Goal: Task Accomplishment & Management: Manage account settings

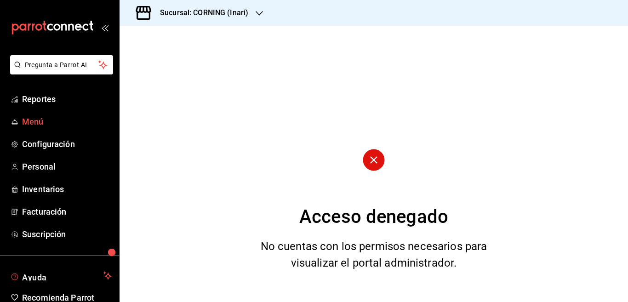
scroll to position [45, 0]
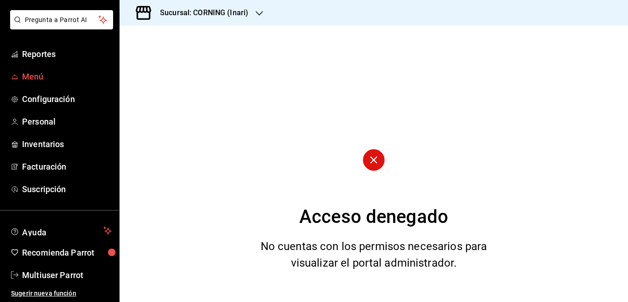
click at [40, 75] on span "Menú" at bounding box center [67, 76] width 90 height 12
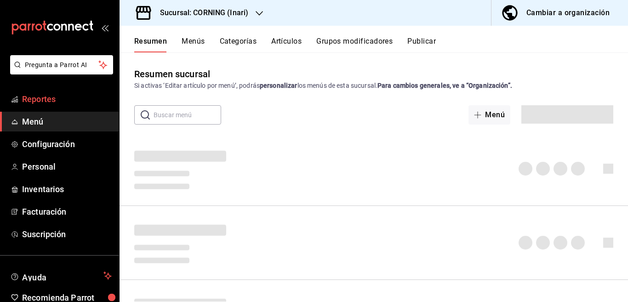
click at [36, 99] on span "Reportes" at bounding box center [67, 99] width 90 height 12
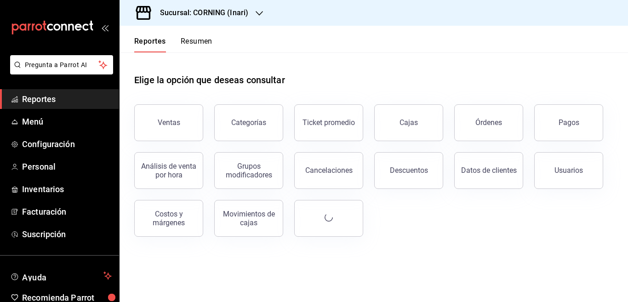
click at [562, 121] on div "Pagos" at bounding box center [569, 122] width 21 height 9
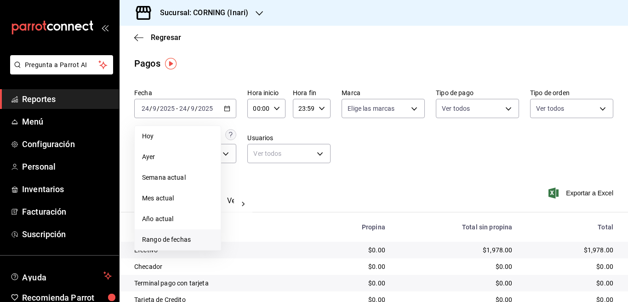
click at [169, 239] on span "Rango de fechas" at bounding box center [177, 240] width 71 height 10
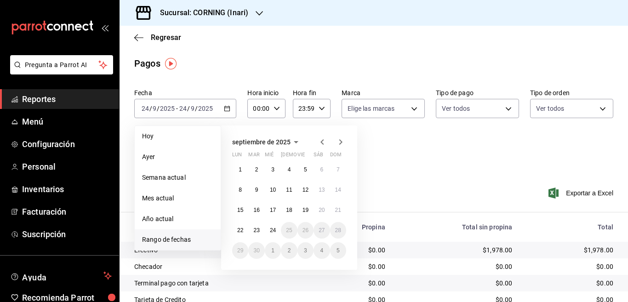
click at [322, 142] on icon "button" at bounding box center [322, 142] width 11 height 11
click at [242, 231] on abbr "18" at bounding box center [240, 230] width 6 height 6
click at [340, 228] on abbr "24" at bounding box center [338, 230] width 6 height 6
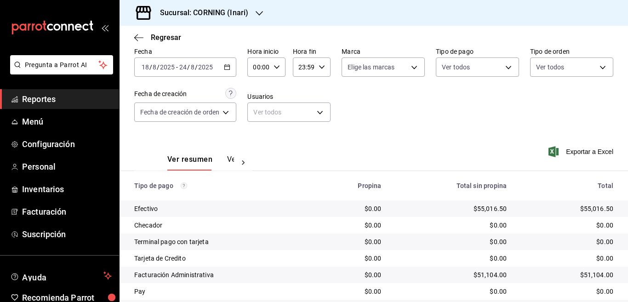
scroll to position [71, 0]
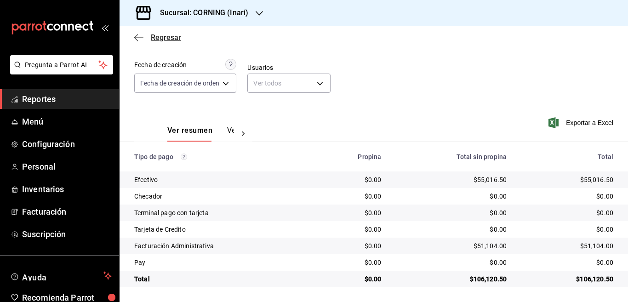
click at [138, 37] on icon "button" at bounding box center [138, 37] width 9 height 0
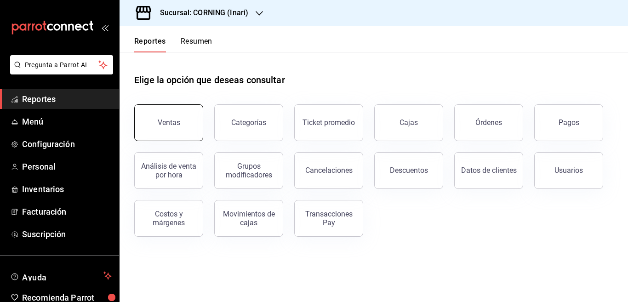
click at [170, 119] on div "Ventas" at bounding box center [169, 122] width 23 height 9
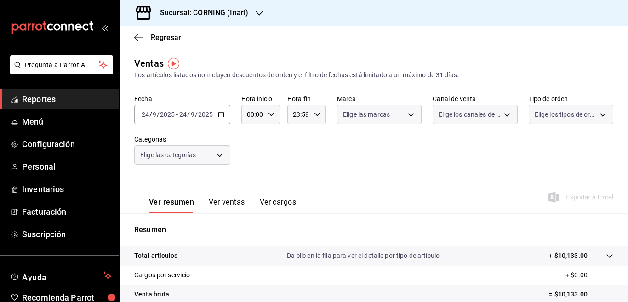
click at [221, 115] on icon "button" at bounding box center [221, 114] width 6 height 6
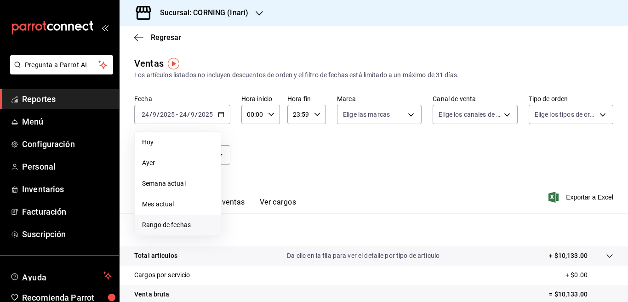
click at [183, 223] on span "Rango de fechas" at bounding box center [177, 225] width 71 height 10
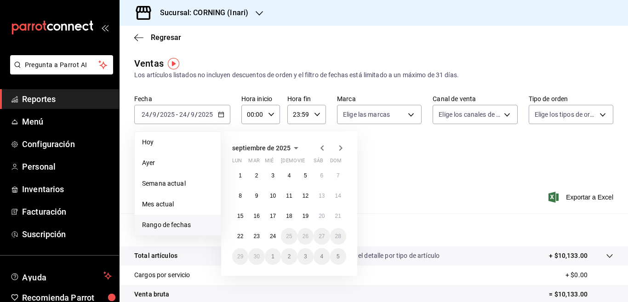
click at [322, 147] on icon "button" at bounding box center [322, 148] width 3 height 6
click at [242, 234] on abbr "18" at bounding box center [240, 236] width 6 height 6
click at [337, 233] on abbr "24" at bounding box center [338, 236] width 6 height 6
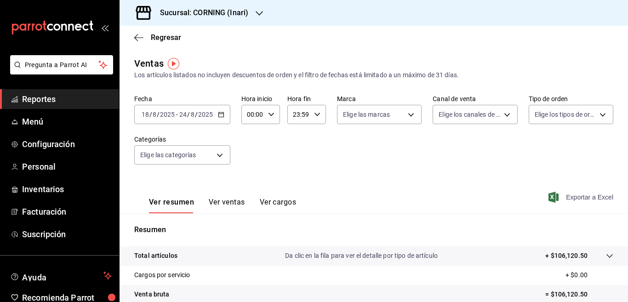
click at [565, 196] on span "Exportar a Excel" at bounding box center [582, 197] width 63 height 11
click at [33, 121] on span "Menú" at bounding box center [67, 121] width 90 height 12
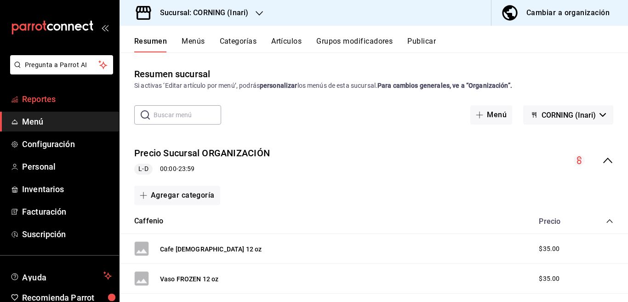
click at [49, 99] on span "Reportes" at bounding box center [67, 99] width 90 height 12
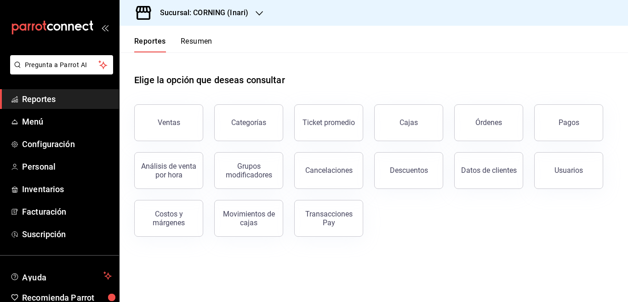
click at [173, 123] on div "Ventas" at bounding box center [169, 122] width 23 height 9
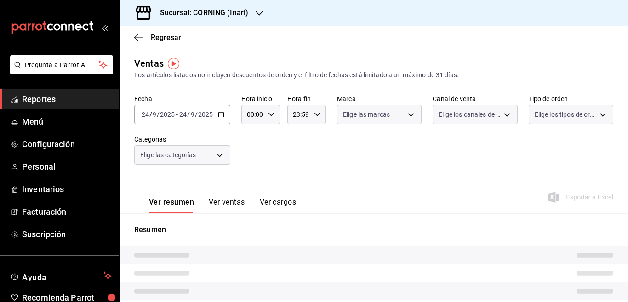
click at [220, 114] on \(Stroke\) "button" at bounding box center [221, 114] width 5 height 0
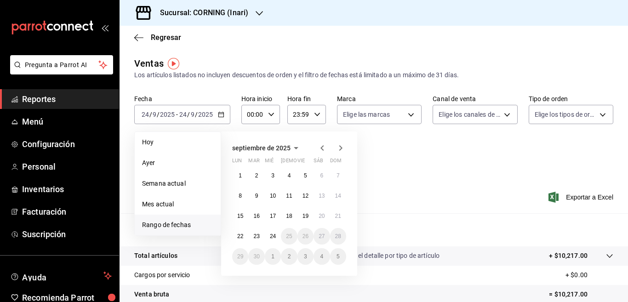
click at [321, 147] on icon "button" at bounding box center [322, 148] width 11 height 11
click at [240, 254] on abbr "25" at bounding box center [240, 257] width 6 height 6
click at [337, 256] on abbr "31" at bounding box center [338, 257] width 6 height 6
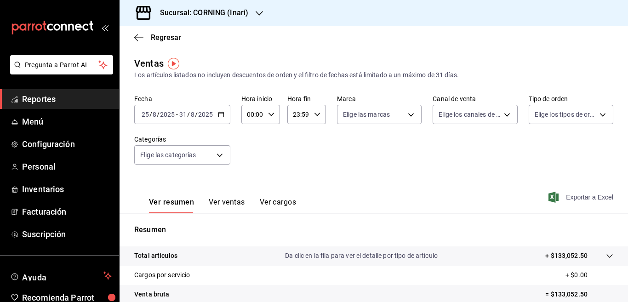
click at [573, 197] on span "Exportar a Excel" at bounding box center [582, 197] width 63 height 11
click at [220, 114] on \(Stroke\) "button" at bounding box center [221, 114] width 5 height 0
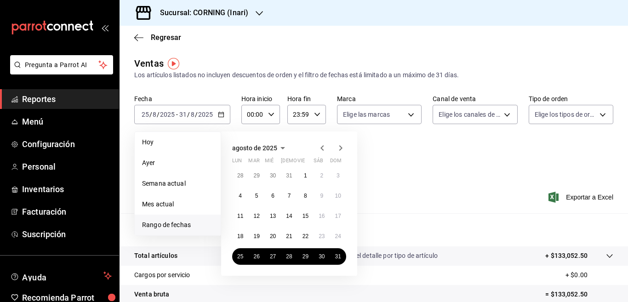
click at [340, 147] on icon "button" at bounding box center [340, 148] width 11 height 11
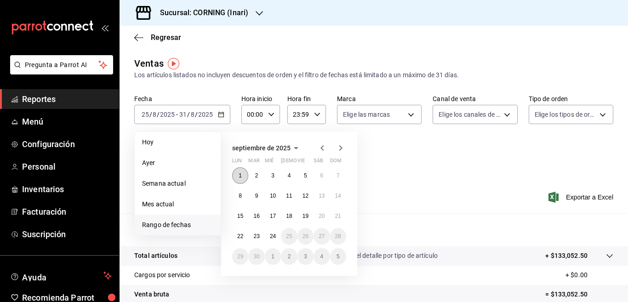
click at [242, 174] on button "1" at bounding box center [240, 175] width 16 height 17
click at [339, 175] on abbr "7" at bounding box center [338, 176] width 3 height 6
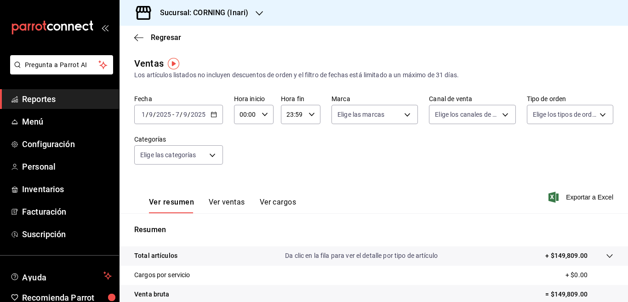
click at [259, 12] on icon "button" at bounding box center [259, 13] width 7 height 7
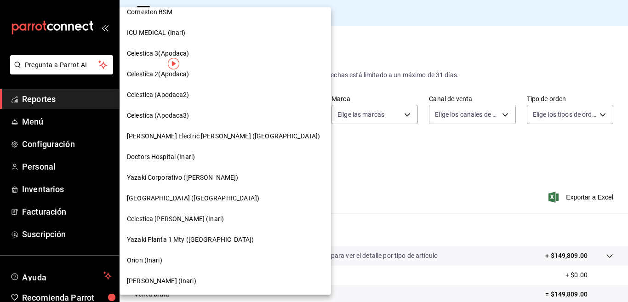
scroll to position [30, 0]
click at [140, 280] on span "[PERSON_NAME] (Inari)" at bounding box center [161, 281] width 69 height 10
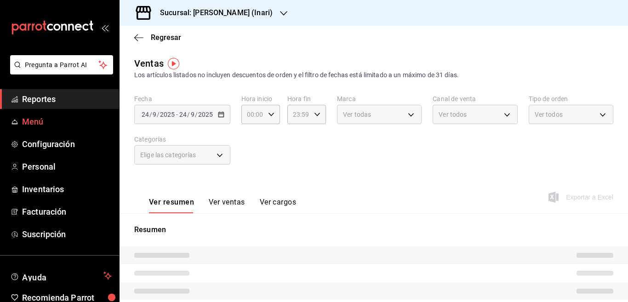
click at [34, 121] on span "Menú" at bounding box center [67, 121] width 90 height 12
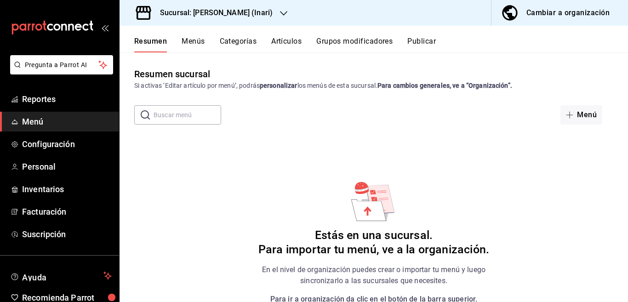
click at [191, 41] on button "Menús" at bounding box center [193, 45] width 23 height 16
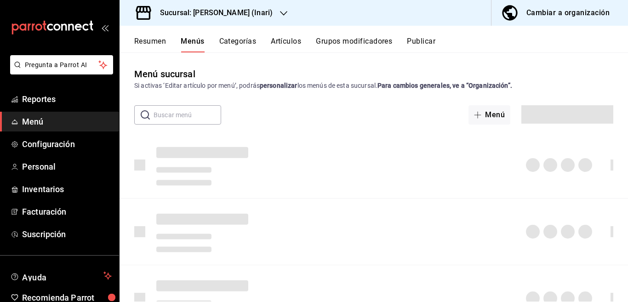
click at [287, 40] on button "Artículos" at bounding box center [286, 45] width 30 height 16
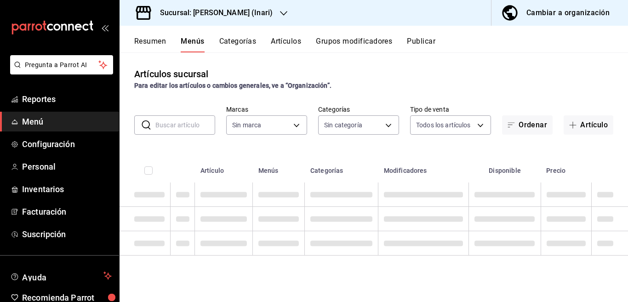
click at [285, 40] on button "Artículos" at bounding box center [286, 45] width 30 height 16
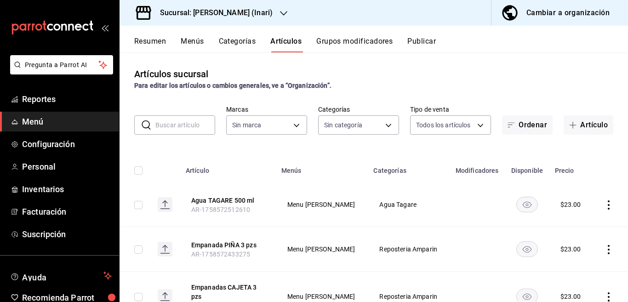
type input "40a56e83-ed01-49a0-9403-05ee9c96dd16,a8a01a8a-6860-4a7a-bc6f-327da2155a2e,c3c63…"
click at [280, 12] on icon "button" at bounding box center [283, 13] width 7 height 7
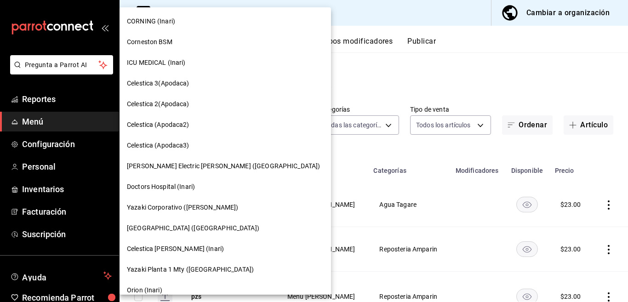
click at [147, 18] on span "CORNING (Inari)" at bounding box center [151, 22] width 48 height 10
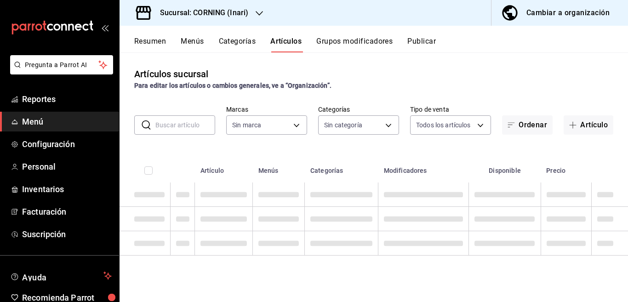
type input "1ba22989-844c-4edc-9eba-ce83f5a27176,0d7d41ef-ae2e-4592-b42d-87f2304fdb89,f9e59…"
type input "9758f88e-1d56-483c-ada6-183e34089cca"
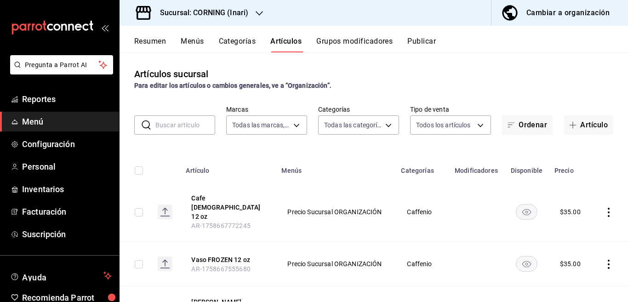
click at [258, 11] on icon "button" at bounding box center [259, 13] width 7 height 7
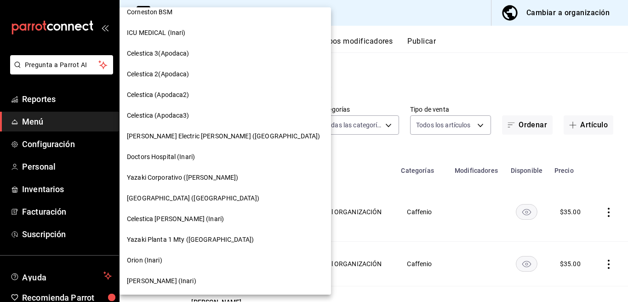
scroll to position [30, 0]
click at [138, 280] on span "[PERSON_NAME] (Inari)" at bounding box center [161, 281] width 69 height 10
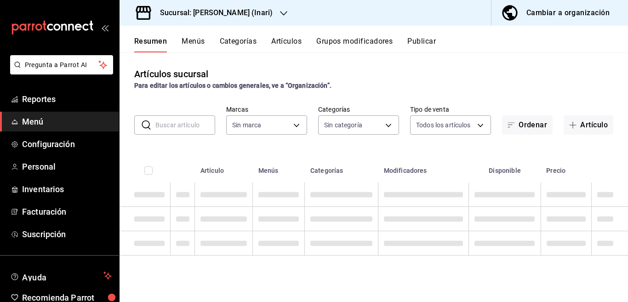
type input "40a56e83-ed01-49a0-9403-05ee9c96dd16,a8a01a8a-6860-4a7a-bc6f-327da2155a2e,c3c63…"
type input "ea2be8b9-fbb8-4945-8878-663fc37aac6a"
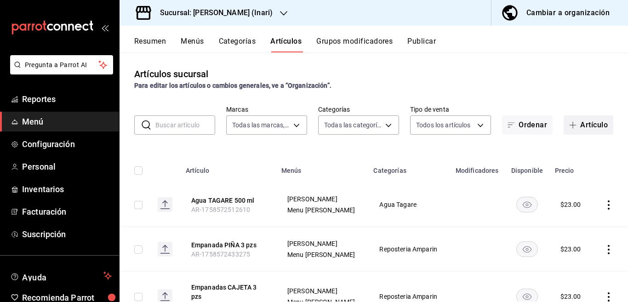
click at [583, 123] on button "Artículo" at bounding box center [589, 124] width 50 height 19
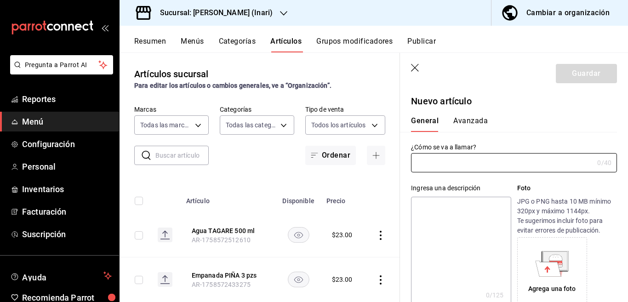
type input "AR-1758731430534"
type input "Huevo al gusto"
click at [450, 203] on textarea at bounding box center [461, 252] width 100 height 110
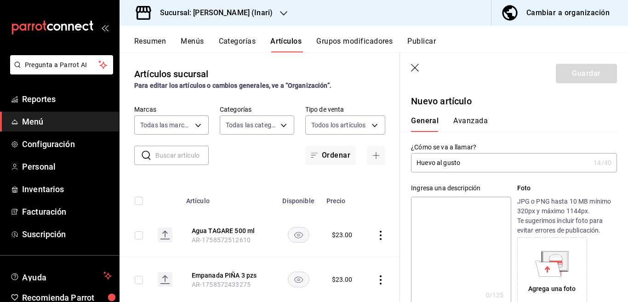
paste textarea "Huevo al gusto"
type textarea "Huevo al gusto"
type textarea "x"
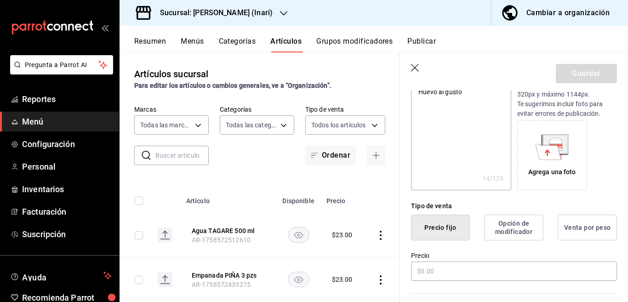
scroll to position [150, 0]
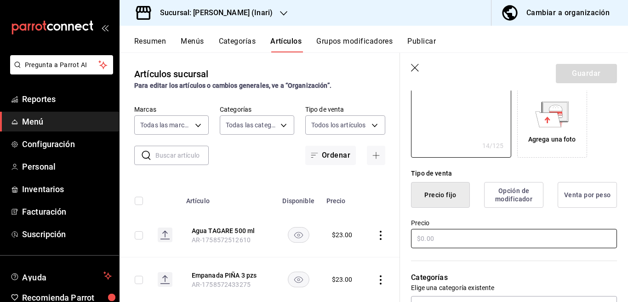
type textarea "Huevo al gusto"
type textarea "x"
click at [444, 235] on input "text" at bounding box center [514, 238] width 206 height 19
type input "$3.00"
type textarea "x"
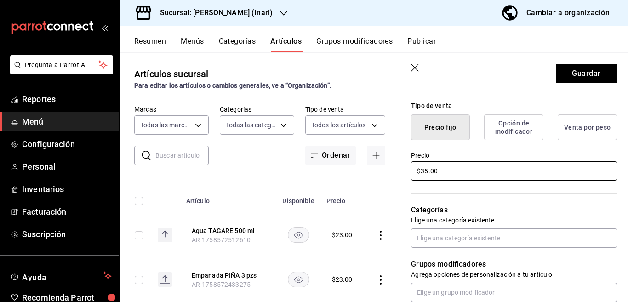
scroll to position [224, 0]
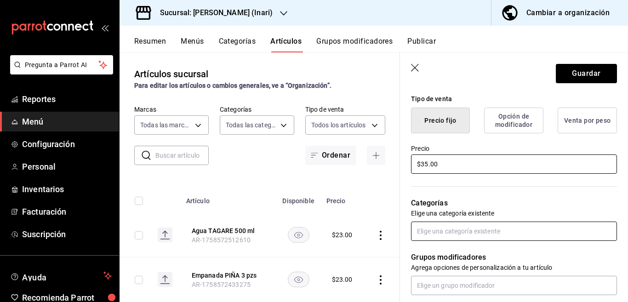
type input "$35.00"
click at [451, 235] on input "text" at bounding box center [514, 231] width 206 height 19
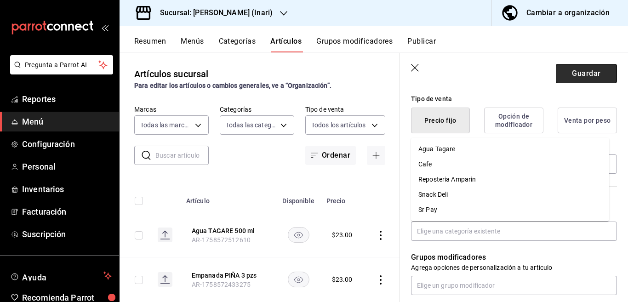
click at [579, 67] on button "Guardar" at bounding box center [586, 73] width 61 height 19
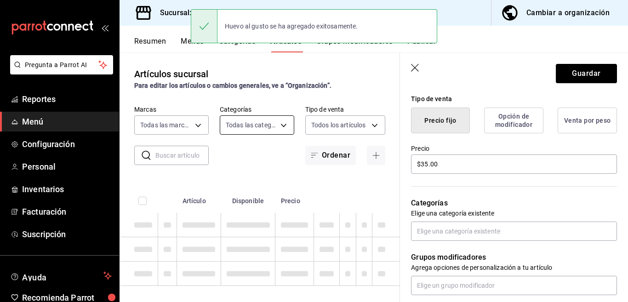
type textarea "x"
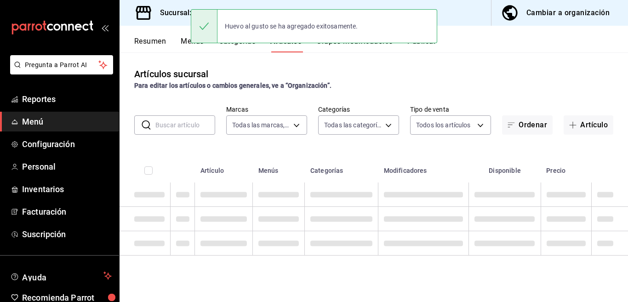
click at [241, 61] on div "Artículos sucursal Para editar los artículos o cambios generales, ve a “Organiz…" at bounding box center [374, 176] width 509 height 249
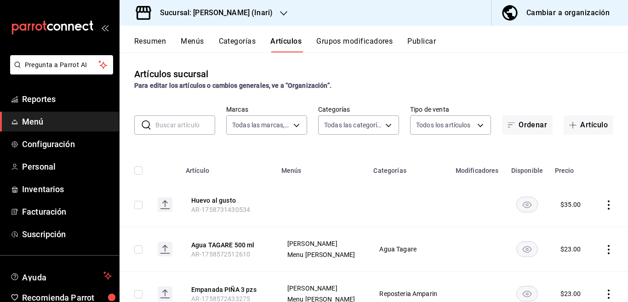
click at [238, 41] on button "Categorías" at bounding box center [237, 45] width 37 height 16
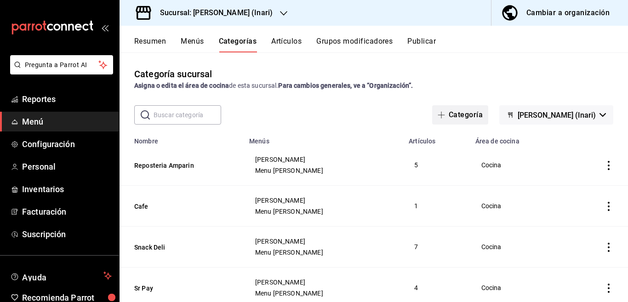
click at [489, 114] on button "Categoría" at bounding box center [460, 114] width 56 height 19
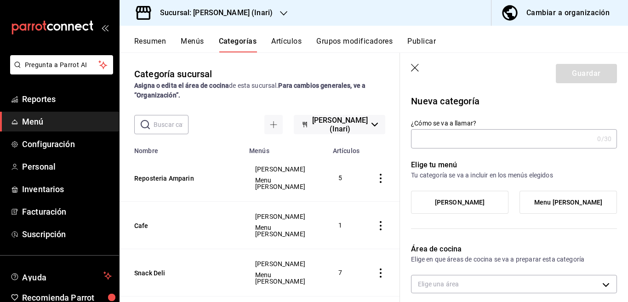
type input "c4defe31-030a-441e-9219-2b45d44632bd"
type input "Desayunos"
click at [532, 199] on label "Menu Grainger" at bounding box center [568, 202] width 97 height 22
click at [0, 0] on input "Menu Grainger" at bounding box center [0, 0] width 0 height 0
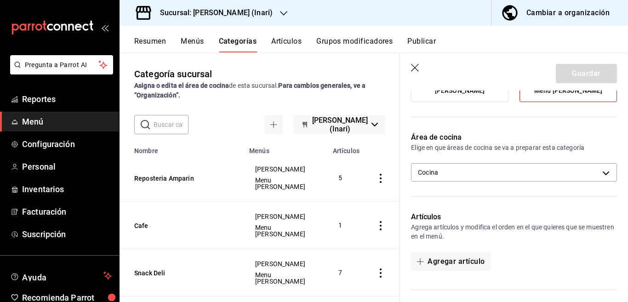
scroll to position [75, 0]
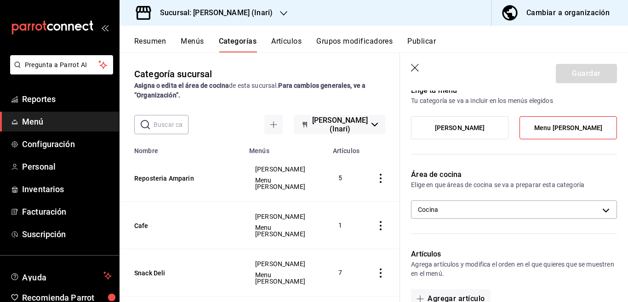
click at [448, 125] on span "Grainer" at bounding box center [460, 128] width 50 height 8
click at [0, 0] on input "Grainer" at bounding box center [0, 0] width 0 height 0
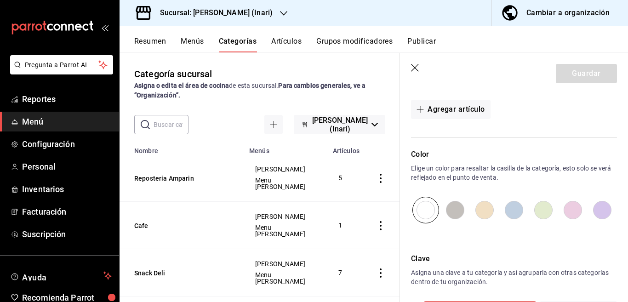
scroll to position [309, 0]
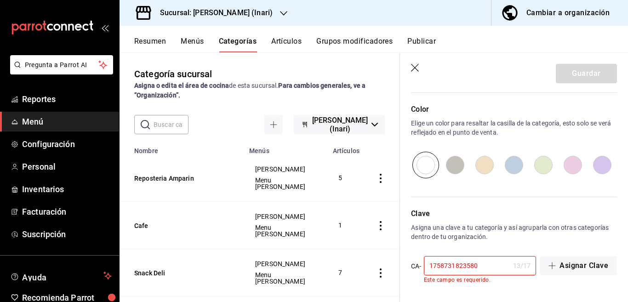
click at [481, 267] on input "1758731823580" at bounding box center [467, 266] width 86 height 18
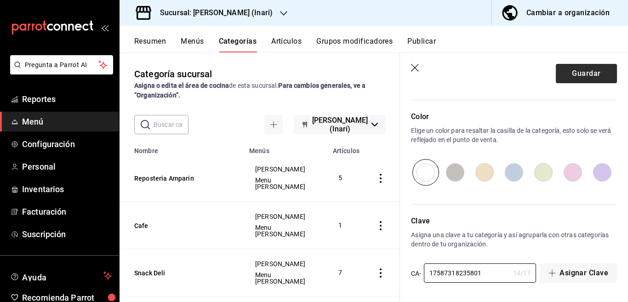
scroll to position [302, 0]
type input "17587318235801"
click at [562, 75] on button "Guardar" at bounding box center [586, 73] width 61 height 19
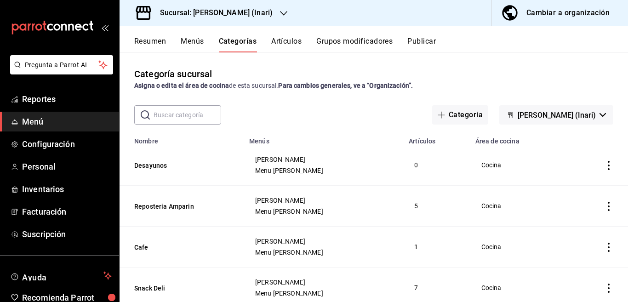
click at [287, 39] on button "Artículos" at bounding box center [286, 45] width 30 height 16
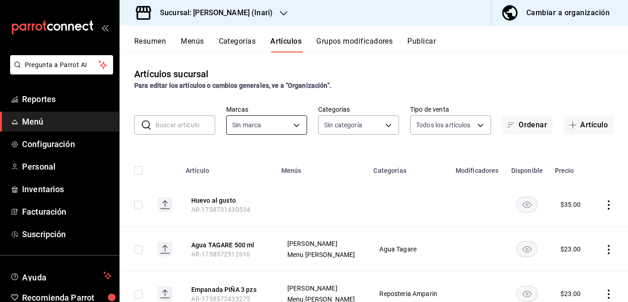
click at [291, 124] on body "Pregunta a Parrot AI Reportes Menú Configuración Personal Inventarios Facturaci…" at bounding box center [314, 151] width 628 height 302
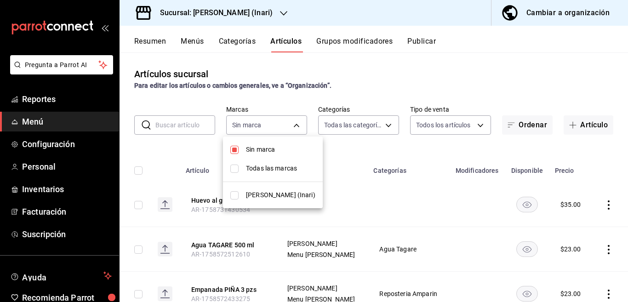
type input "e8c8c359-618b-434a-b8a3-36e41832890c,40a56e83-ed01-49a0-9403-05ee9c96dd16,a8a01…"
type input "ea2be8b9-fbb8-4945-8878-663fc37aac6a"
checkbox input "true"
click at [236, 167] on input "checkbox" at bounding box center [235, 169] width 8 height 8
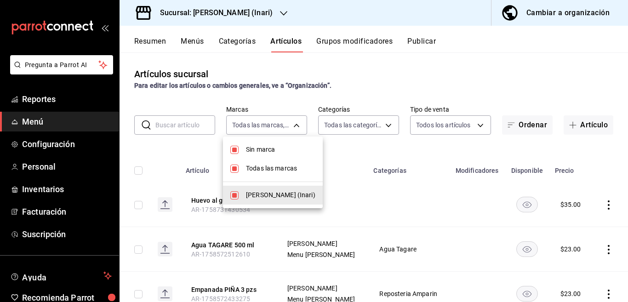
checkbox input "false"
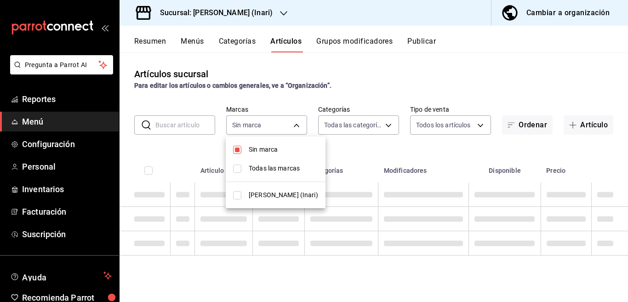
checkbox input "false"
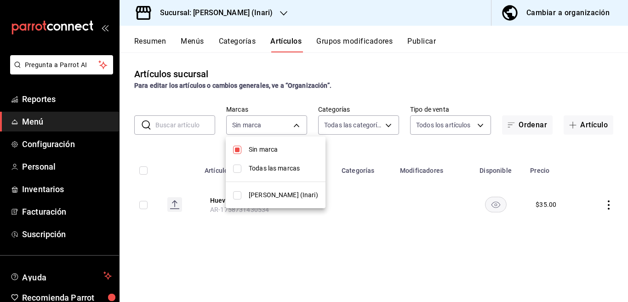
click at [237, 168] on input "checkbox" at bounding box center [237, 169] width 8 height 8
checkbox input "true"
type input "ea2be8b9-fbb8-4945-8878-663fc37aac6a"
checkbox input "true"
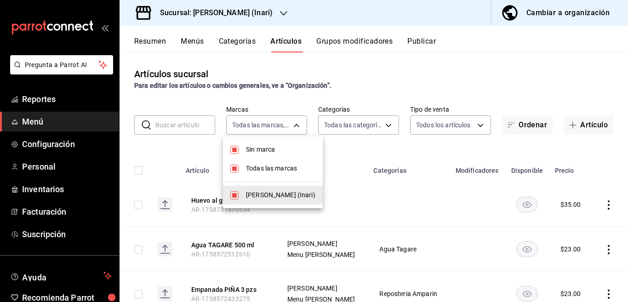
click at [489, 56] on div at bounding box center [314, 151] width 628 height 302
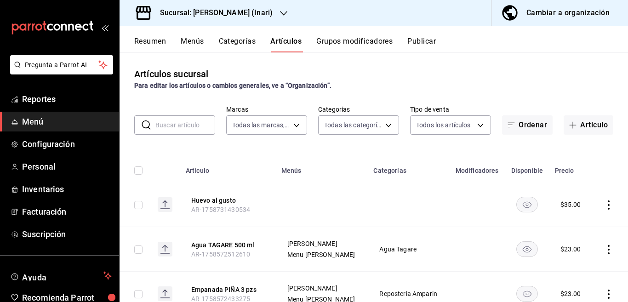
click at [605, 204] on icon "actions" at bounding box center [609, 205] width 9 height 9
click at [571, 223] on span "Editar" at bounding box center [574, 226] width 24 height 10
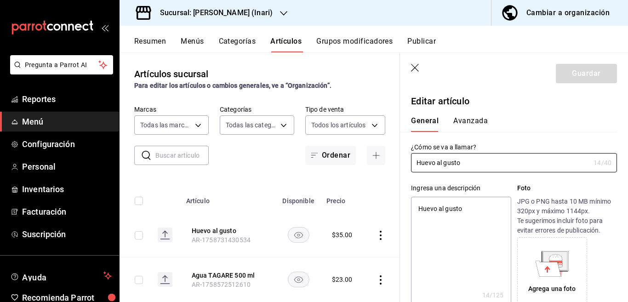
type textarea "x"
type input "$35.00"
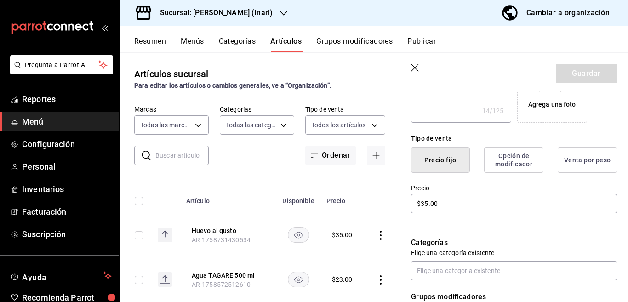
scroll to position [187, 0]
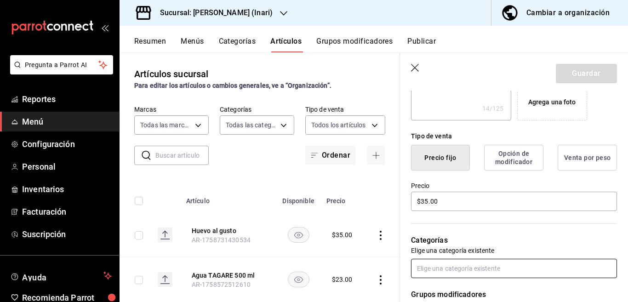
click at [448, 268] on input "text" at bounding box center [514, 268] width 206 height 19
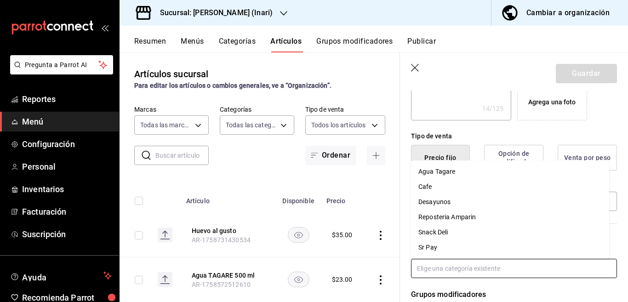
click at [440, 202] on li "Desayunos" at bounding box center [510, 202] width 198 height 15
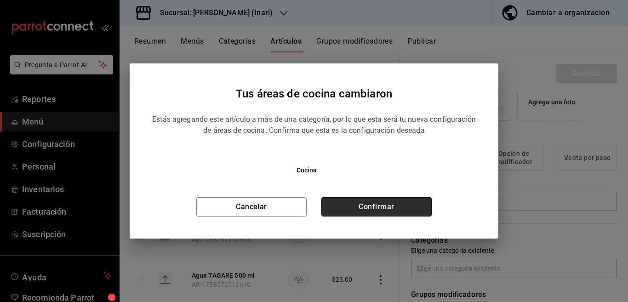
click at [400, 208] on button "Confirmar" at bounding box center [377, 206] width 110 height 19
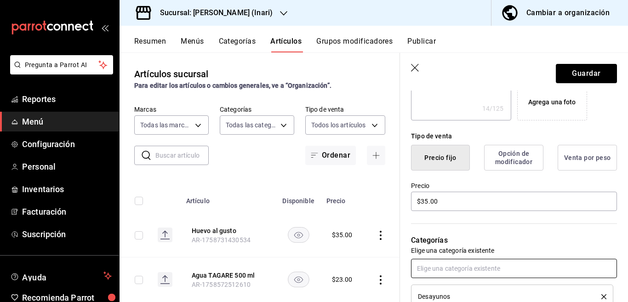
scroll to position [187, 0]
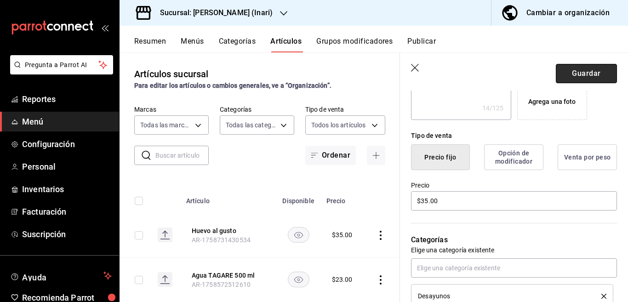
click at [570, 71] on button "Guardar" at bounding box center [586, 73] width 61 height 19
type textarea "x"
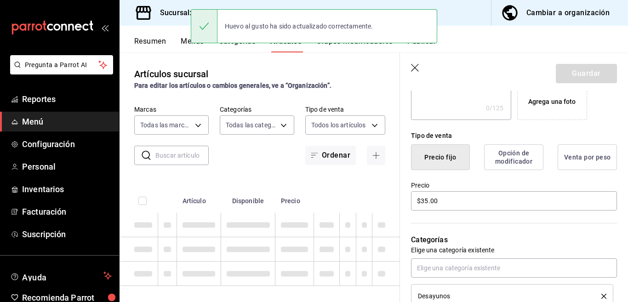
type textarea "x"
type input "AR-1758731950961"
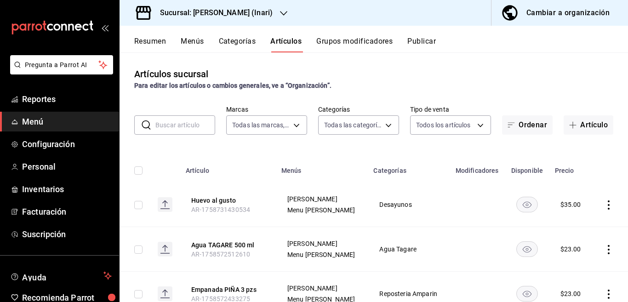
click at [579, 126] on button "Artículo" at bounding box center [589, 124] width 50 height 19
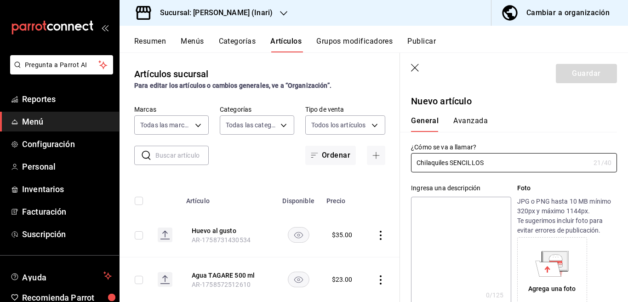
type input "Chilaquiles SENCILLOS"
click at [448, 206] on textarea at bounding box center [461, 252] width 100 height 110
paste textarea "Chilaquiles SENCILLOS"
type textarea "Chilaquiles SENCILLOS"
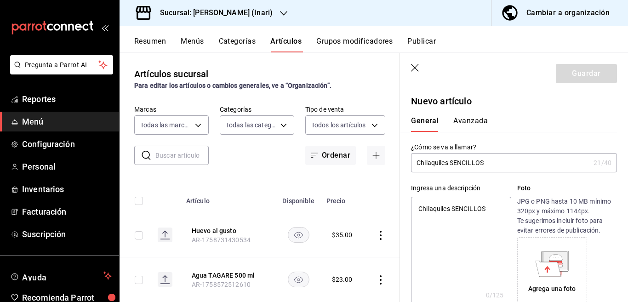
type textarea "x"
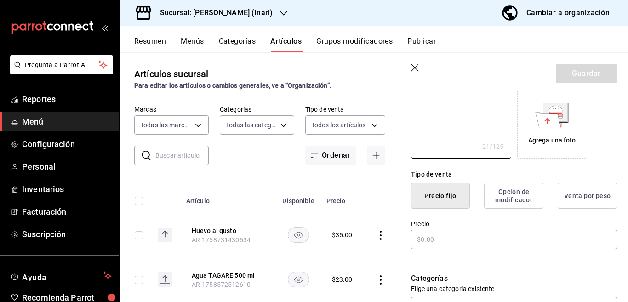
scroll to position [187, 0]
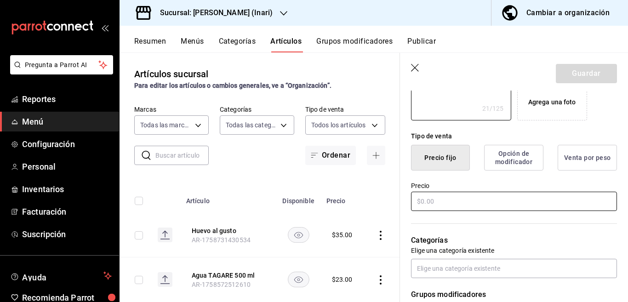
type textarea "Chilaquiles SENCILLOS"
type textarea "x"
click at [448, 202] on input "text" at bounding box center [514, 201] width 206 height 19
type input "$3.00"
type textarea "x"
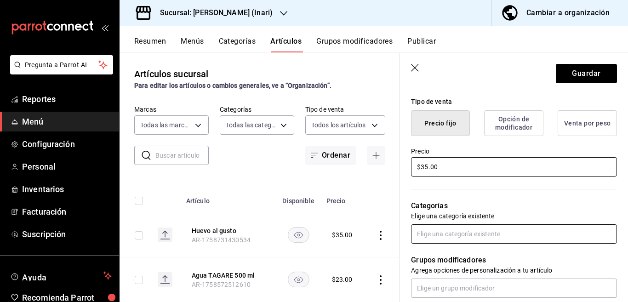
scroll to position [225, 0]
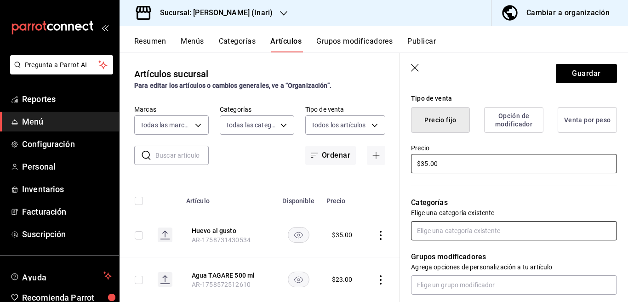
type input "$35.00"
click at [447, 228] on input "text" at bounding box center [514, 230] width 206 height 19
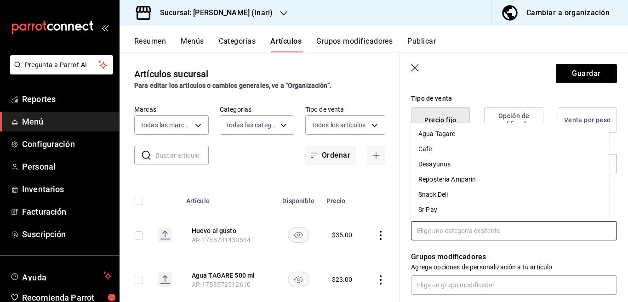
click at [441, 164] on li "Desayunos" at bounding box center [510, 164] width 198 height 15
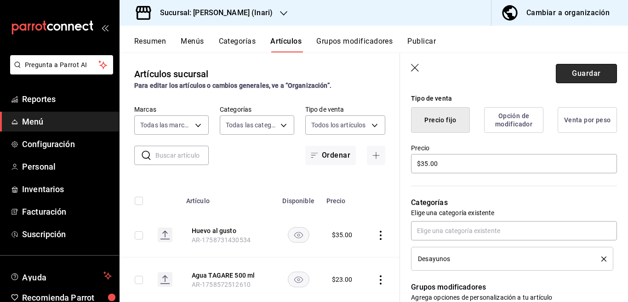
click at [569, 69] on button "Guardar" at bounding box center [586, 73] width 61 height 19
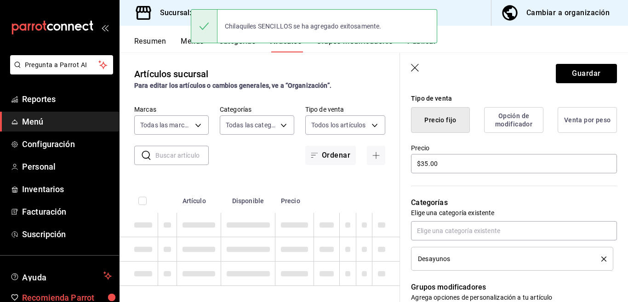
type textarea "x"
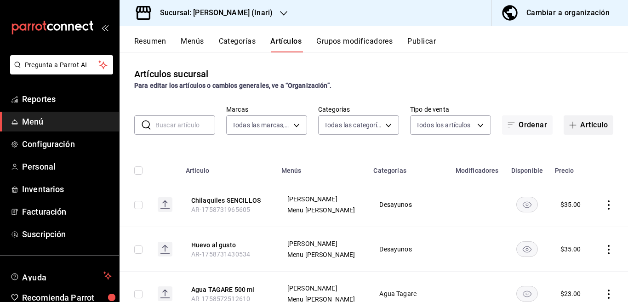
click at [584, 123] on button "Artículo" at bounding box center [589, 124] width 50 height 19
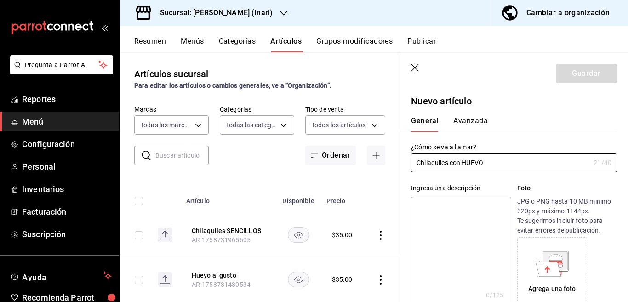
type input "Chilaquiles con HUEVO"
click at [448, 208] on textarea at bounding box center [461, 252] width 100 height 110
paste textarea "Chilaquiles con HUEVO"
type textarea "Chilaquiles con HUEVO"
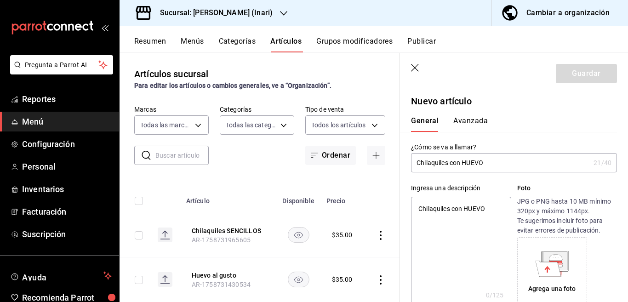
type textarea "x"
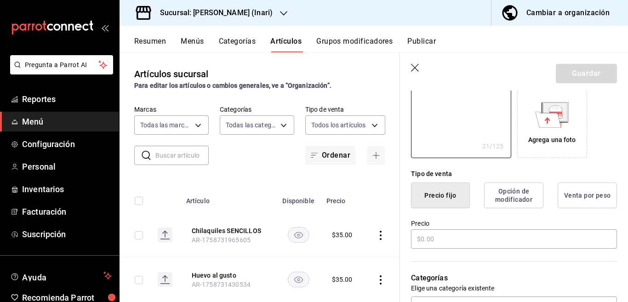
scroll to position [150, 0]
type textarea "Chilaquiles con HUEVO"
type textarea "x"
click at [446, 237] on input "text" at bounding box center [514, 238] width 206 height 19
type input "$45.00"
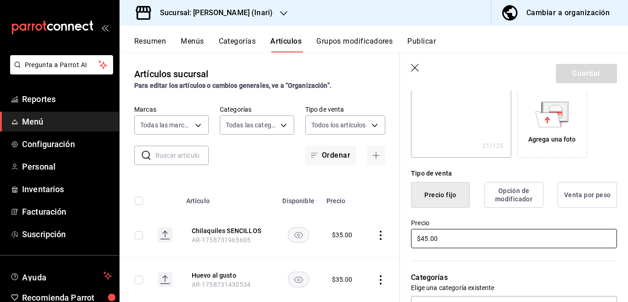
type textarea "x"
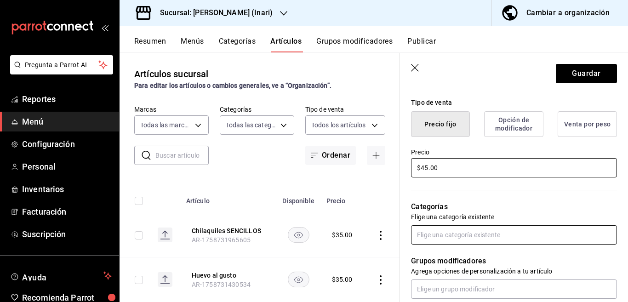
scroll to position [224, 0]
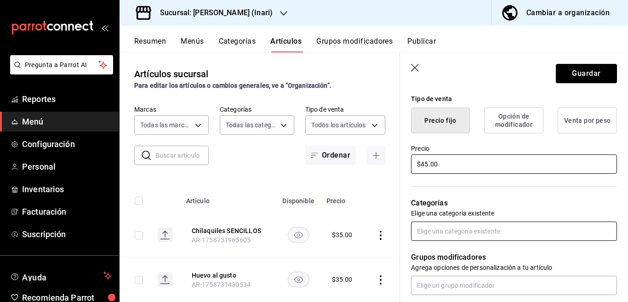
type input "$45.00"
click at [447, 232] on input "text" at bounding box center [514, 231] width 206 height 19
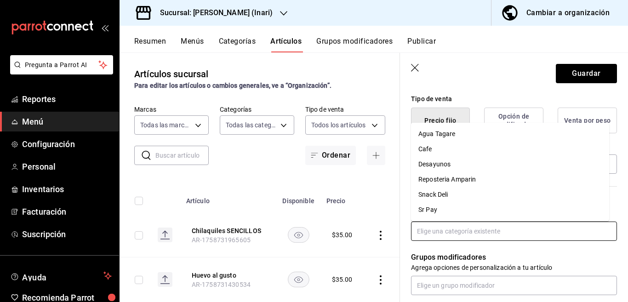
click at [437, 163] on li "Desayunos" at bounding box center [510, 164] width 198 height 15
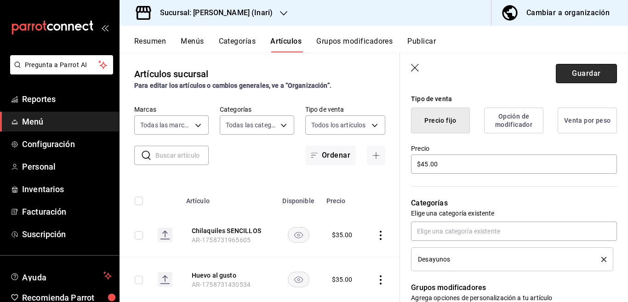
click at [571, 71] on button "Guardar" at bounding box center [586, 73] width 61 height 19
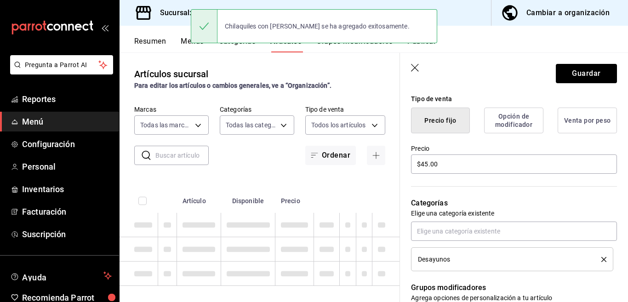
type textarea "x"
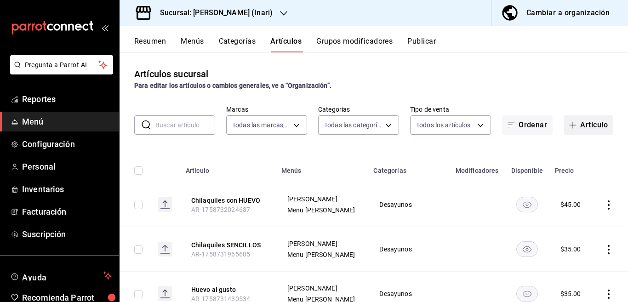
click at [578, 122] on button "Artículo" at bounding box center [589, 124] width 50 height 19
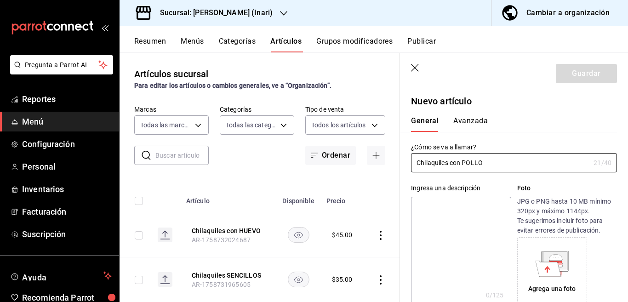
type input "Chilaquiles con POLLO"
click at [444, 207] on textarea at bounding box center [461, 252] width 100 height 110
paste textarea "Chilaquiles con POLLO"
type textarea "Chilaquiles con POLLO"
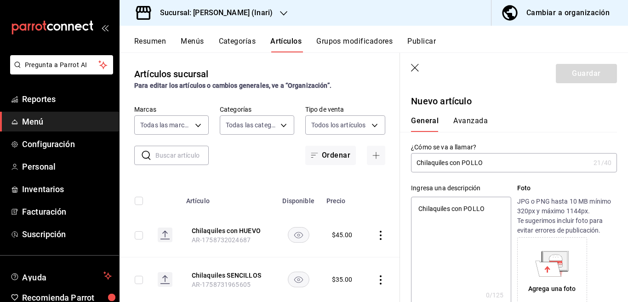
type textarea "x"
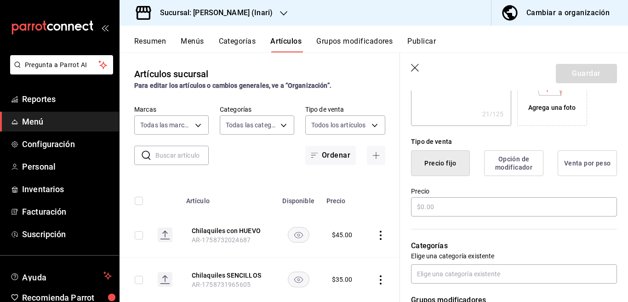
scroll to position [187, 0]
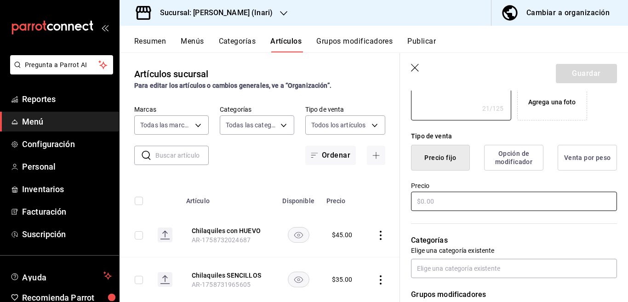
type textarea "Chilaquiles con POLLO"
type textarea "x"
click at [444, 200] on input "text" at bounding box center [514, 201] width 206 height 19
type input "$65.00"
type textarea "x"
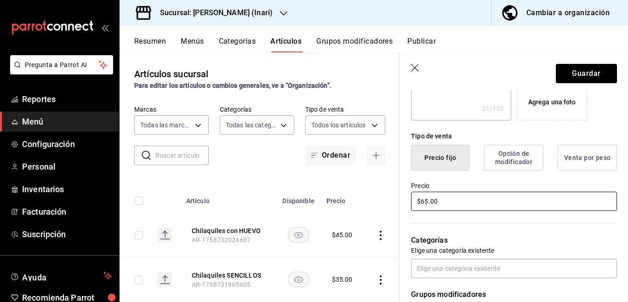
scroll to position [187, 0]
type input "$65.00"
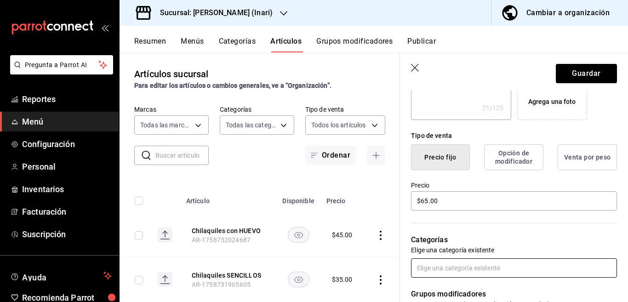
click at [451, 267] on input "text" at bounding box center [514, 268] width 206 height 19
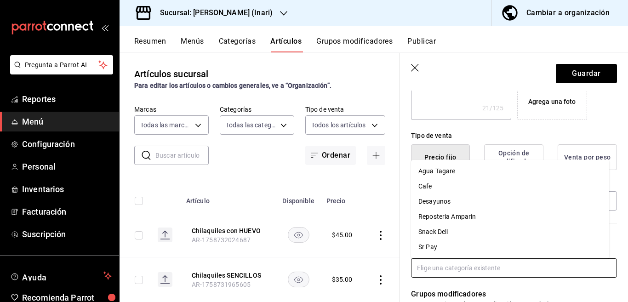
click at [441, 202] on li "Desayunos" at bounding box center [510, 201] width 198 height 15
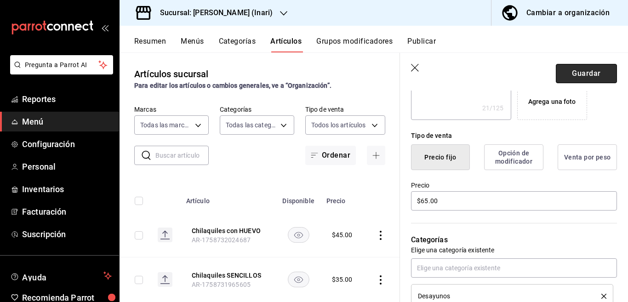
click at [573, 72] on button "Guardar" at bounding box center [586, 73] width 61 height 19
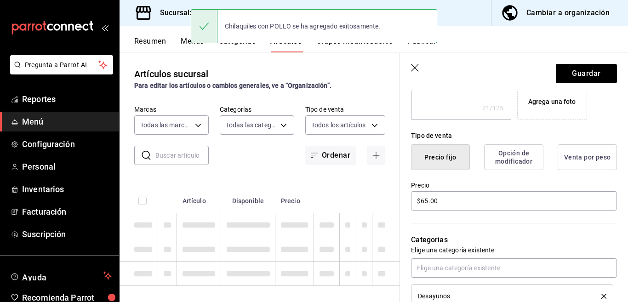
type textarea "x"
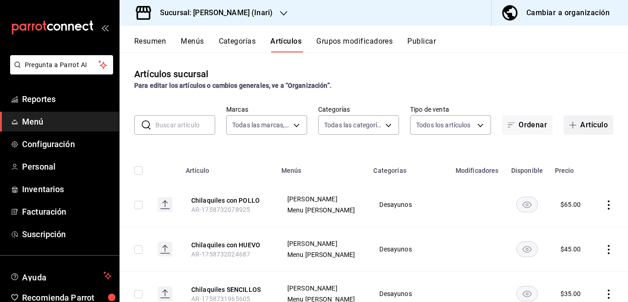
click at [584, 125] on button "Artículo" at bounding box center [589, 124] width 50 height 19
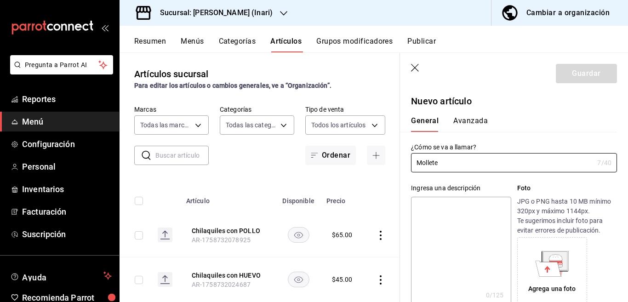
type input "Mollete"
click at [445, 207] on textarea at bounding box center [461, 252] width 100 height 110
paste textarea "Mollete"
type textarea "Mollete"
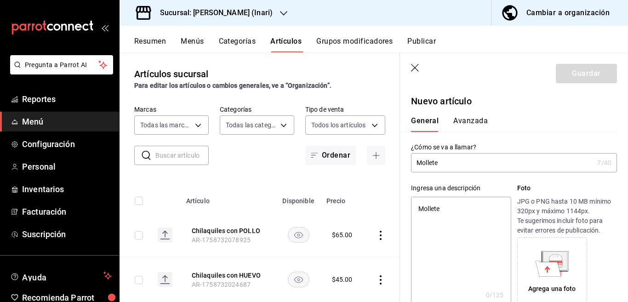
type textarea "x"
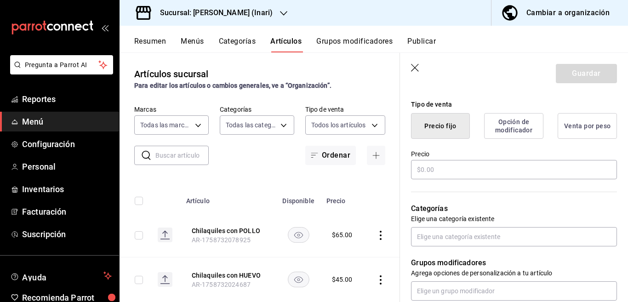
scroll to position [224, 0]
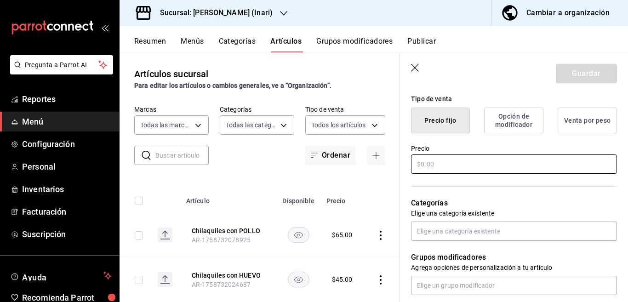
type textarea "Mollete"
type textarea "x"
click at [444, 162] on input "text" at bounding box center [514, 164] width 206 height 19
type input "$22.00"
type textarea "x"
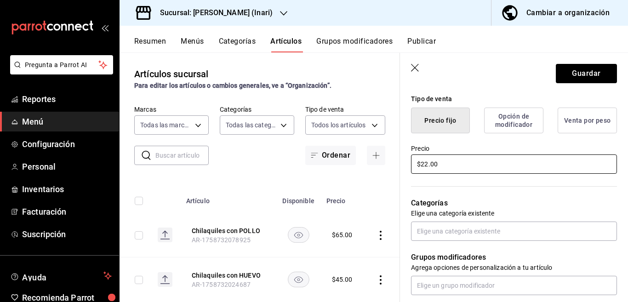
scroll to position [225, 0]
type input "$22.00"
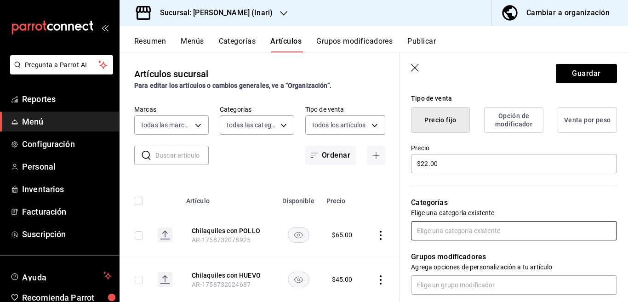
click at [437, 228] on input "text" at bounding box center [514, 230] width 206 height 19
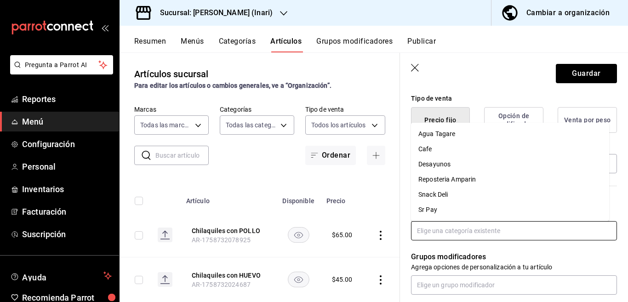
click at [439, 165] on li "Desayunos" at bounding box center [510, 164] width 198 height 15
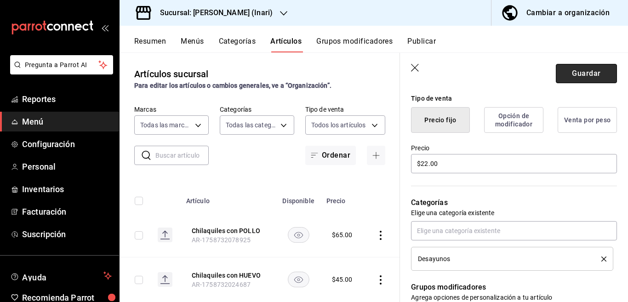
click at [570, 71] on button "Guardar" at bounding box center [586, 73] width 61 height 19
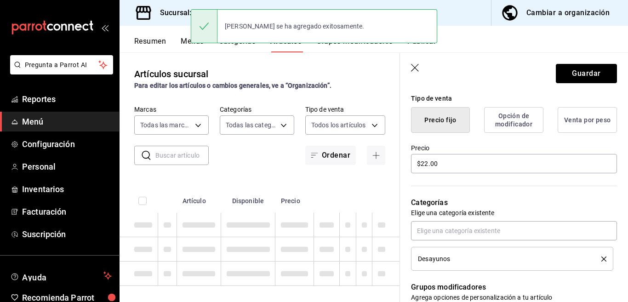
type textarea "x"
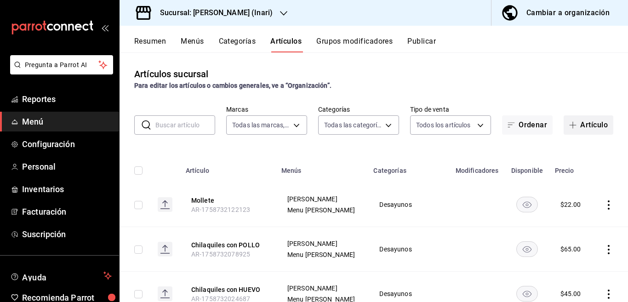
click at [581, 125] on button "Artículo" at bounding box center [589, 124] width 50 height 19
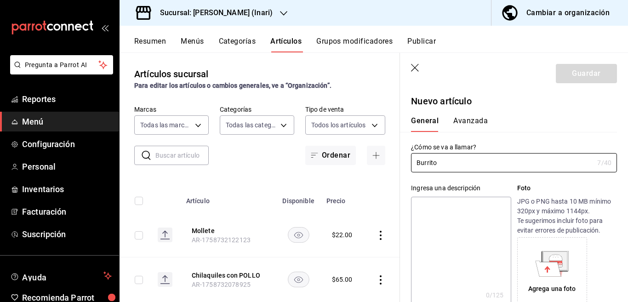
type input "Burrito"
click at [452, 208] on main "Artículos sucursal Para editar los artículos o cambios generales, ve a “Organiz…" at bounding box center [374, 177] width 509 height 250
click at [453, 207] on main "Artículos sucursal Para editar los artículos o cambios generales, ve a “Organiz…" at bounding box center [374, 177] width 509 height 250
click at [448, 209] on main "Artículos sucursal Para editar los artículos o cambios generales, ve a “Organiz…" at bounding box center [374, 177] width 509 height 250
click at [467, 160] on main "Artículos sucursal Para editar los artículos o cambios generales, ve a “Organiz…" at bounding box center [374, 177] width 509 height 250
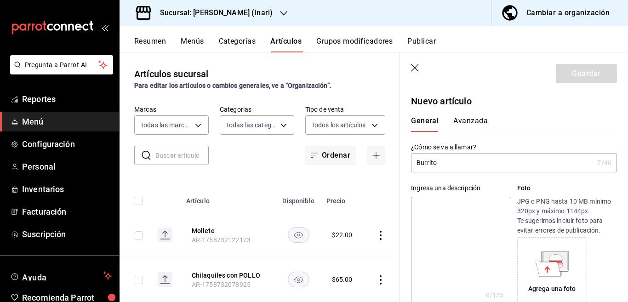
click at [448, 215] on main "Artículos sucursal Para editar los artículos o cambios generales, ve a “Organiz…" at bounding box center [374, 177] width 509 height 250
click at [448, 211] on main "Artículos sucursal Para editar los artículos o cambios generales, ve a “Organiz…" at bounding box center [374, 177] width 509 height 250
click at [458, 206] on main "Artículos sucursal Para editar los artículos o cambios generales, ve a “Organiz…" at bounding box center [374, 177] width 509 height 250
click at [463, 167] on main "Artículos sucursal Para editar los artículos o cambios generales, ve a “Organiz…" at bounding box center [374, 177] width 509 height 250
click at [464, 161] on main "Artículos sucursal Para editar los artículos o cambios generales, ve a “Organiz…" at bounding box center [374, 177] width 509 height 250
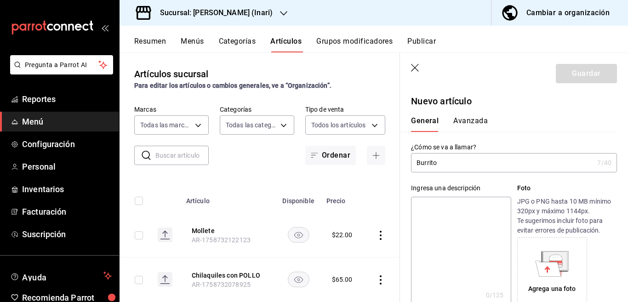
click at [406, 83] on main "Artículos sucursal Para editar los artículos o cambios generales, ve a “Organiz…" at bounding box center [374, 177] width 509 height 250
click at [430, 66] on main "Artículos sucursal Para editar los artículos o cambios generales, ve a “Organiz…" at bounding box center [374, 177] width 509 height 250
click at [428, 67] on main "Artículos sucursal Para editar los artículos o cambios generales, ve a “Organiz…" at bounding box center [374, 177] width 509 height 250
click at [401, 92] on main "Artículos sucursal Para editar los artículos o cambios generales, ve a “Organiz…" at bounding box center [374, 177] width 509 height 250
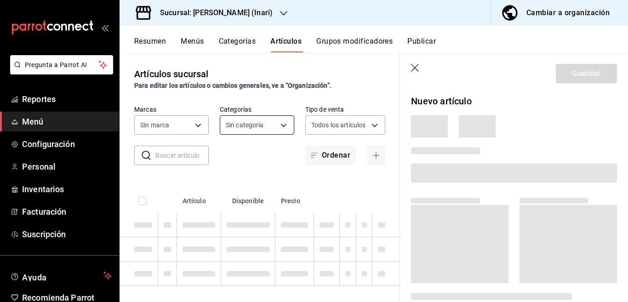
click at [275, 124] on body "Pregunta a Parrot AI Reportes Menú Configuración Personal Inventarios Facturaci…" at bounding box center [314, 151] width 628 height 302
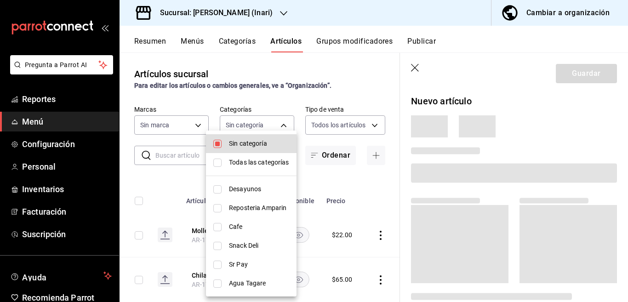
click at [217, 180] on li "Desayunos" at bounding box center [251, 189] width 91 height 19
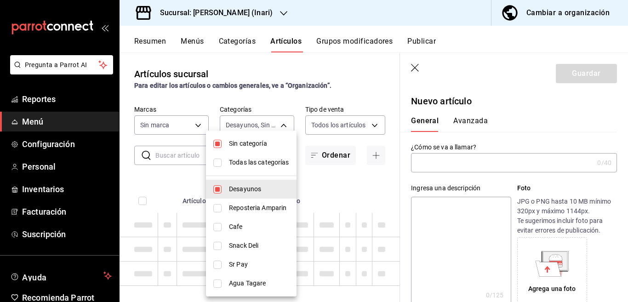
type input "e8c8c359-618b-434a-b8a3-36e41832890c"
checkbox input "true"
type input "ea2be8b9-fbb8-4945-8878-663fc37aac6a"
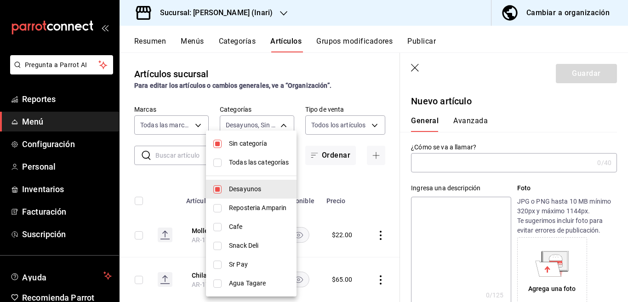
click at [218, 162] on input "checkbox" at bounding box center [217, 163] width 8 height 8
checkbox input "true"
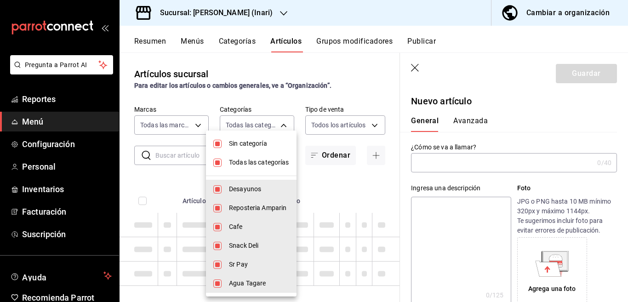
type input "e8c8c359-618b-434a-b8a3-36e41832890c,40a56e83-ed01-49a0-9403-05ee9c96dd16,a8a01…"
checkbox input "true"
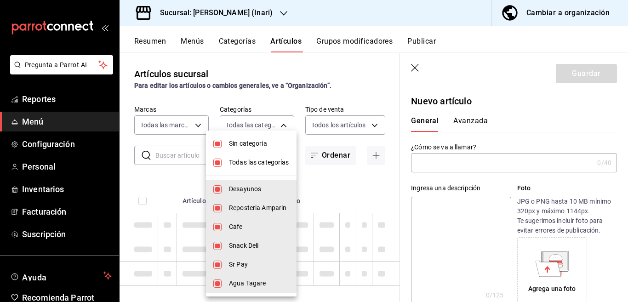
checkbox input "true"
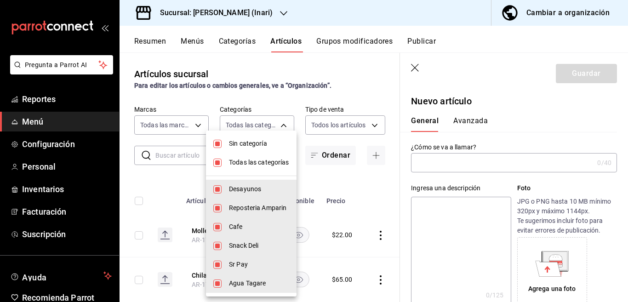
click at [446, 161] on div at bounding box center [314, 151] width 628 height 302
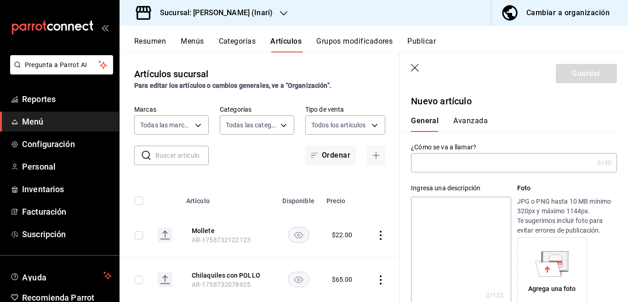
click at [437, 162] on input "text" at bounding box center [502, 163] width 183 height 18
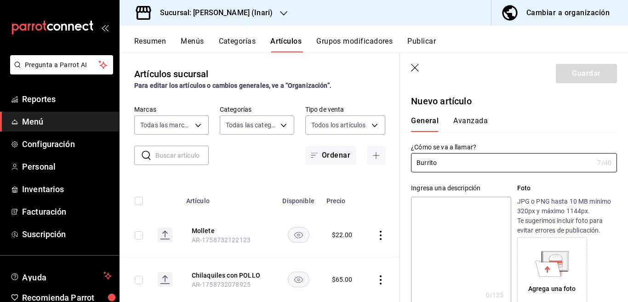
type input "Burrito"
click at [434, 210] on textarea at bounding box center [461, 252] width 100 height 110
paste textarea "Burrito"
type textarea "Burrito"
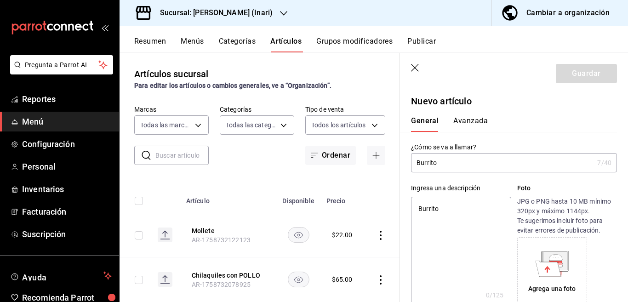
type textarea "x"
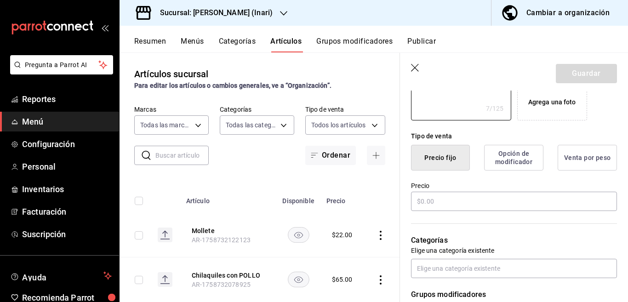
scroll to position [187, 0]
type textarea "Burrito"
type textarea "x"
click at [435, 203] on input "text" at bounding box center [514, 201] width 206 height 19
type input "$19.00"
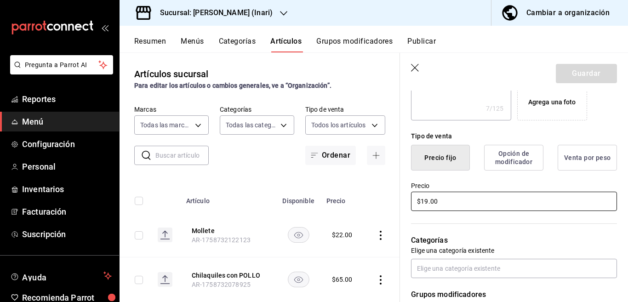
type textarea "x"
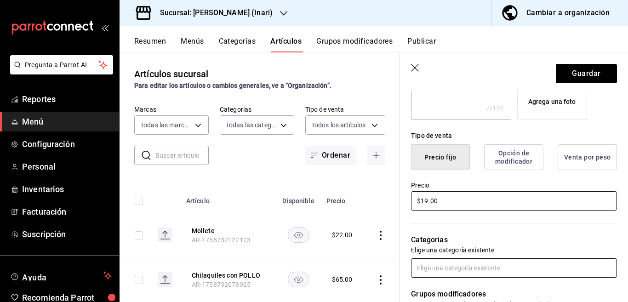
type input "$19.00"
click at [437, 268] on input "text" at bounding box center [514, 268] width 206 height 19
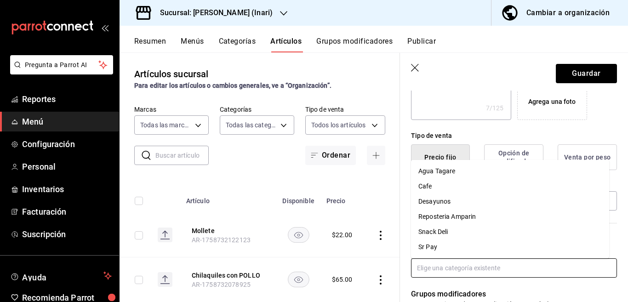
click at [433, 200] on li "Desayunos" at bounding box center [510, 201] width 198 height 15
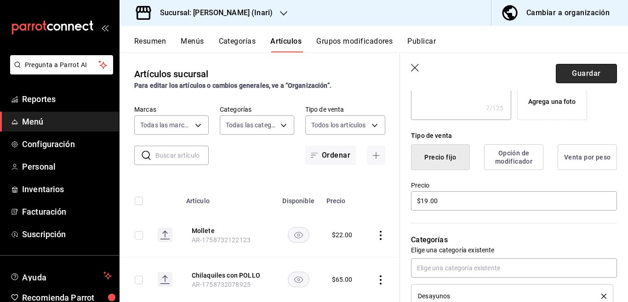
click at [573, 69] on button "Guardar" at bounding box center [586, 73] width 61 height 19
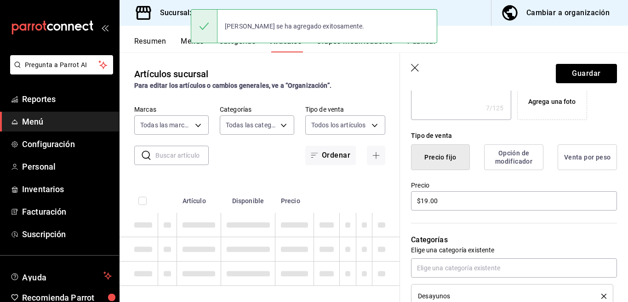
type textarea "x"
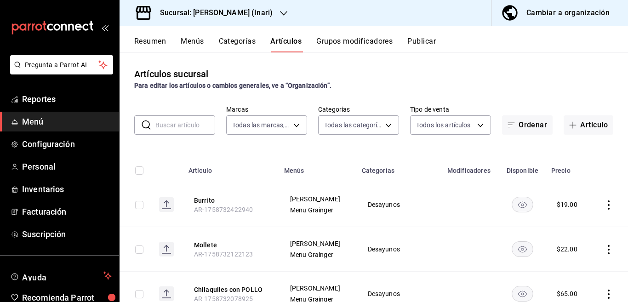
click at [188, 127] on input "text" at bounding box center [186, 125] width 60 height 18
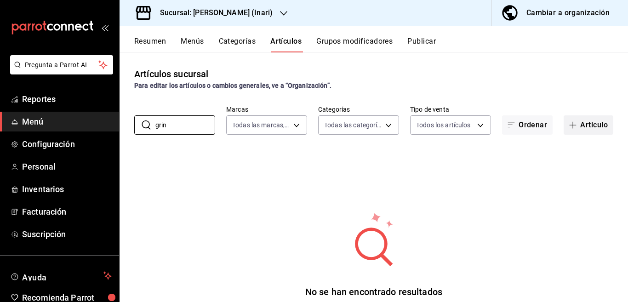
type input "grin"
click at [587, 125] on button "Artículo" at bounding box center [589, 124] width 50 height 19
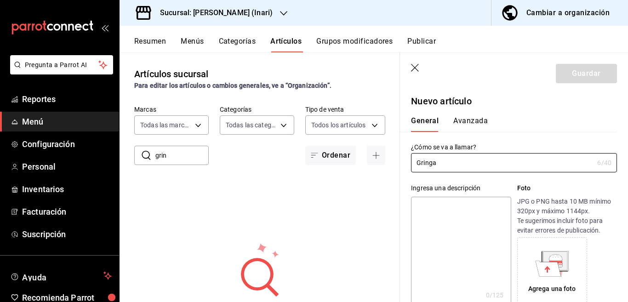
type input "Gringa"
click at [435, 206] on textarea at bounding box center [461, 252] width 100 height 110
paste textarea "Gringa"
type textarea "Gringa"
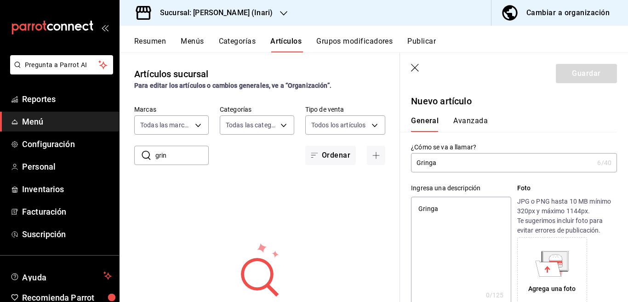
type textarea "x"
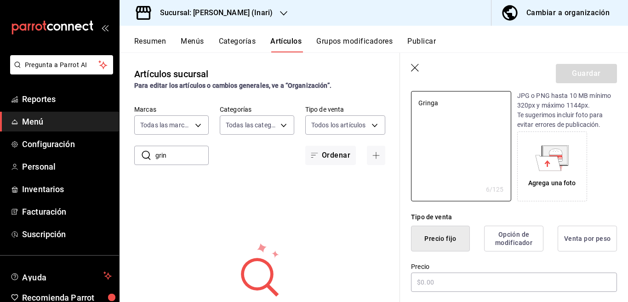
scroll to position [150, 0]
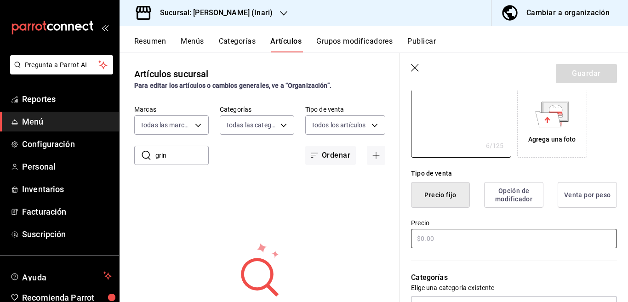
type textarea "Gringa"
type textarea "x"
click at [439, 241] on input "text" at bounding box center [514, 238] width 206 height 19
type input "$25.00"
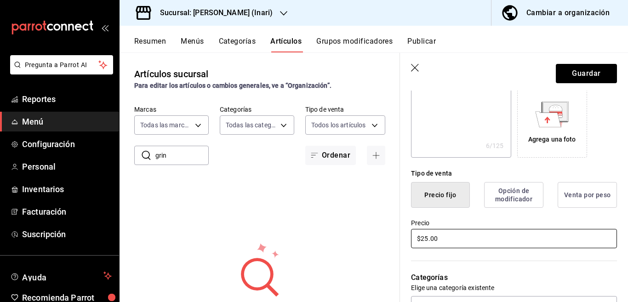
type textarea "x"
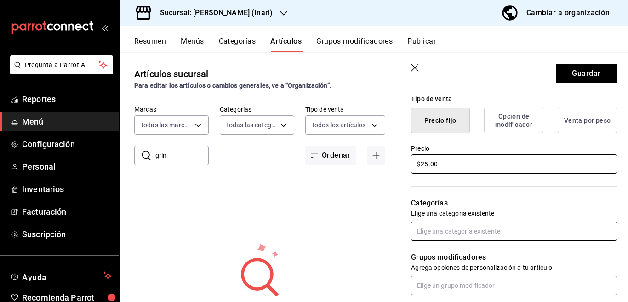
scroll to position [261, 0]
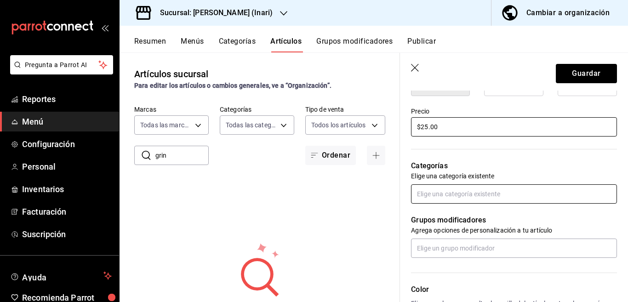
type input "$25.00"
click at [447, 195] on input "text" at bounding box center [514, 193] width 206 height 19
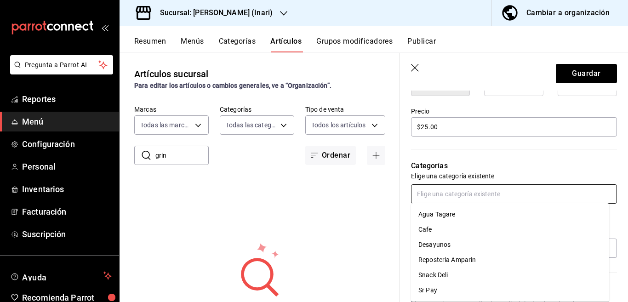
click at [433, 243] on li "Desayunos" at bounding box center [510, 244] width 198 height 15
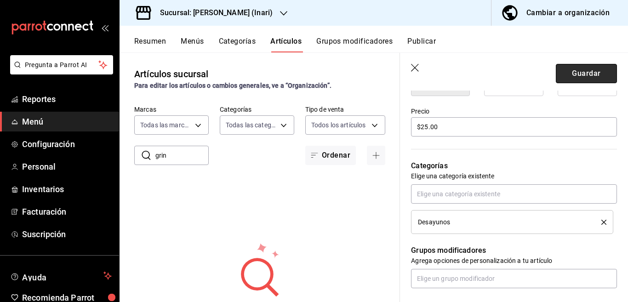
click at [568, 70] on button "Guardar" at bounding box center [586, 73] width 61 height 19
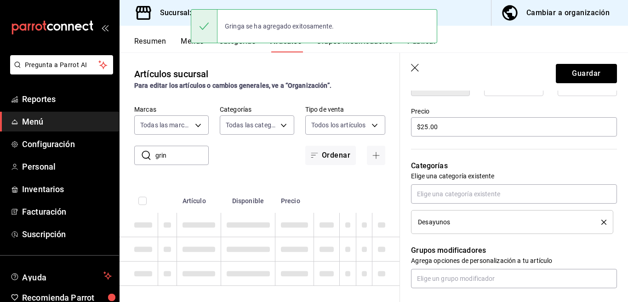
type textarea "x"
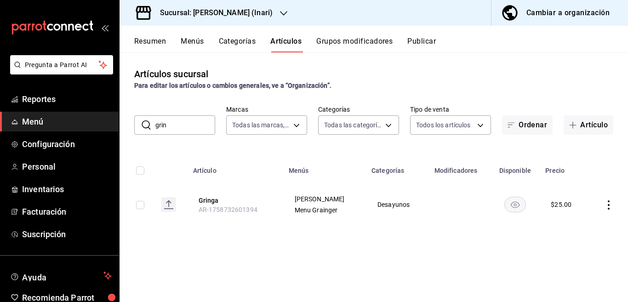
click at [186, 127] on input "grin" at bounding box center [186, 125] width 60 height 18
type input "g"
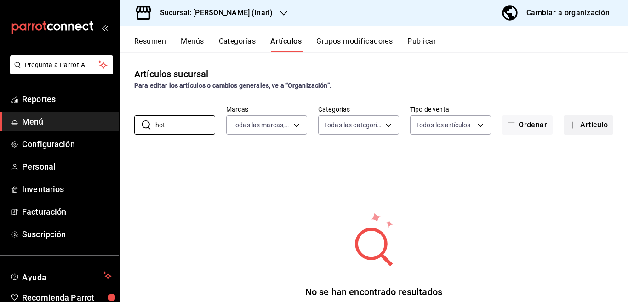
type input "hot"
click at [583, 123] on button "Artículo" at bounding box center [589, 124] width 50 height 19
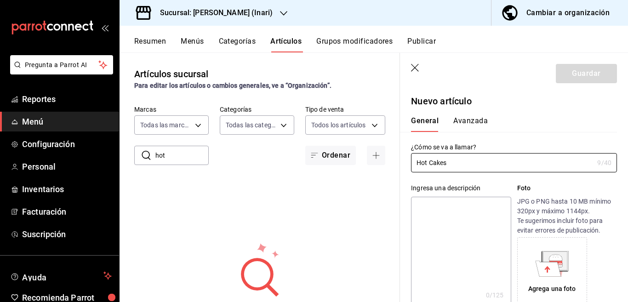
type input "Hot Cakes"
click at [441, 212] on textarea at bounding box center [461, 252] width 100 height 110
paste textarea "Hot Cakes"
type textarea "Hot Cakes"
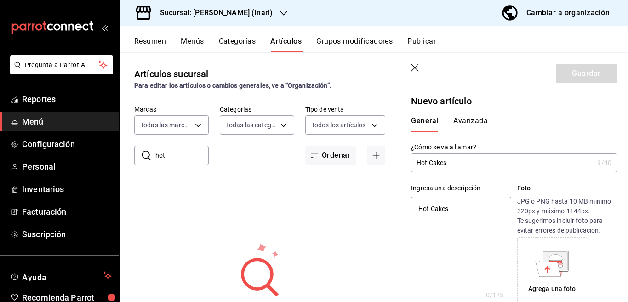
type textarea "x"
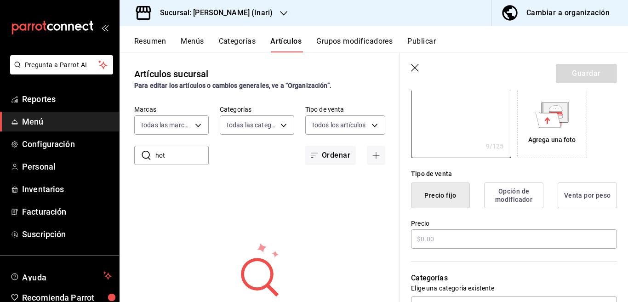
scroll to position [150, 0]
type textarea "Hot Cakes"
type textarea "x"
type textarea "Hot Cakes20"
type textarea "x"
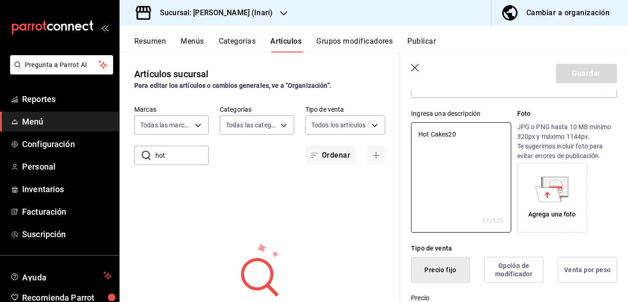
scroll to position [75, 0]
type textarea "Hot Cakes"
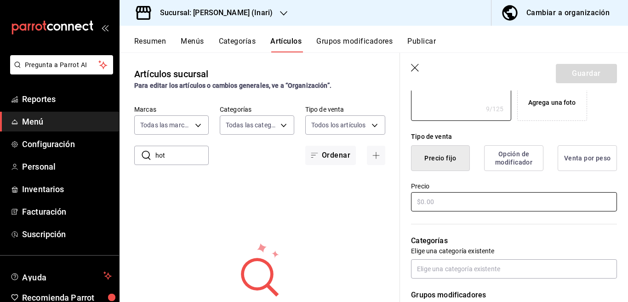
scroll to position [186, 0]
type textarea "x"
click at [447, 202] on input "text" at bounding box center [514, 201] width 206 height 19
type input "$20.00"
type textarea "x"
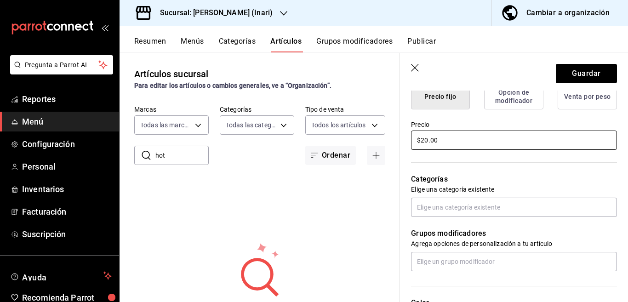
scroll to position [261, 0]
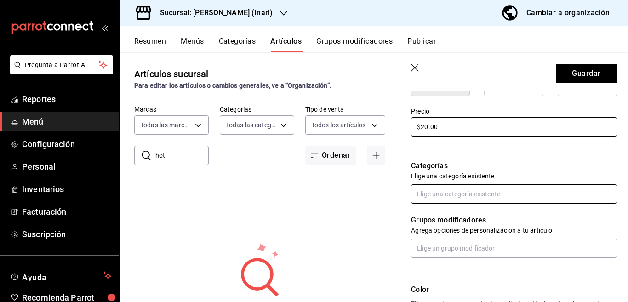
type input "$20.00"
click at [445, 195] on input "text" at bounding box center [514, 193] width 206 height 19
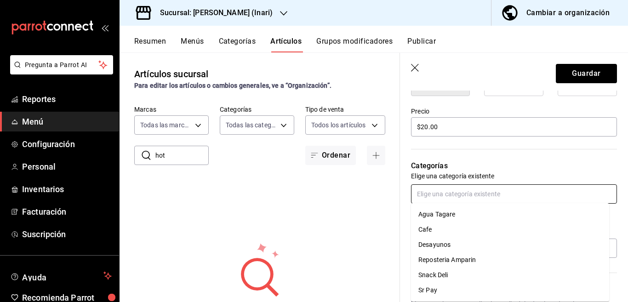
click at [433, 243] on li "Desayunos" at bounding box center [510, 244] width 198 height 15
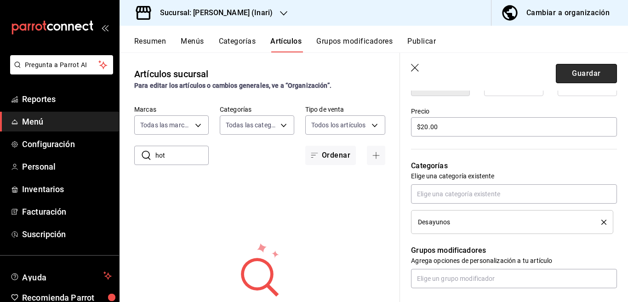
click at [569, 69] on button "Guardar" at bounding box center [586, 73] width 61 height 19
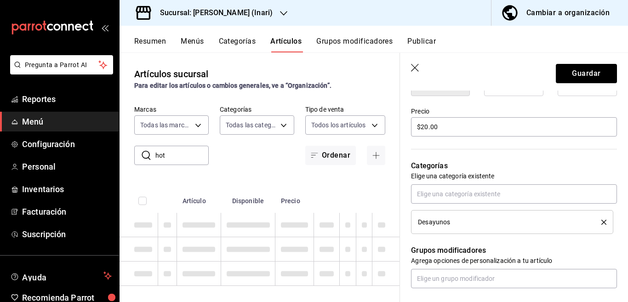
type textarea "x"
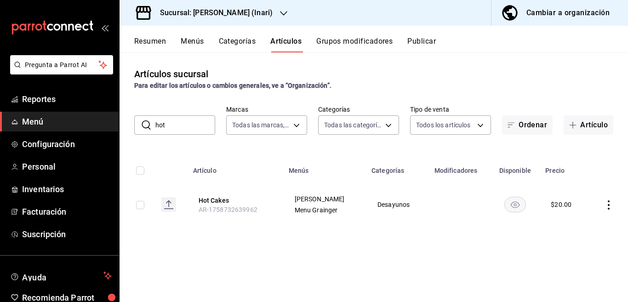
click at [181, 127] on input "hot" at bounding box center [186, 125] width 60 height 18
type input "h"
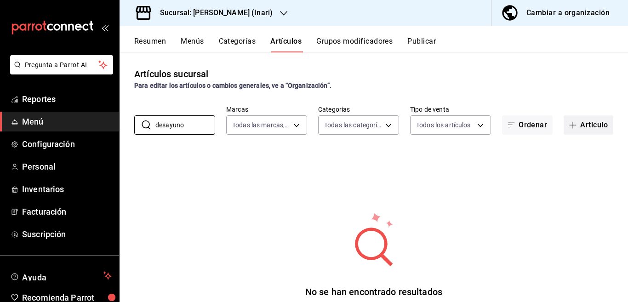
type input "desayuno"
click at [582, 123] on button "Artículo" at bounding box center [589, 124] width 50 height 19
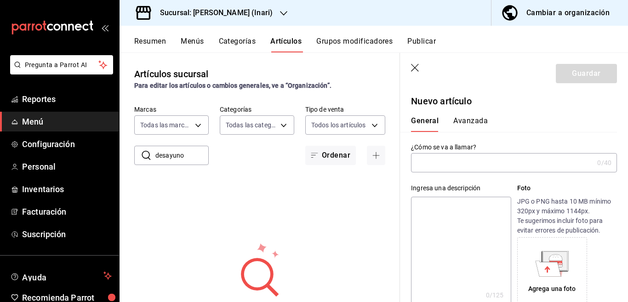
type input "AR-1758732705180"
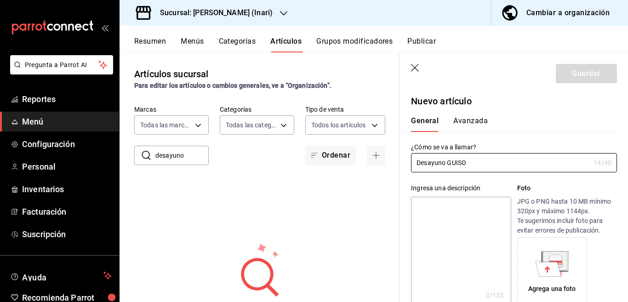
type input "Desayuno GUISO"
click at [440, 210] on textarea at bounding box center [461, 252] width 100 height 110
paste textarea "Desayuno GUISO"
type textarea "Desayuno GUISO"
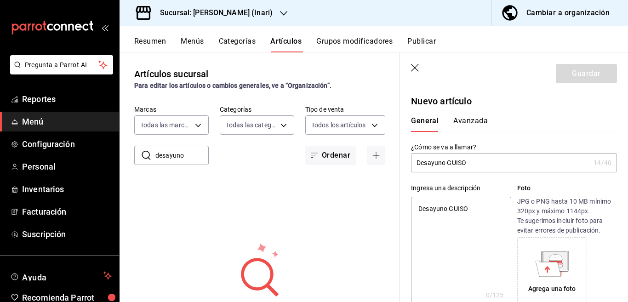
type textarea "x"
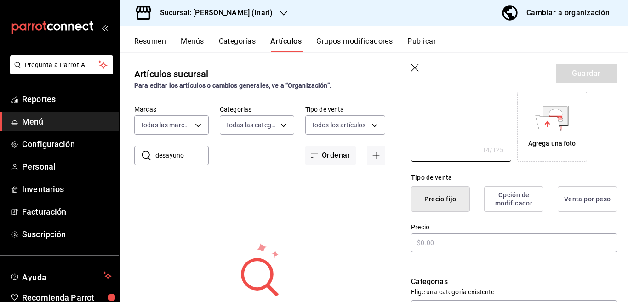
scroll to position [150, 0]
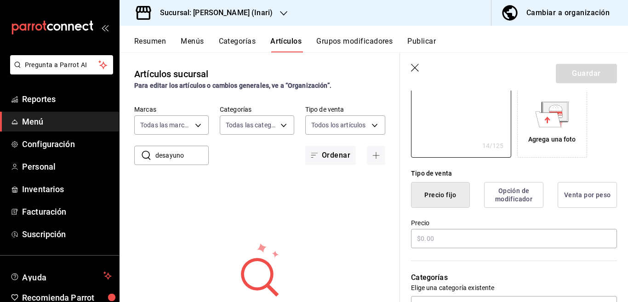
type textarea "Desayuno GUISO"
type textarea "x"
click at [435, 239] on input "text" at bounding box center [514, 238] width 206 height 19
type input "$45.00"
type textarea "x"
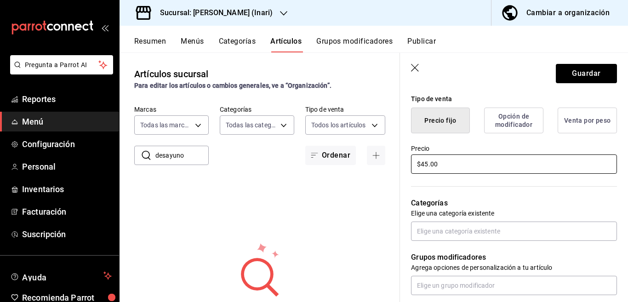
scroll to position [224, 0]
type input "$45.00"
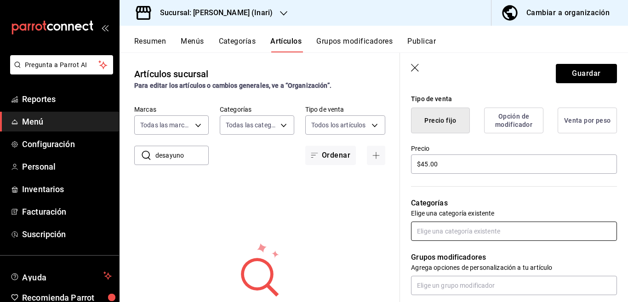
click at [447, 231] on input "text" at bounding box center [514, 231] width 206 height 19
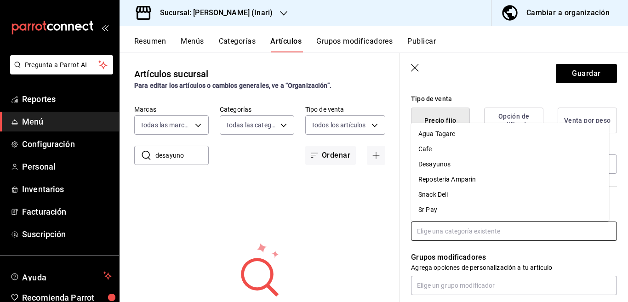
click at [439, 165] on li "Desayunos" at bounding box center [510, 164] width 198 height 15
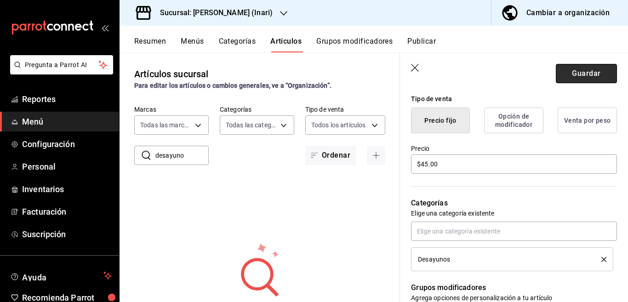
click at [571, 74] on button "Guardar" at bounding box center [586, 73] width 61 height 19
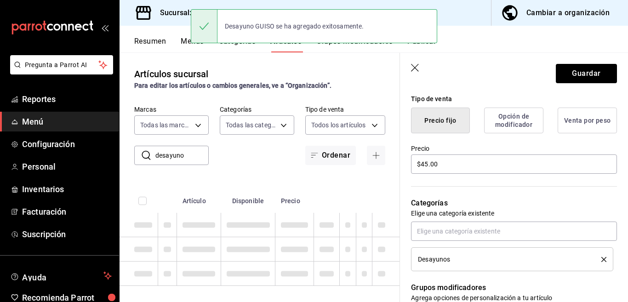
type textarea "x"
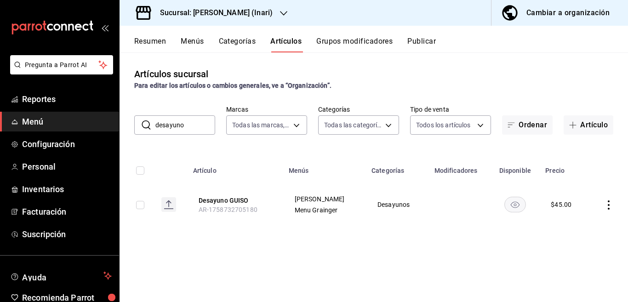
click at [196, 124] on input "desayuno" at bounding box center [186, 125] width 60 height 18
type input "d"
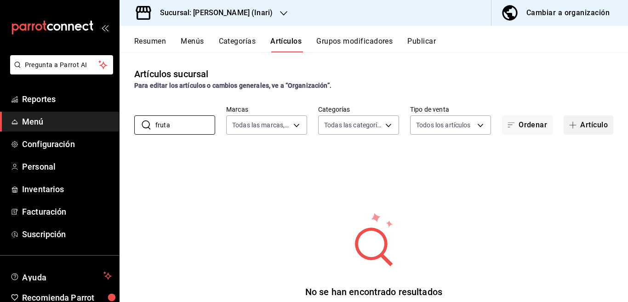
type input "fruta"
click at [579, 123] on button "Artículo" at bounding box center [589, 124] width 50 height 19
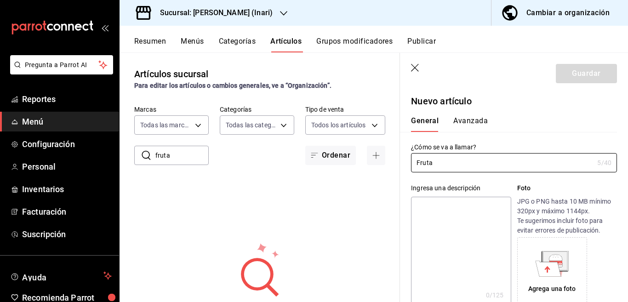
type input "Fruta"
click at [437, 210] on textarea at bounding box center [461, 252] width 100 height 110
paste textarea "Fruta"
type textarea "Fruta"
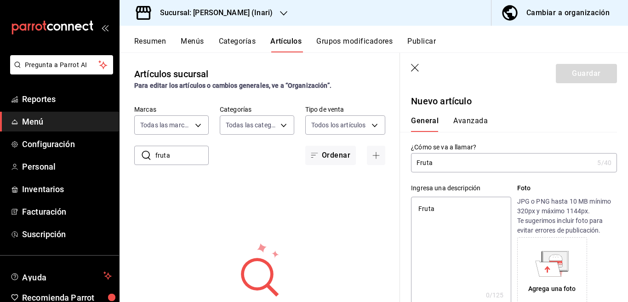
type textarea "x"
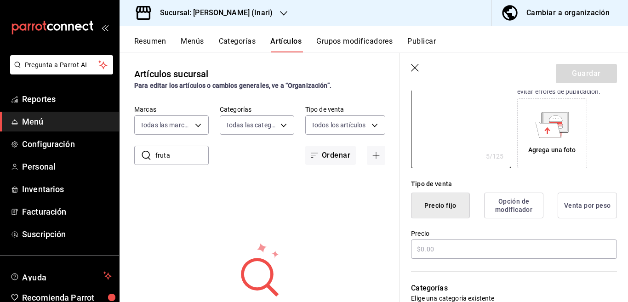
scroll to position [150, 0]
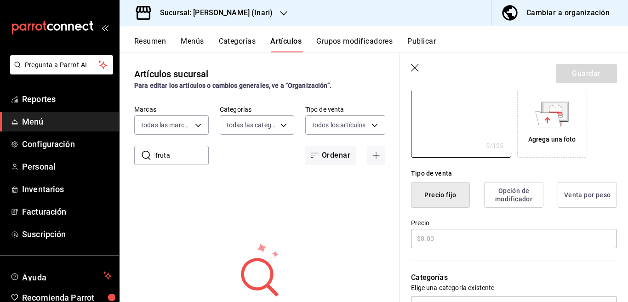
type textarea "Fruta"
type textarea "x"
click at [446, 241] on input "text" at bounding box center [514, 238] width 206 height 19
type input "$2.00"
type textarea "x"
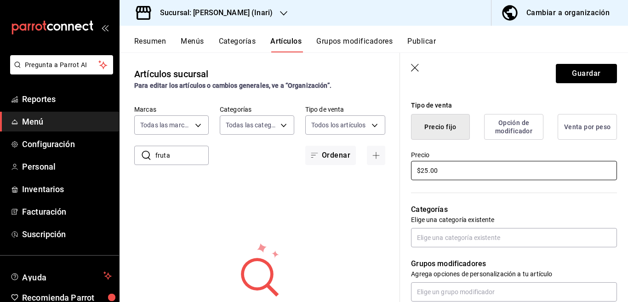
scroll to position [224, 0]
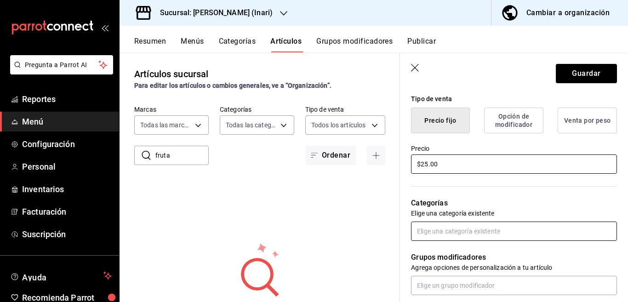
type input "$25.00"
click at [444, 232] on input "text" at bounding box center [514, 231] width 206 height 19
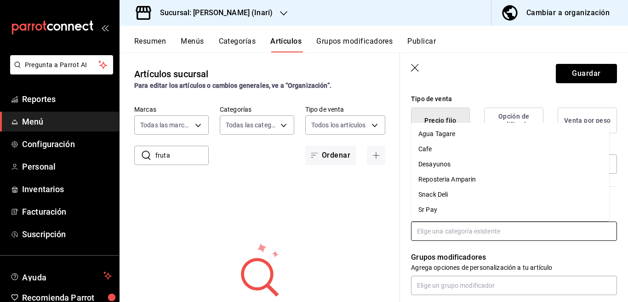
click at [439, 163] on li "Desayunos" at bounding box center [510, 164] width 198 height 15
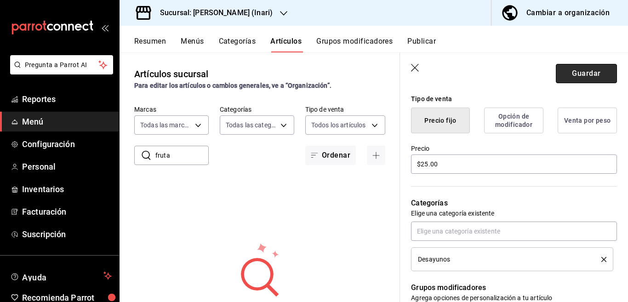
click at [567, 74] on button "Guardar" at bounding box center [586, 73] width 61 height 19
type textarea "x"
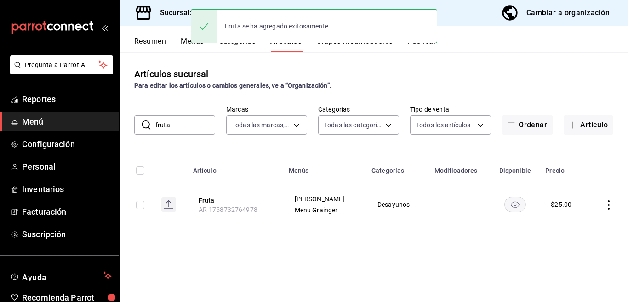
click at [188, 128] on input "fruta" at bounding box center [186, 125] width 60 height 18
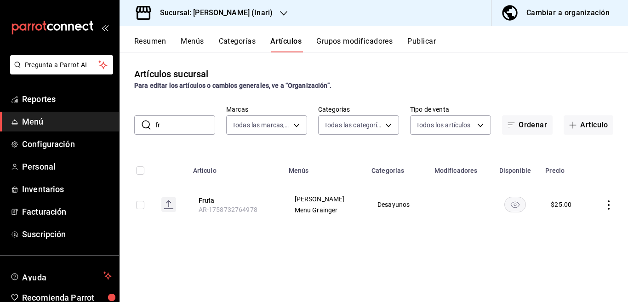
type input "f"
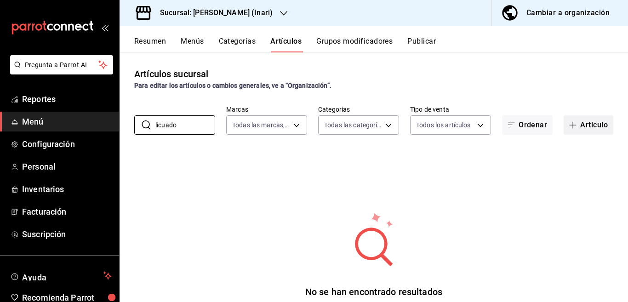
type input "licuado"
click at [581, 124] on button "Artículo" at bounding box center [589, 124] width 50 height 19
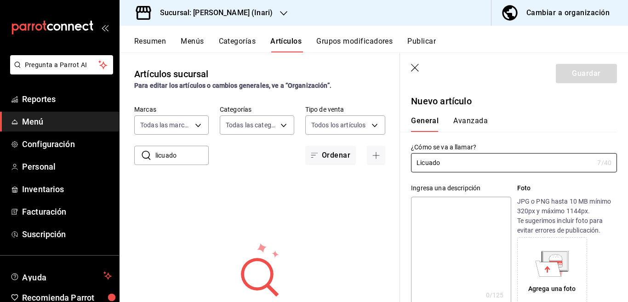
type input "Licuado"
click at [441, 207] on main "Artículos sucursal Para editar los artículos o cambios generales, ve a “Organiz…" at bounding box center [374, 177] width 509 height 250
click at [437, 209] on main "Artículos sucursal Para editar los artículos o cambios generales, ve a “Organiz…" at bounding box center [374, 177] width 509 height 250
click at [415, 69] on main "Artículos sucursal Para editar los artículos o cambios generales, ve a “Organiz…" at bounding box center [374, 177] width 509 height 250
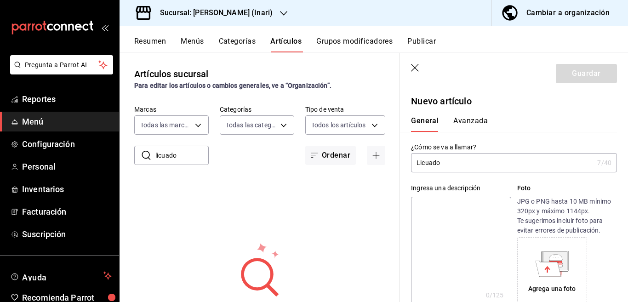
click at [314, 191] on div "No se han encontrado resultados Parece que no podemos encontrar ningún resultad…" at bounding box center [260, 299] width 281 height 230
click at [44, 98] on span "Reportes" at bounding box center [67, 99] width 90 height 12
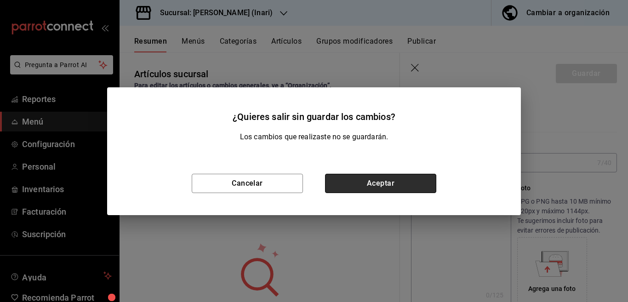
click at [352, 184] on button "Aceptar" at bounding box center [380, 183] width 111 height 19
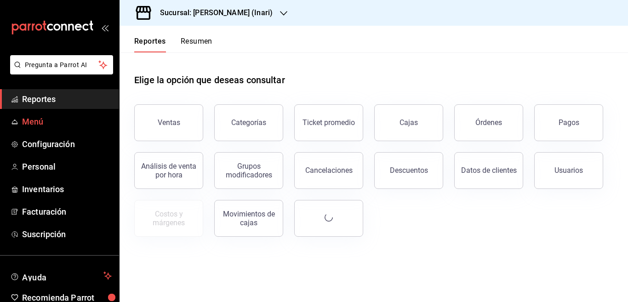
click at [35, 121] on span "Menú" at bounding box center [67, 121] width 90 height 12
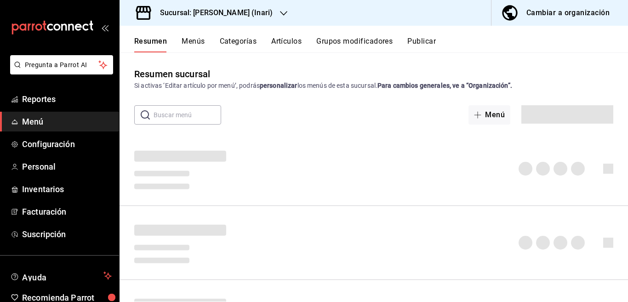
click at [284, 40] on button "Artículos" at bounding box center [286, 45] width 30 height 16
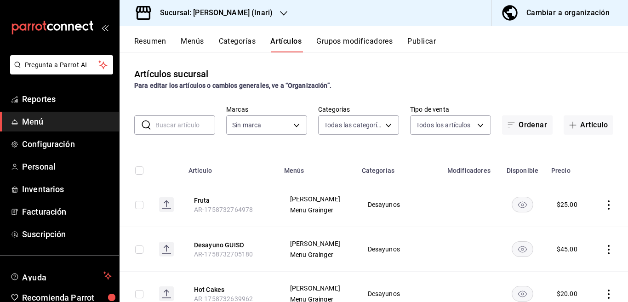
type input "e8c8c359-618b-434a-b8a3-36e41832890c,40a56e83-ed01-49a0-9403-05ee9c96dd16,a8a01…"
type input "ea2be8b9-fbb8-4945-8878-663fc37aac6a"
click at [581, 124] on button "Artículo" at bounding box center [589, 124] width 50 height 19
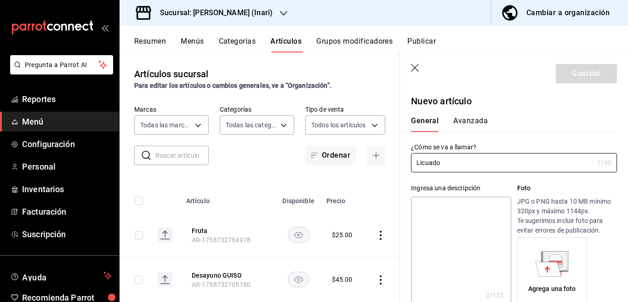
type input "Licuado"
click at [434, 208] on textarea at bounding box center [461, 252] width 100 height 110
paste textarea "Licuado"
type textarea "Licuado"
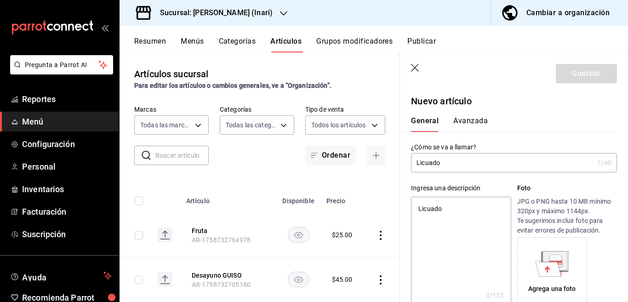
type textarea "x"
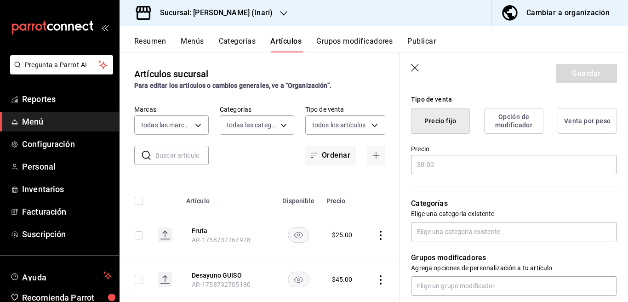
scroll to position [224, 0]
type textarea "Licuado"
type textarea "x"
click at [441, 165] on input "text" at bounding box center [514, 164] width 206 height 19
type input "$2.00"
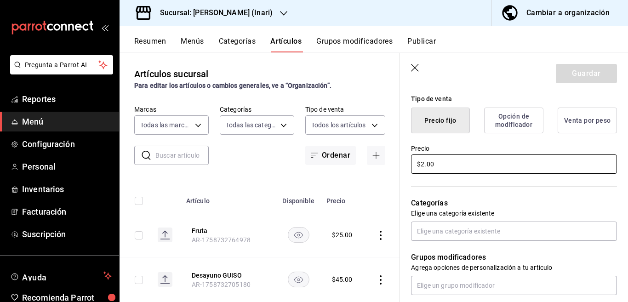
type textarea "x"
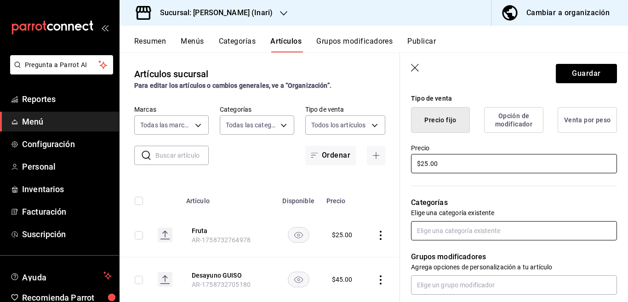
type input "$25.00"
click at [438, 231] on input "text" at bounding box center [514, 230] width 206 height 19
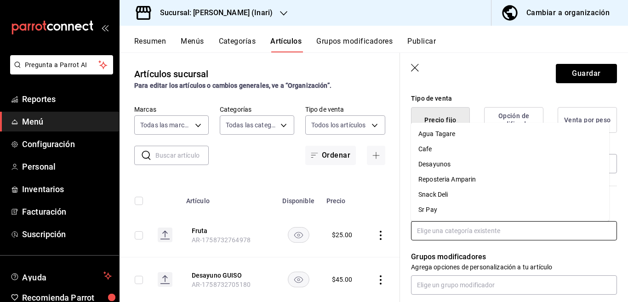
click at [438, 165] on li "Desayunos" at bounding box center [510, 164] width 198 height 15
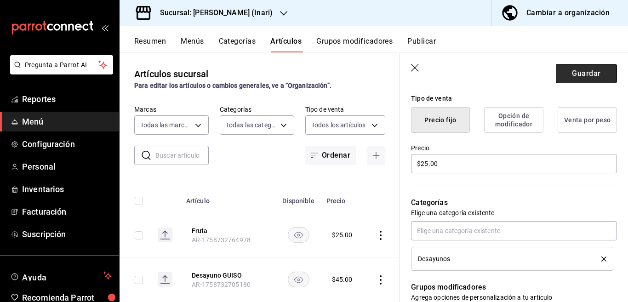
click at [568, 74] on button "Guardar" at bounding box center [586, 73] width 61 height 19
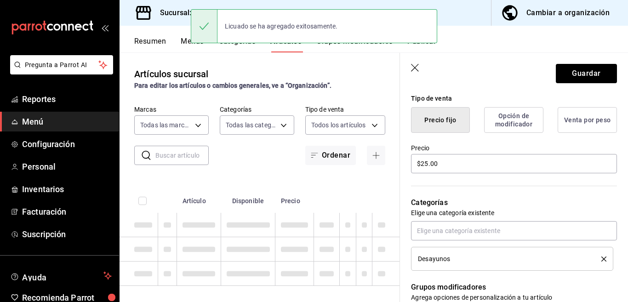
type textarea "x"
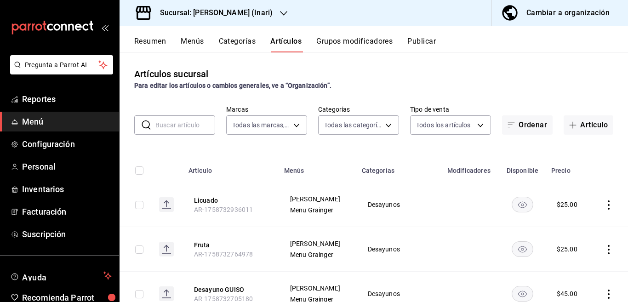
click at [245, 40] on button "Categorías" at bounding box center [237, 45] width 37 height 16
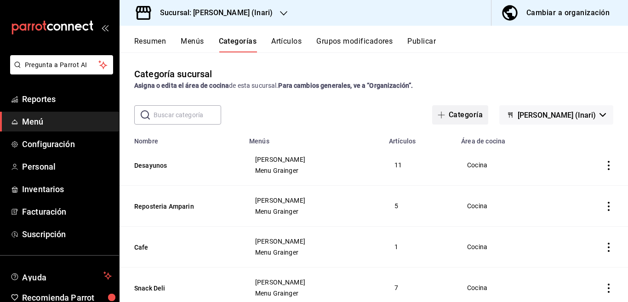
click at [483, 111] on button "Categoría" at bounding box center [460, 114] width 56 height 19
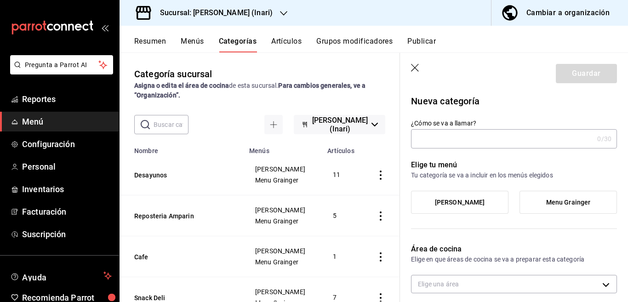
type input "c4defe31-030a-441e-9219-2b45d44632bd"
type input "Comidas"
click at [466, 202] on span "Grainer" at bounding box center [460, 203] width 50 height 8
click at [0, 0] on input "Grainer" at bounding box center [0, 0] width 0 height 0
click at [552, 197] on label "Menu Grainger" at bounding box center [568, 202] width 97 height 22
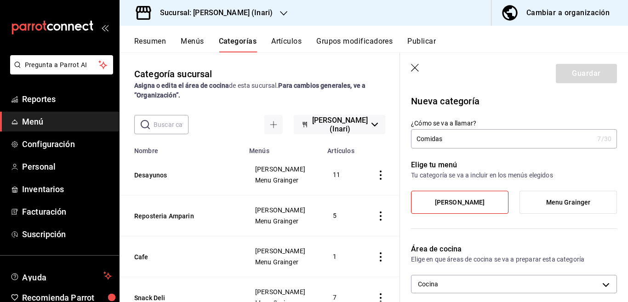
click at [0, 0] on input "Menu Grainger" at bounding box center [0, 0] width 0 height 0
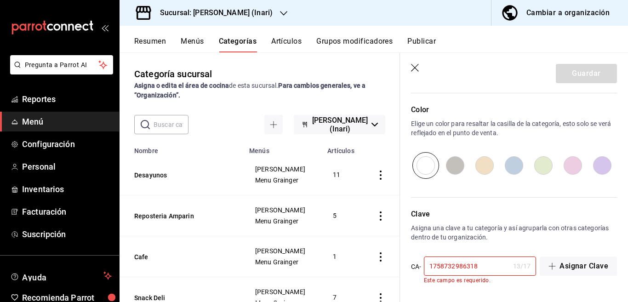
scroll to position [309, 0]
click at [487, 268] on input "1758732986318" at bounding box center [467, 266] width 86 height 18
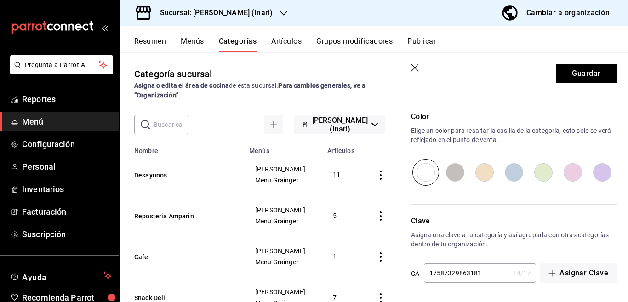
scroll to position [302, 0]
type input "17587329863181"
click at [572, 74] on button "Guardar" at bounding box center [586, 73] width 61 height 19
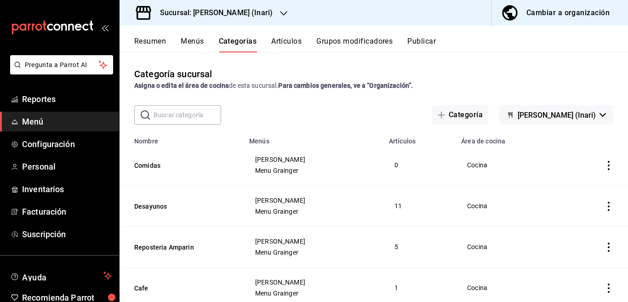
click at [37, 119] on span "Menú" at bounding box center [67, 121] width 90 height 12
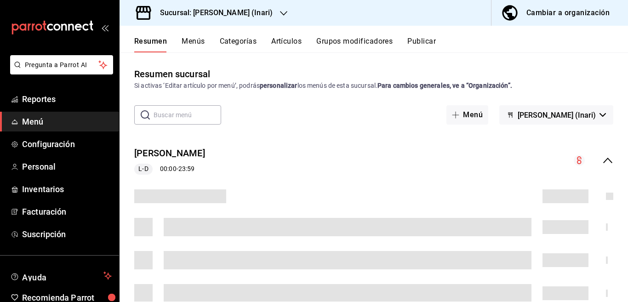
click at [283, 40] on button "Artículos" at bounding box center [286, 45] width 30 height 16
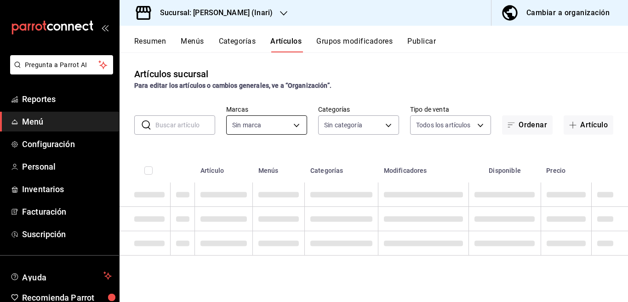
click at [296, 124] on body "Pregunta a Parrot AI Reportes Menú Configuración Personal Inventarios Facturaci…" at bounding box center [314, 151] width 628 height 302
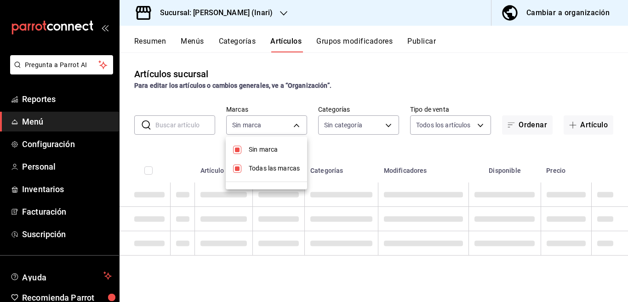
click at [339, 148] on div at bounding box center [314, 151] width 628 height 302
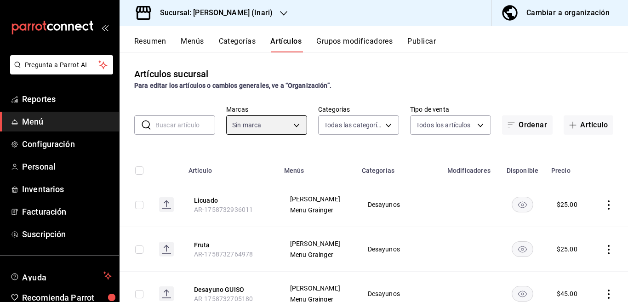
type input "d6eeefee-e4ff-44be-afff-7a3cbc4367d4,e8c8c359-618b-434a-b8a3-36e41832890c,40a56…"
type input "ea2be8b9-fbb8-4945-8878-663fc37aac6a"
click at [183, 125] on input "text" at bounding box center [186, 125] width 60 height 18
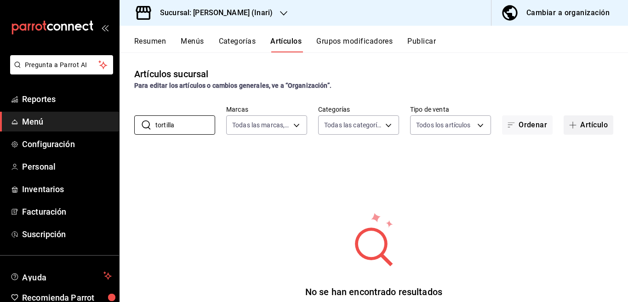
type input "tortilla"
click at [581, 121] on button "Artículo" at bounding box center [589, 124] width 50 height 19
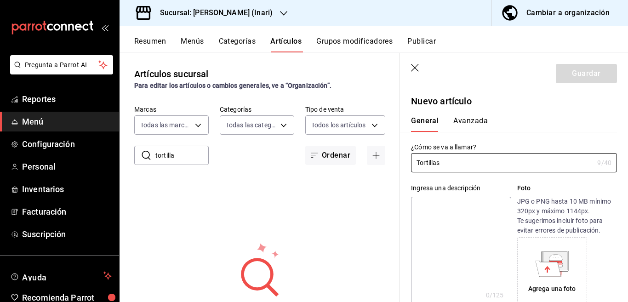
type input "Tortillas"
click at [444, 206] on textarea at bounding box center [461, 252] width 100 height 110
paste textarea "Tortillas"
type textarea "Tortillas"
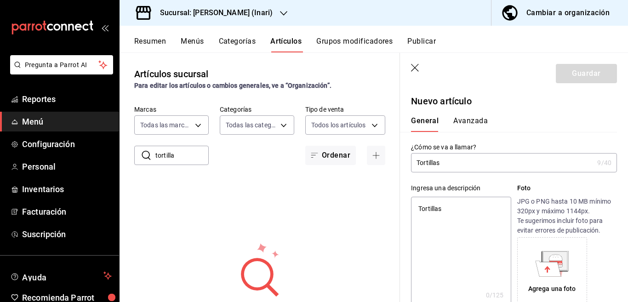
type textarea "x"
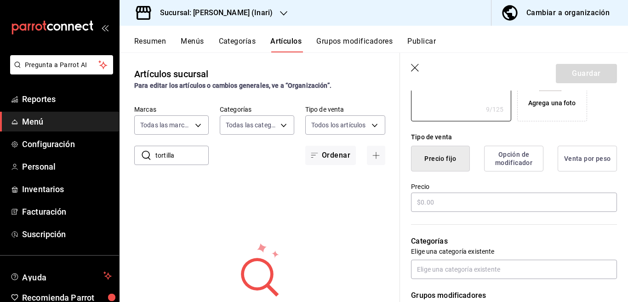
scroll to position [187, 0]
type textarea "Tortillas"
type textarea "x"
click at [435, 201] on input "text" at bounding box center [514, 201] width 206 height 19
type input "$5.00"
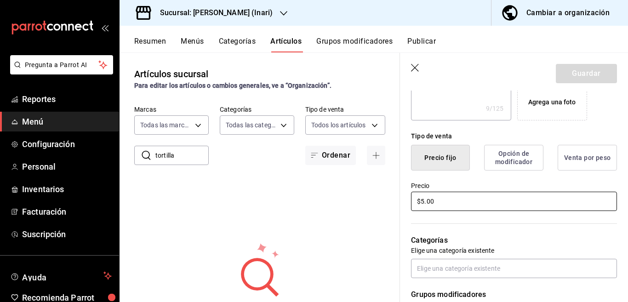
type textarea "x"
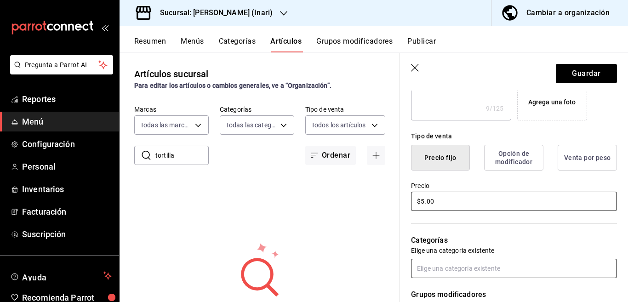
scroll to position [187, 0]
type input "$5.00"
click at [445, 270] on input "text" at bounding box center [514, 268] width 206 height 19
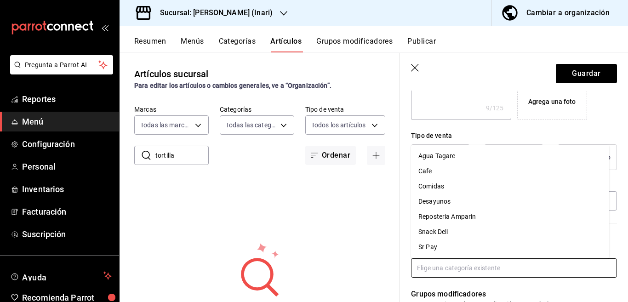
click at [433, 185] on li "Comidas" at bounding box center [510, 186] width 198 height 15
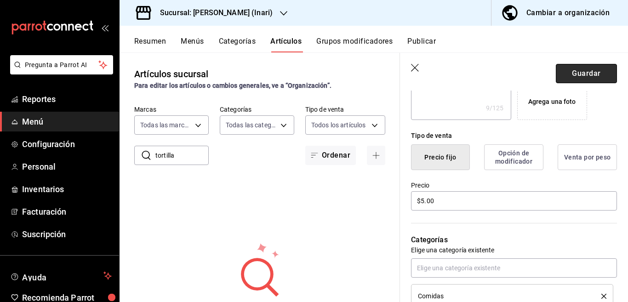
click at [569, 75] on button "Guardar" at bounding box center [586, 73] width 61 height 19
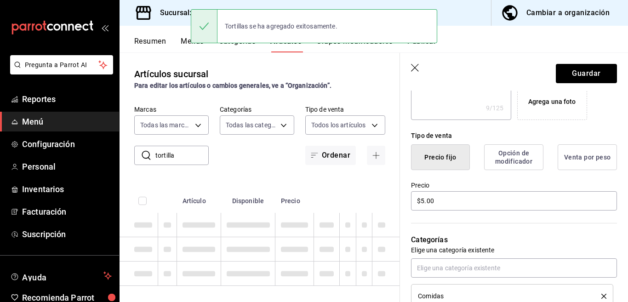
type textarea "x"
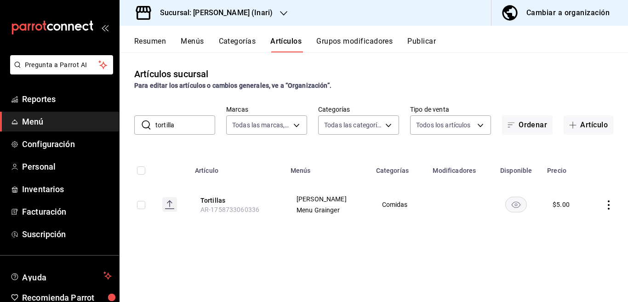
click at [186, 127] on input "tortilla" at bounding box center [186, 125] width 60 height 18
type input "t"
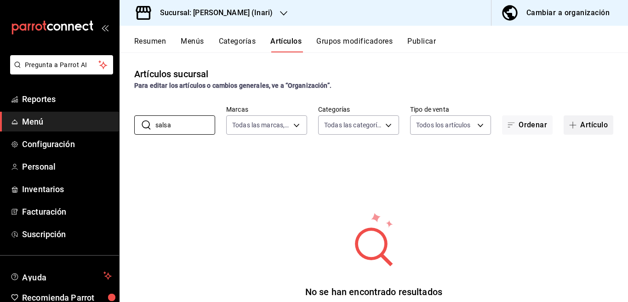
type input "salsa"
click at [582, 123] on button "Artículo" at bounding box center [589, 124] width 50 height 19
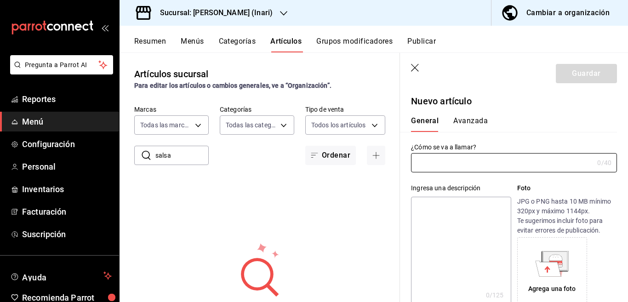
type input "AR-1758733095291"
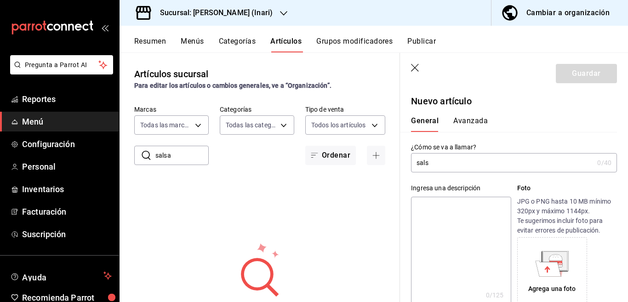
type input "salsa"
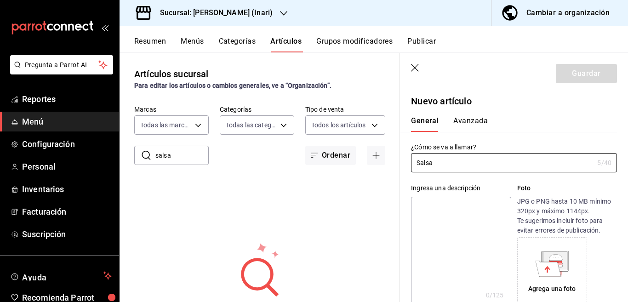
type input "Salsa"
click at [445, 209] on textarea at bounding box center [461, 252] width 100 height 110
paste textarea "Salsa"
type textarea "Salsa"
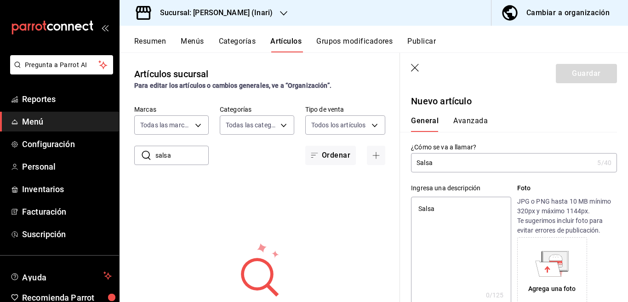
type textarea "x"
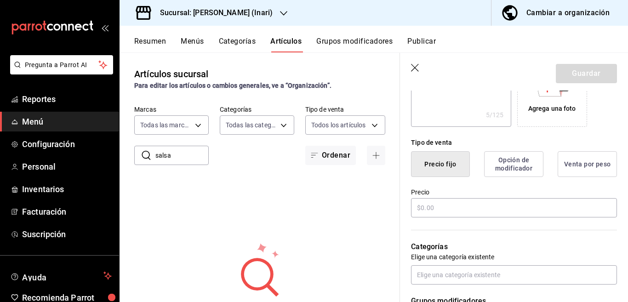
scroll to position [187, 0]
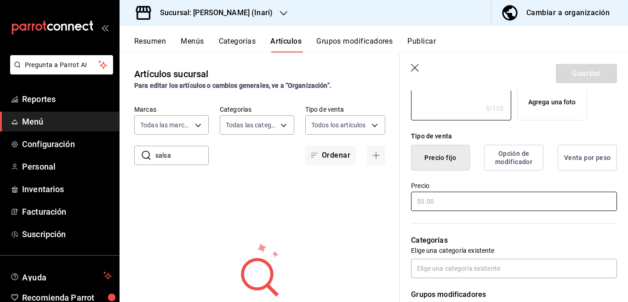
type textarea "Salsa"
type textarea "x"
click at [447, 202] on input "text" at bounding box center [514, 201] width 206 height 19
type input "$5.00"
type textarea "x"
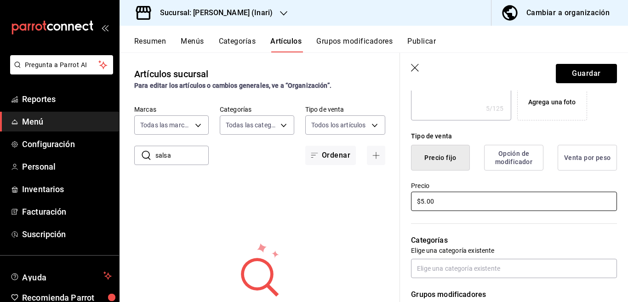
scroll to position [187, 0]
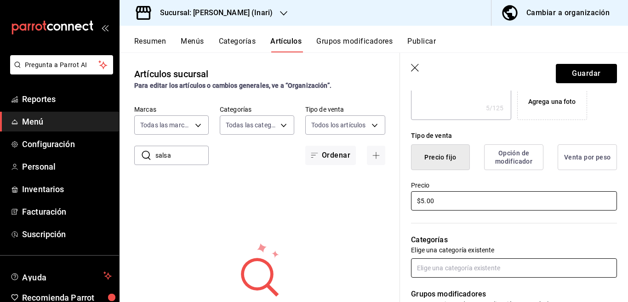
type input "$5.00"
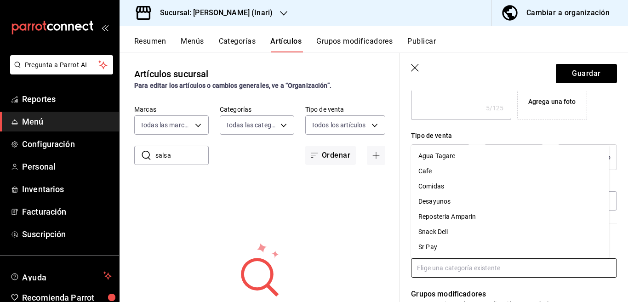
click at [447, 265] on input "text" at bounding box center [514, 268] width 206 height 19
click at [437, 184] on li "Comidas" at bounding box center [510, 186] width 198 height 15
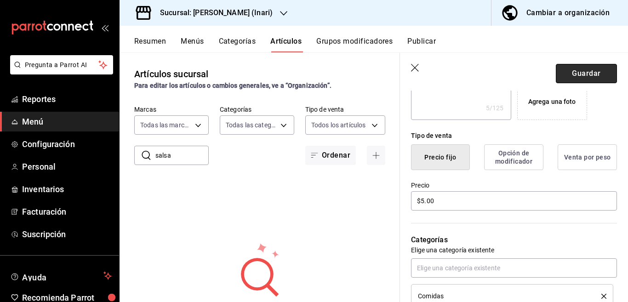
click at [571, 73] on button "Guardar" at bounding box center [586, 73] width 61 height 19
type textarea "x"
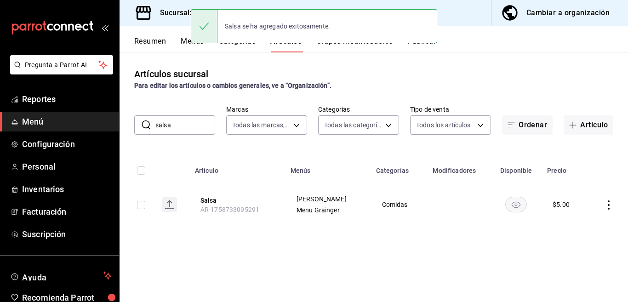
click at [180, 125] on input "salsa" at bounding box center [186, 125] width 60 height 18
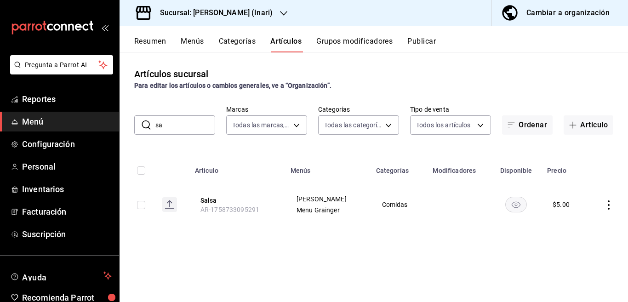
type input "s"
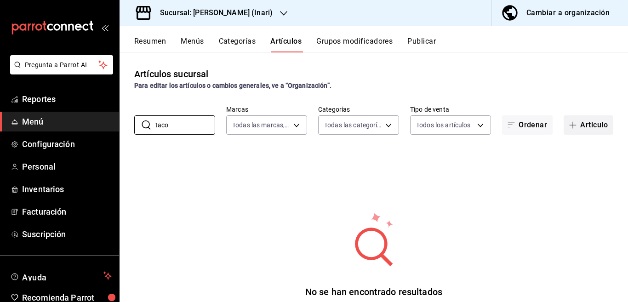
type input "taco"
click at [590, 123] on button "Artículo" at bounding box center [589, 124] width 50 height 19
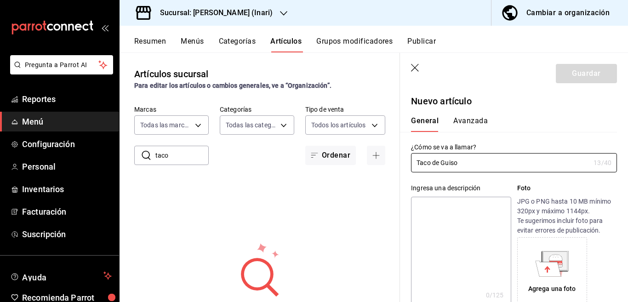
type input "Taco de Guiso"
click at [441, 206] on textarea at bounding box center [461, 252] width 100 height 110
paste textarea "Taco de Guiso"
type textarea "Taco de Guiso"
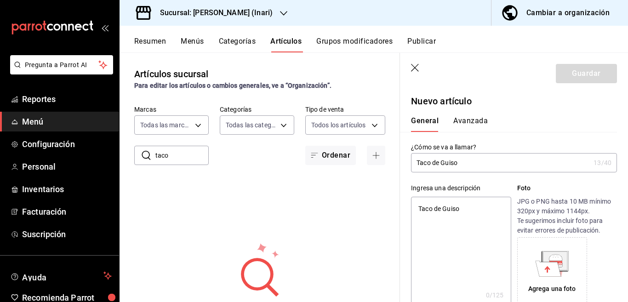
type textarea "x"
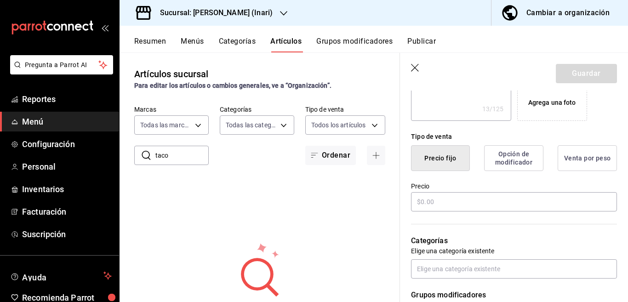
scroll to position [187, 0]
type textarea "Taco de Guiso"
type textarea "x"
drag, startPoint x: 439, startPoint y: 203, endPoint x: 411, endPoint y: 209, distance: 29.1
click at [439, 203] on input "text" at bounding box center [514, 201] width 206 height 19
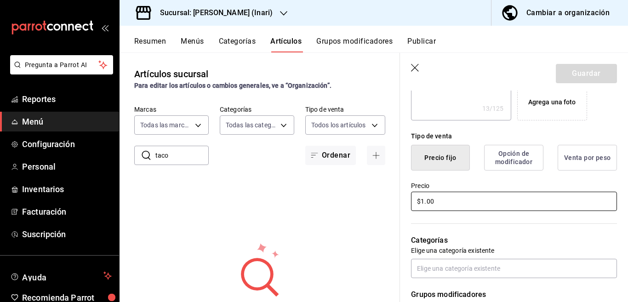
type input "$12.00"
type textarea "x"
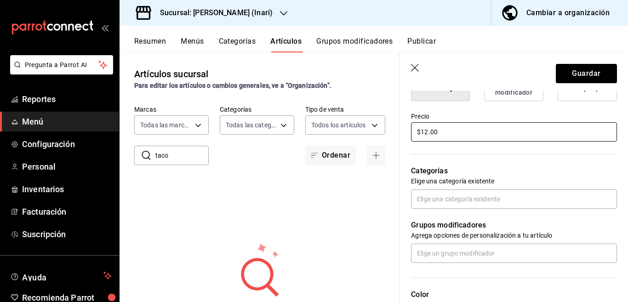
scroll to position [262, 0]
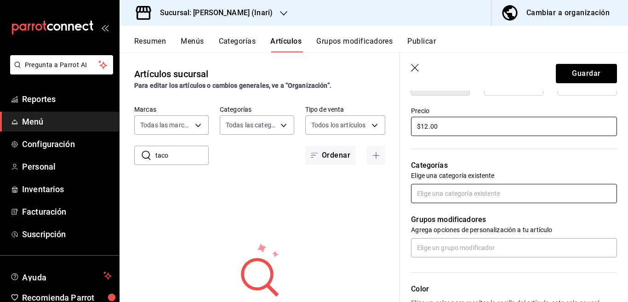
type input "$12.00"
click at [454, 196] on input "text" at bounding box center [514, 193] width 206 height 19
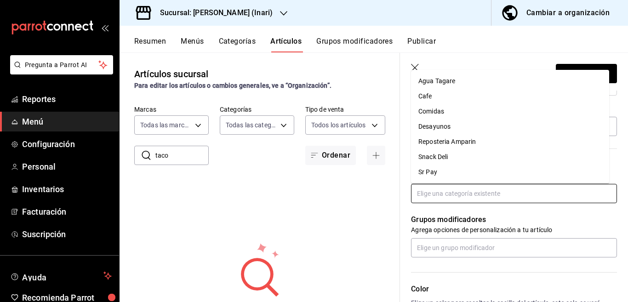
click at [432, 125] on li "Desayunos" at bounding box center [510, 126] width 198 height 15
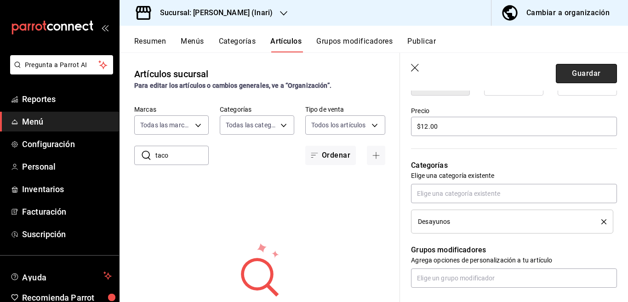
click at [561, 74] on button "Guardar" at bounding box center [586, 73] width 61 height 19
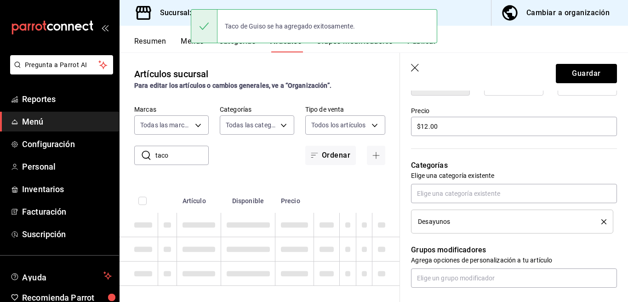
type textarea "x"
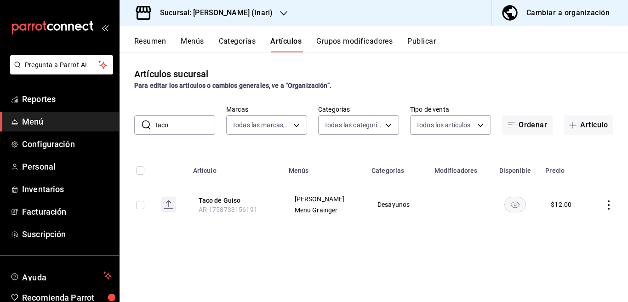
click at [179, 124] on input "taco" at bounding box center [186, 125] width 60 height 18
type input "t"
type input "cafe"
click at [388, 145] on div "Artículos sucursal Para editar los artículos o cambios generales, ve a “Organiz…" at bounding box center [374, 176] width 509 height 249
click at [586, 122] on button "Artículo" at bounding box center [589, 124] width 50 height 19
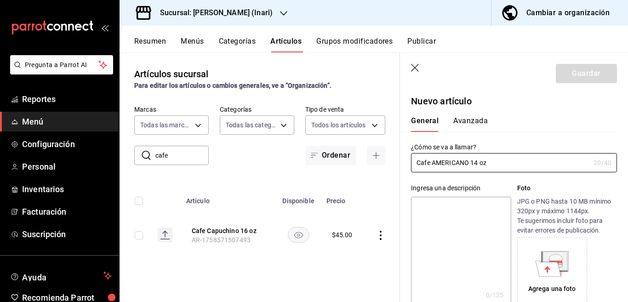
type input "Cafe AMERICANO 14 oz"
click at [447, 209] on textarea at bounding box center [461, 252] width 100 height 110
paste textarea "Cafe AMERICANO 14 oz"
type textarea "Cafe AMERICANO 14 oz"
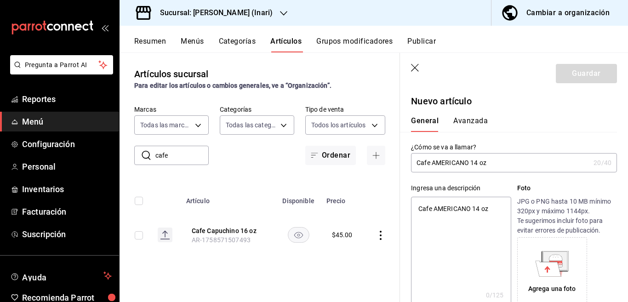
type textarea "x"
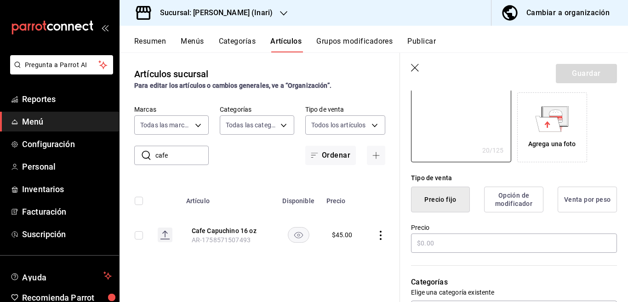
scroll to position [150, 0]
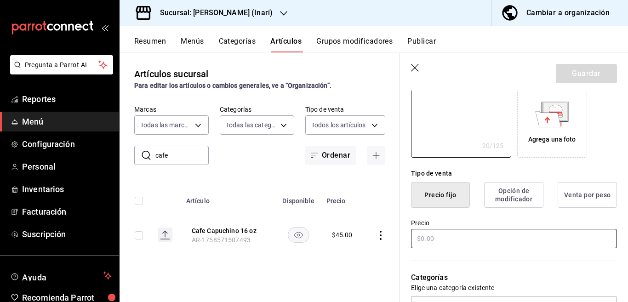
type textarea "Cafe AMERICANO 14 oz"
type textarea "x"
click at [439, 241] on input "text" at bounding box center [514, 238] width 206 height 19
type input "$20.00"
type textarea "x"
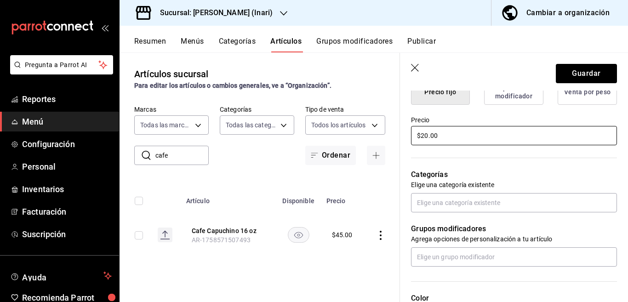
scroll to position [261, 0]
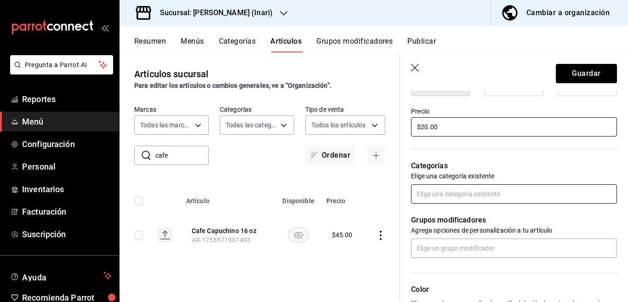
type input "$20.00"
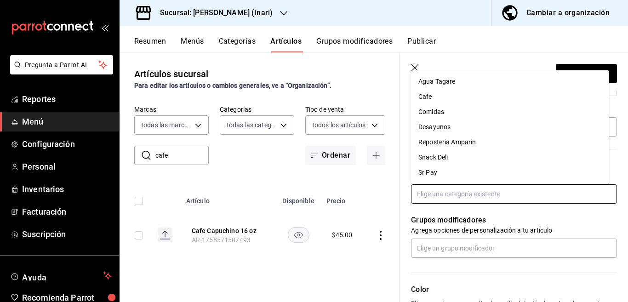
click at [457, 191] on input "text" at bounding box center [514, 193] width 206 height 19
click at [430, 98] on li "Cafe" at bounding box center [510, 96] width 198 height 15
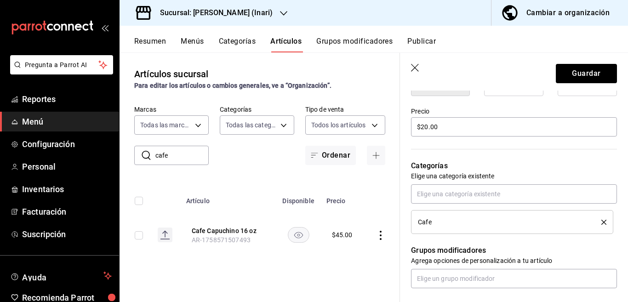
click at [602, 221] on icon "delete" at bounding box center [604, 222] width 5 height 5
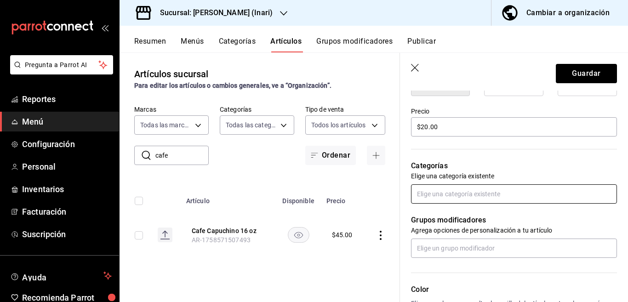
click at [451, 190] on input "text" at bounding box center [514, 193] width 206 height 19
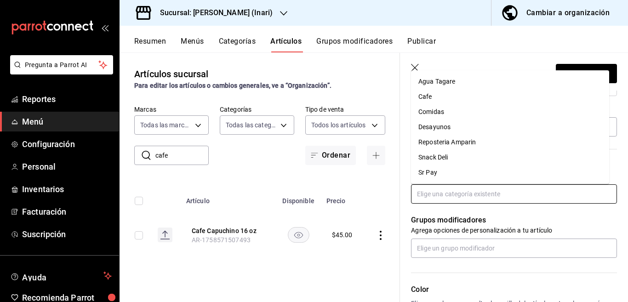
click at [433, 128] on li "Desayunos" at bounding box center [510, 127] width 198 height 15
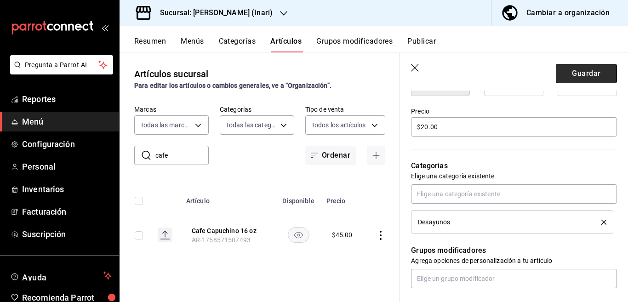
click at [574, 70] on button "Guardar" at bounding box center [586, 73] width 61 height 19
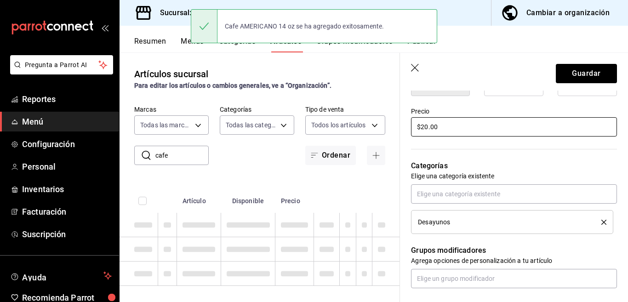
type textarea "x"
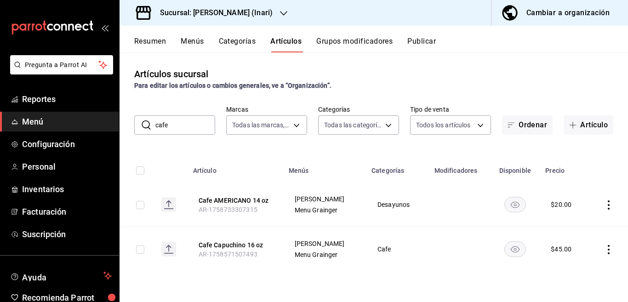
click at [194, 126] on input "cafe" at bounding box center [186, 125] width 60 height 18
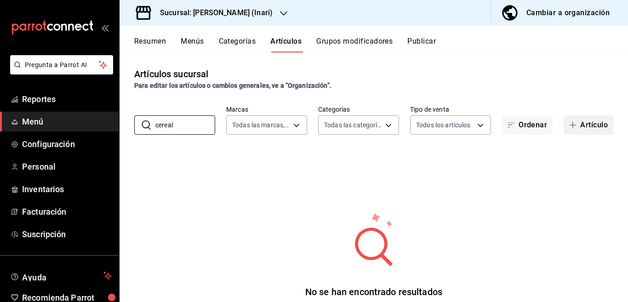
type input "cereal"
click at [585, 122] on button "Artículo" at bounding box center [589, 124] width 50 height 19
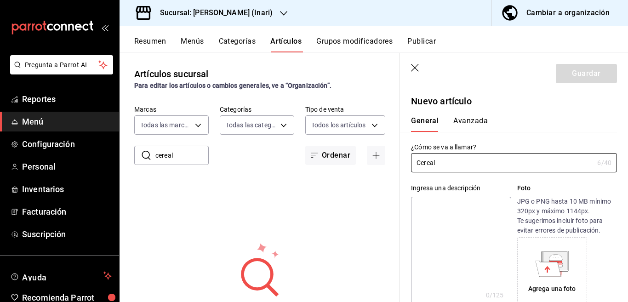
type input "Cereal"
click at [436, 207] on textarea at bounding box center [461, 252] width 100 height 110
paste textarea "Cereal"
type textarea "Cereal"
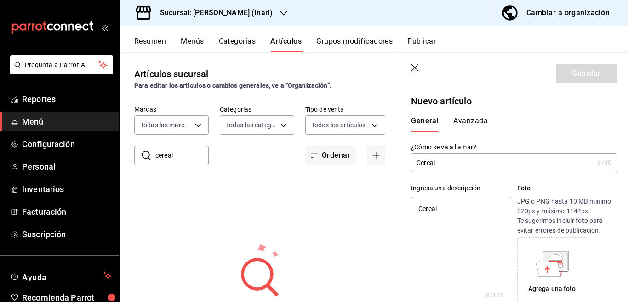
type textarea "x"
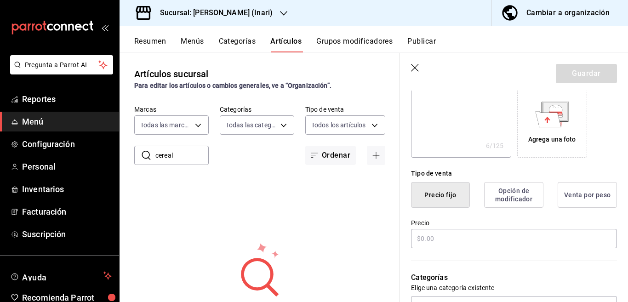
scroll to position [150, 0]
type textarea "Cereal"
type textarea "x"
click at [442, 238] on input "text" at bounding box center [514, 238] width 206 height 19
type input "$2.00"
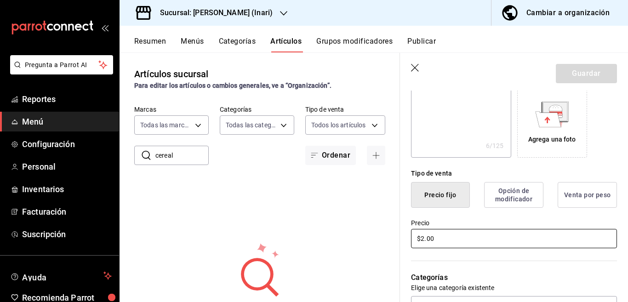
type textarea "x"
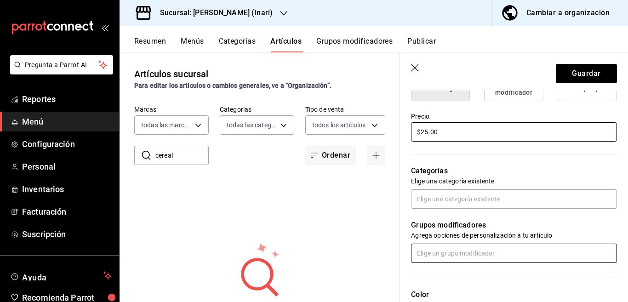
scroll to position [261, 0]
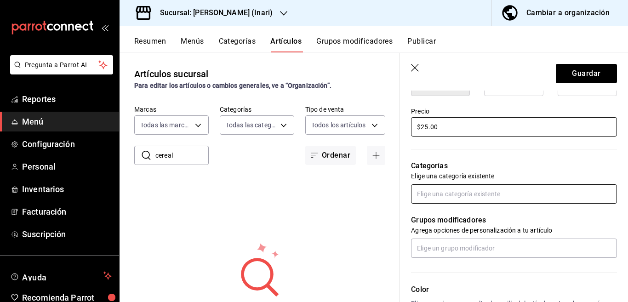
type input "$25.00"
click at [450, 192] on input "text" at bounding box center [514, 193] width 206 height 19
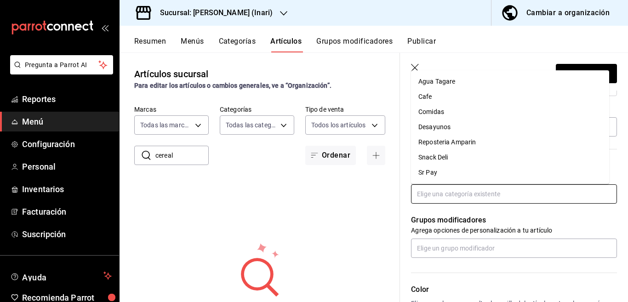
click at [440, 125] on li "Desayunos" at bounding box center [510, 127] width 198 height 15
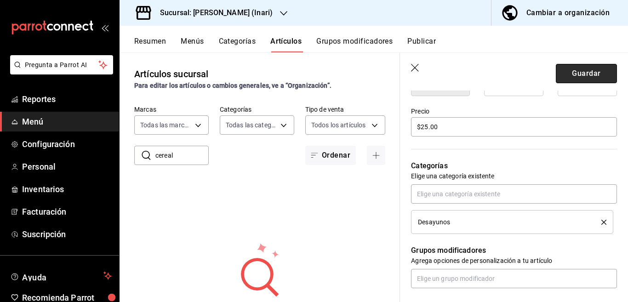
click at [575, 70] on button "Guardar" at bounding box center [586, 73] width 61 height 19
type textarea "x"
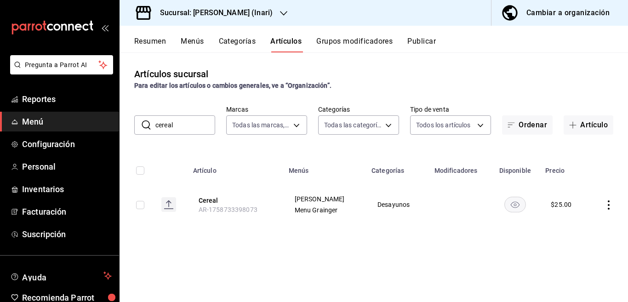
click at [191, 125] on input "cereal" at bounding box center [186, 125] width 60 height 18
type input "c"
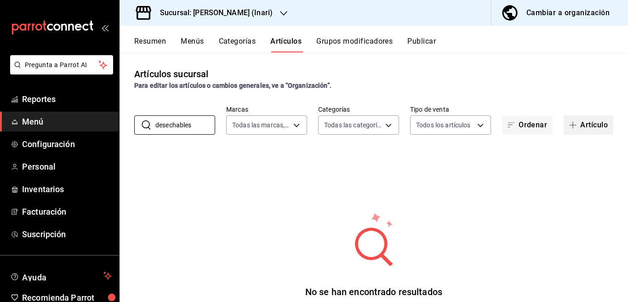
type input "desechables"
click at [578, 121] on button "Artículo" at bounding box center [589, 124] width 50 height 19
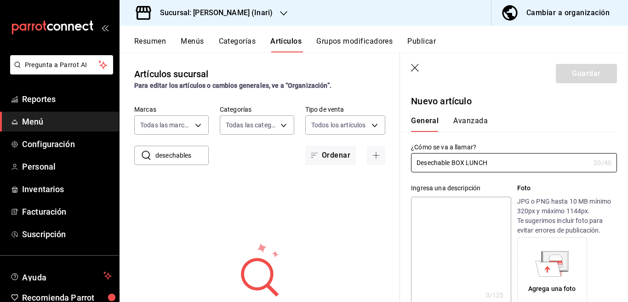
type input "Desechable BOX LUNCH"
click at [440, 207] on textarea at bounding box center [461, 252] width 100 height 110
type textarea "Desechable BOX LUNCH"
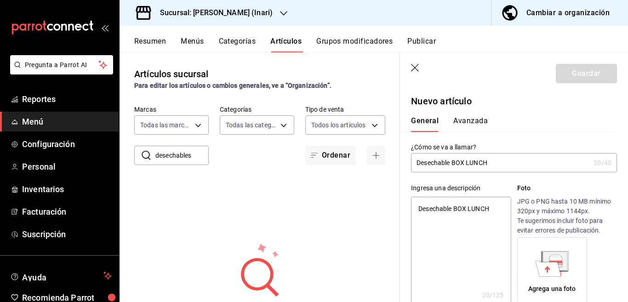
type textarea "x"
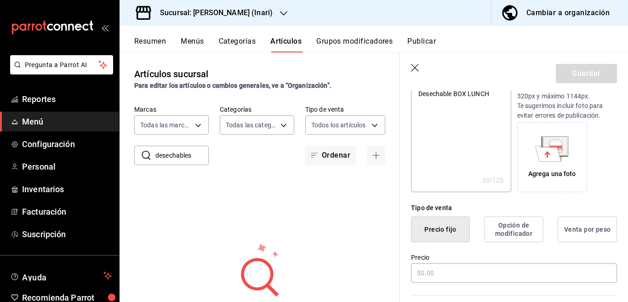
scroll to position [187, 0]
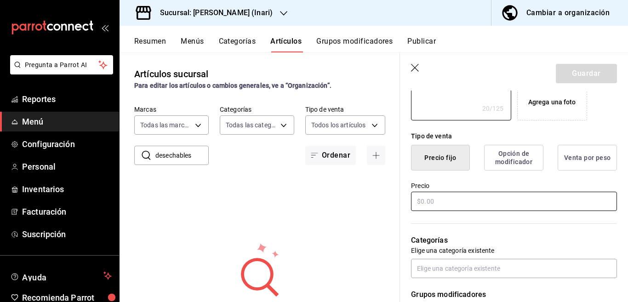
type textarea "Desechable BOX LUNCH"
click at [446, 202] on input "text" at bounding box center [514, 201] width 206 height 19
type textarea "x"
type input "$7.00"
type textarea "x"
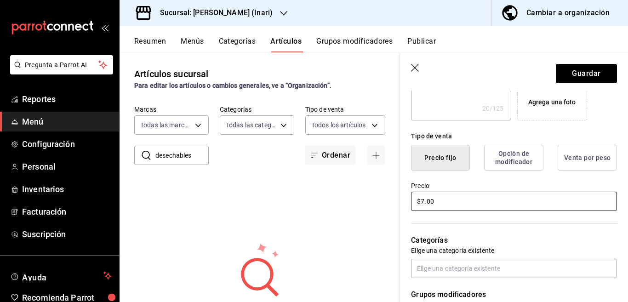
scroll to position [187, 0]
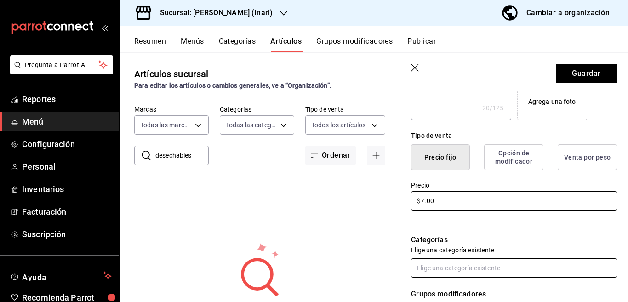
type input "$7.00"
click at [452, 268] on input "text" at bounding box center [514, 268] width 206 height 19
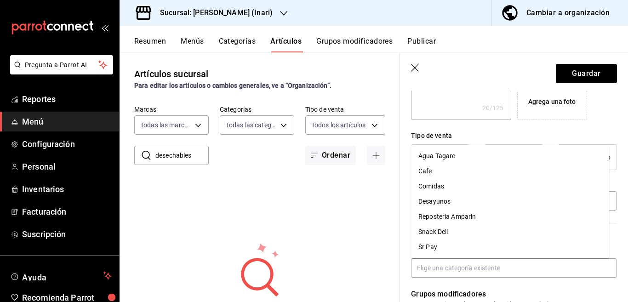
click at [385, 231] on div "No se han encontrado resultados Parece que no podemos encontrar ningún resultad…" at bounding box center [260, 299] width 281 height 230
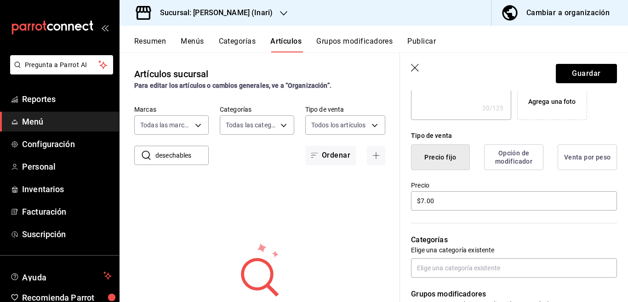
click at [576, 62] on header "Guardar" at bounding box center [514, 72] width 228 height 38
click at [576, 71] on button "Guardar" at bounding box center [586, 73] width 61 height 19
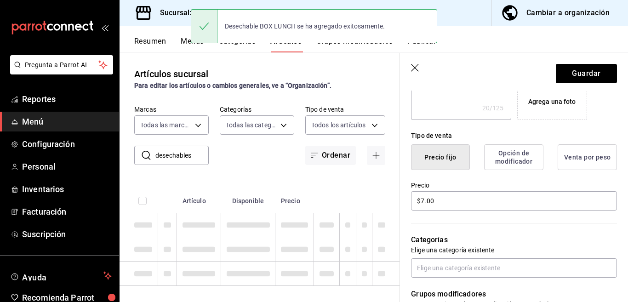
type textarea "x"
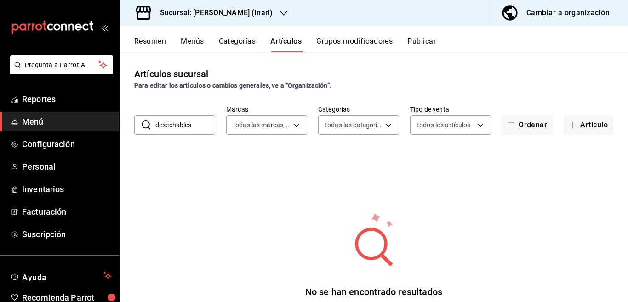
click at [242, 41] on button "Categorías" at bounding box center [237, 45] width 37 height 16
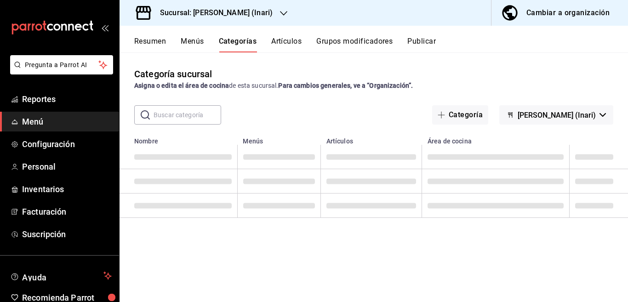
click at [489, 113] on button "Categoría" at bounding box center [460, 114] width 56 height 19
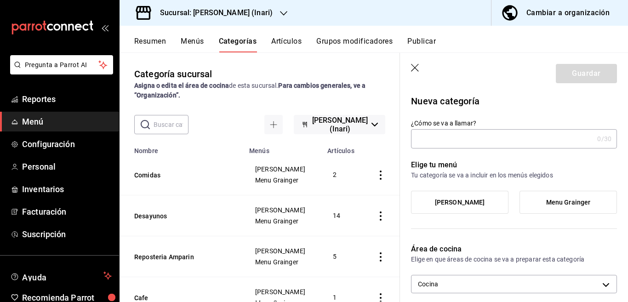
type input "c4defe31-030a-441e-9219-2b45d44632bd"
type input "Desechables"
click at [463, 204] on span "Grainer" at bounding box center [460, 203] width 50 height 8
click at [0, 0] on input "Grainer" at bounding box center [0, 0] width 0 height 0
click at [552, 199] on span "Menu Grainger" at bounding box center [569, 203] width 45 height 8
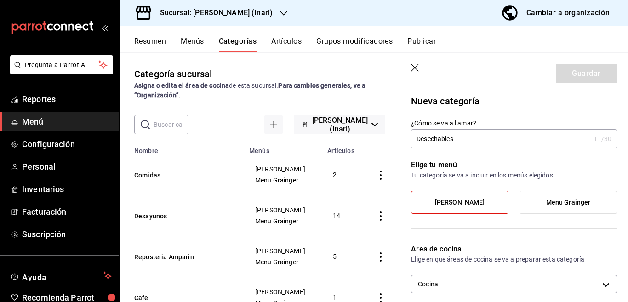
click at [0, 0] on input "Menu Grainger" at bounding box center [0, 0] width 0 height 0
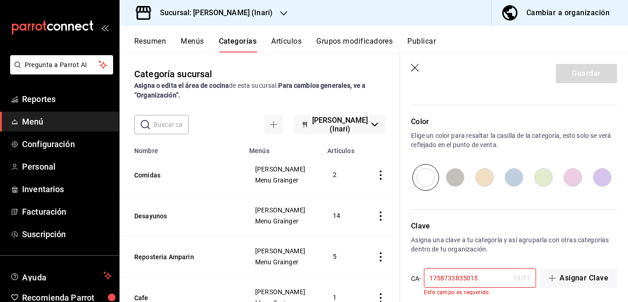
scroll to position [299, 0]
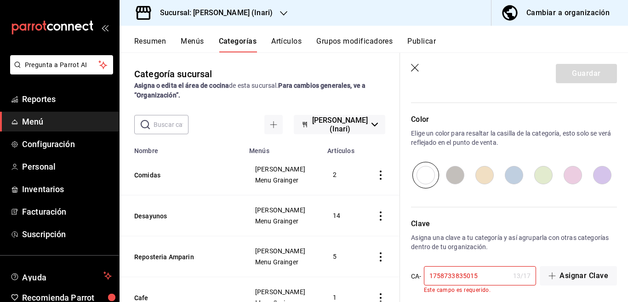
click at [487, 276] on input "1758733835015" at bounding box center [467, 276] width 86 height 18
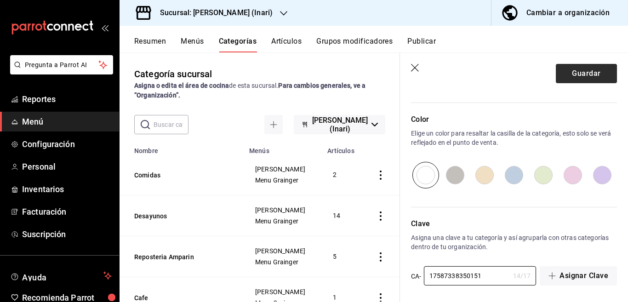
type input "17587338350151"
click at [563, 76] on button "Guardar" at bounding box center [586, 73] width 61 height 19
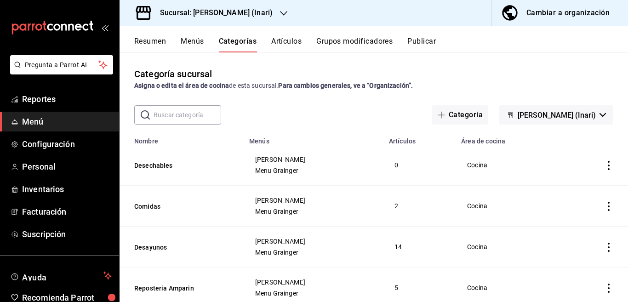
click at [287, 40] on button "Artículos" at bounding box center [286, 45] width 30 height 16
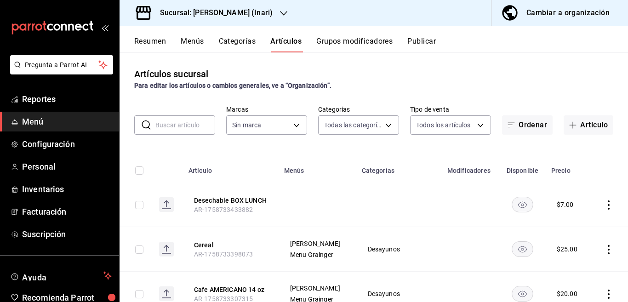
click at [605, 205] on icon "actions" at bounding box center [609, 205] width 9 height 9
type input "9249235c-8a6d-44a2-8433-7621fd8d989c,d6eeefee-e4ff-44be-afff-7a3cbc4367d4,e8c8c…"
type input "ea2be8b9-fbb8-4945-8878-663fc37aac6a"
click at [566, 226] on span "Editar" at bounding box center [574, 226] width 24 height 10
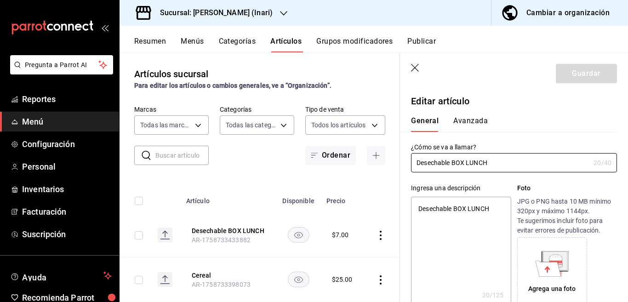
type textarea "x"
type input "$7.00"
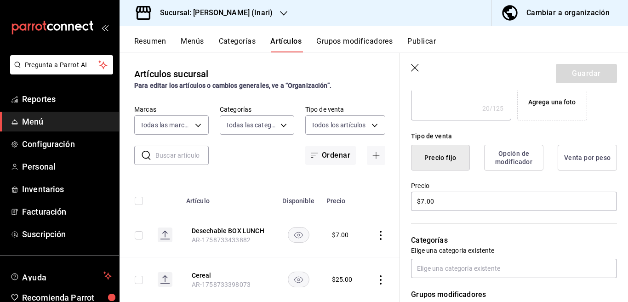
scroll to position [224, 0]
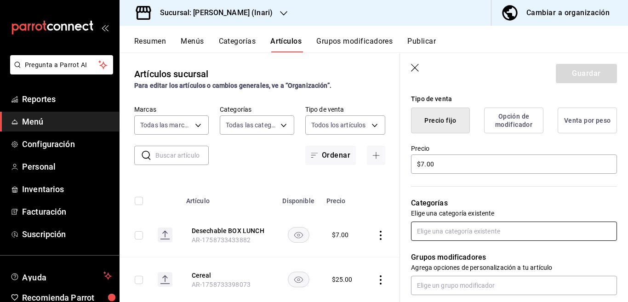
click at [443, 232] on input "text" at bounding box center [514, 231] width 206 height 19
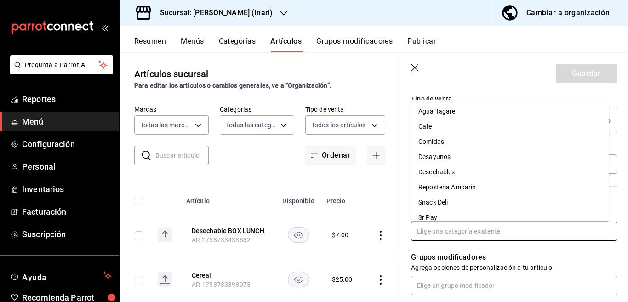
click at [445, 170] on li "Desechables" at bounding box center [510, 172] width 198 height 15
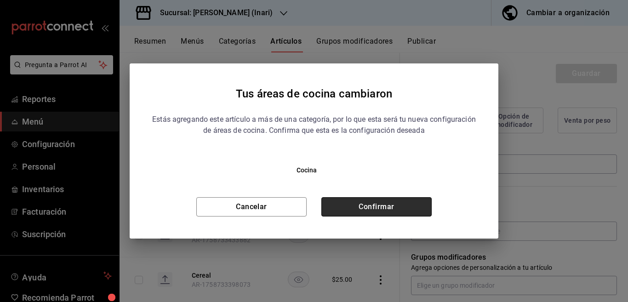
click at [397, 203] on button "Confirmar" at bounding box center [377, 206] width 110 height 19
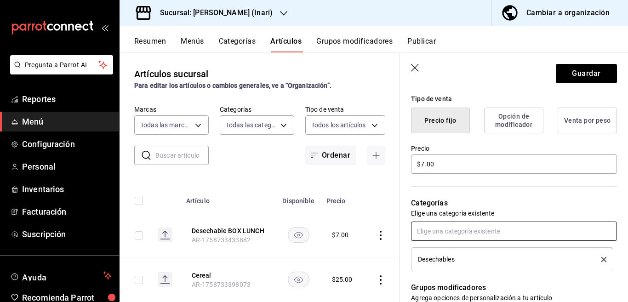
scroll to position [225, 0]
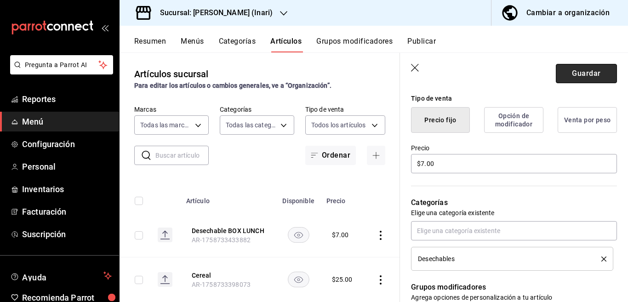
click at [566, 73] on button "Guardar" at bounding box center [586, 73] width 61 height 19
type textarea "x"
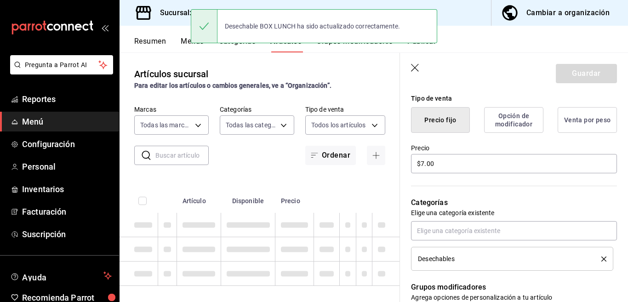
type textarea "x"
type input "AR-1758733887420"
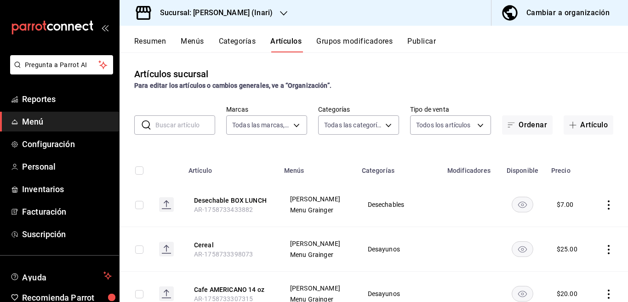
click at [186, 126] on input "text" at bounding box center [186, 125] width 60 height 18
click at [505, 146] on div "Artículos sucursal Para editar los artículos o cambios generales, ve a “Organiz…" at bounding box center [374, 176] width 509 height 249
click at [582, 126] on button "Artículo" at bounding box center [589, 124] width 50 height 19
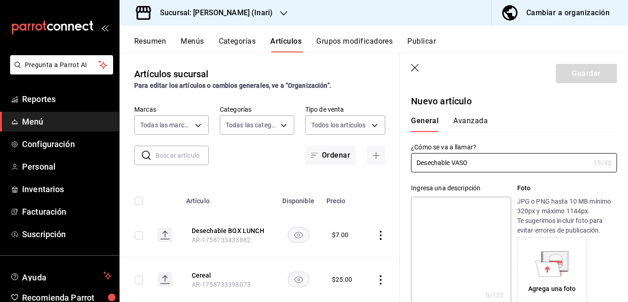
type input "Desechable VASO"
click at [444, 205] on textarea at bounding box center [461, 252] width 100 height 110
paste textarea "Desechable VASO"
type textarea "Desechable VASO"
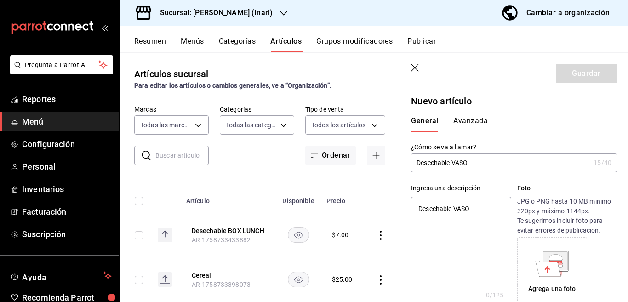
type textarea "x"
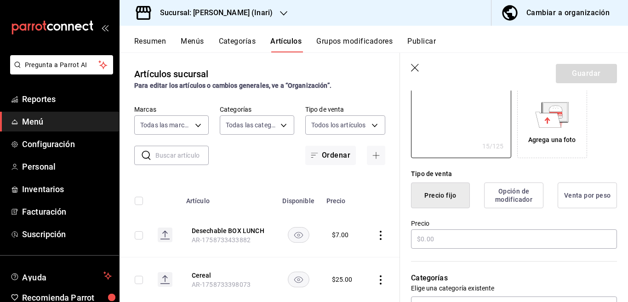
scroll to position [150, 0]
type textarea "Desechable VASO"
type textarea "x"
click at [436, 240] on input "text" at bounding box center [514, 238] width 206 height 19
type input "$3.00"
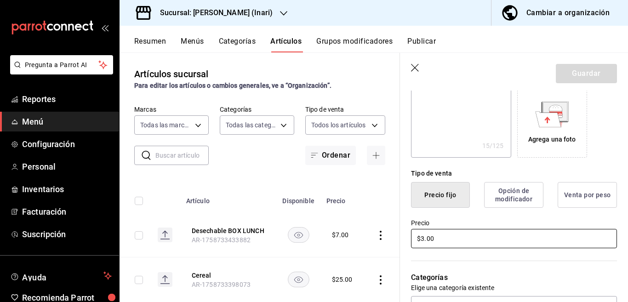
type textarea "x"
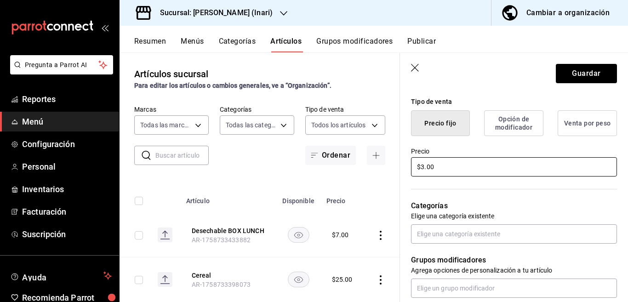
scroll to position [224, 0]
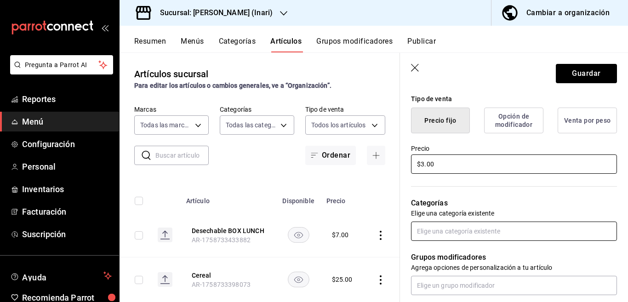
type input "$3.00"
click at [448, 231] on input "text" at bounding box center [514, 231] width 206 height 19
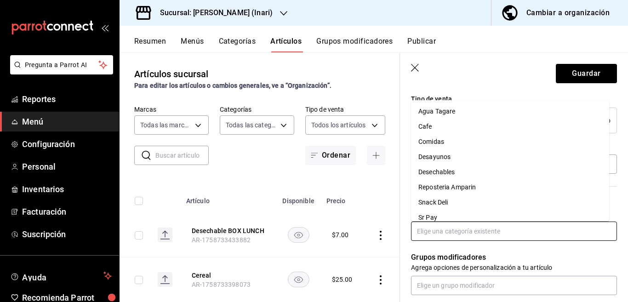
click at [440, 170] on li "Desechables" at bounding box center [510, 172] width 198 height 15
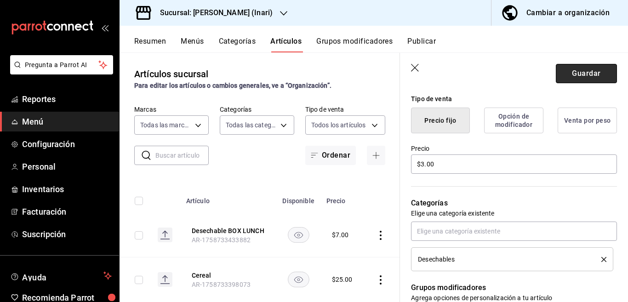
click at [569, 75] on button "Guardar" at bounding box center [586, 73] width 61 height 19
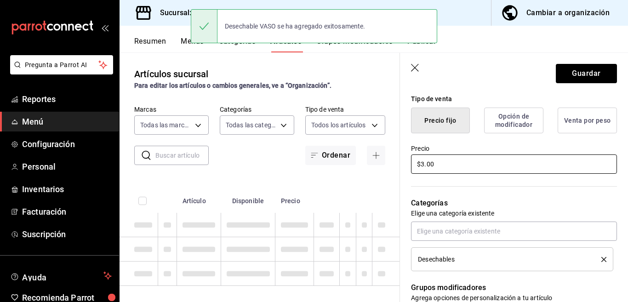
type textarea "x"
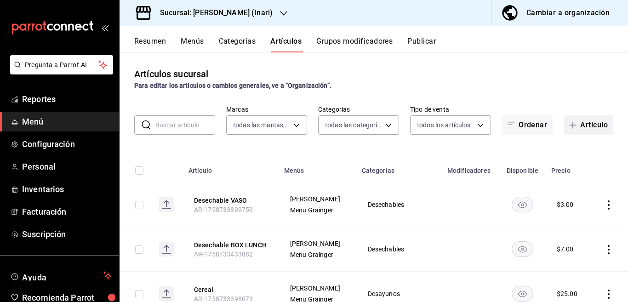
click at [585, 121] on button "Artículo" at bounding box center [589, 124] width 50 height 19
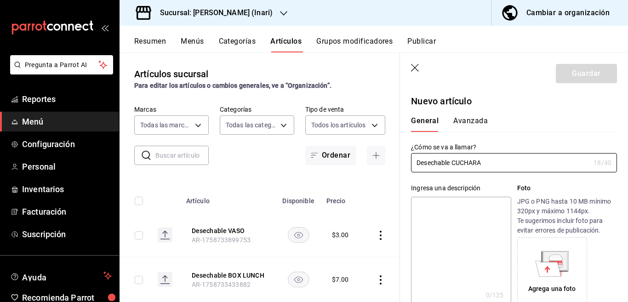
type input "Desechable CUCHARA"
click at [439, 206] on textarea at bounding box center [461, 252] width 100 height 110
paste textarea "Desechable CUCHARA"
type textarea "Desechable CUCHARA"
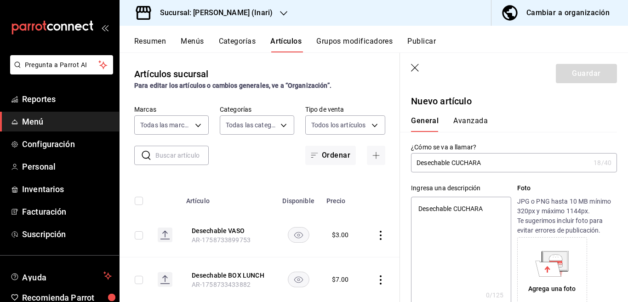
type textarea "x"
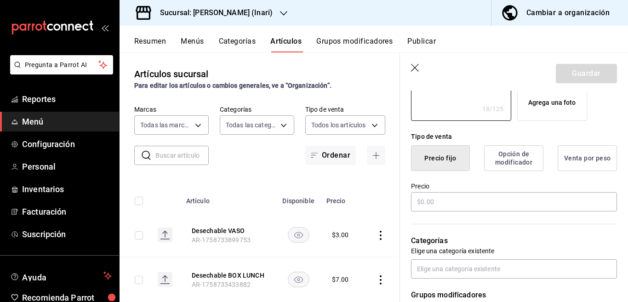
scroll to position [187, 0]
type textarea "Desechable CUCHARA"
type textarea "x"
click at [438, 202] on input "text" at bounding box center [514, 201] width 206 height 19
type input "$2.00"
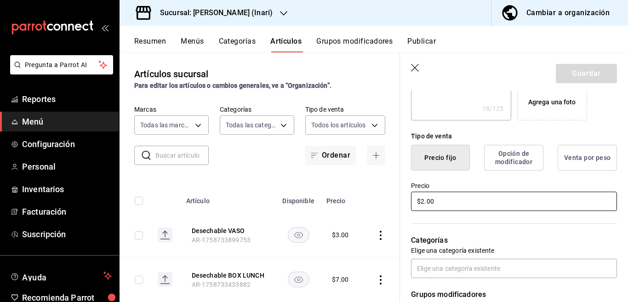
type textarea "x"
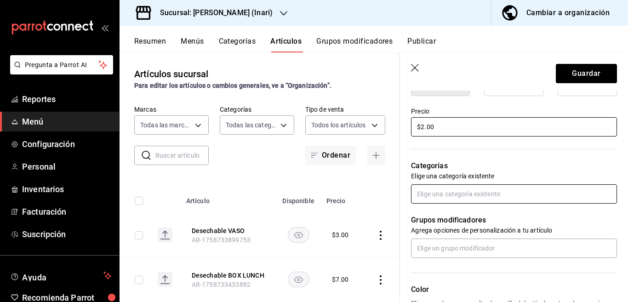
scroll to position [262, 0]
type input "$2.00"
click at [450, 196] on input "text" at bounding box center [514, 193] width 206 height 19
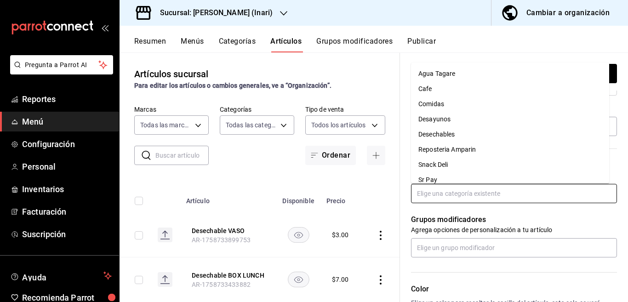
click at [439, 134] on li "Desechables" at bounding box center [510, 134] width 198 height 15
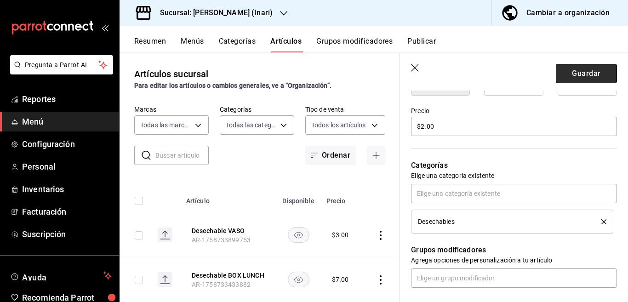
click at [567, 71] on button "Guardar" at bounding box center [586, 73] width 61 height 19
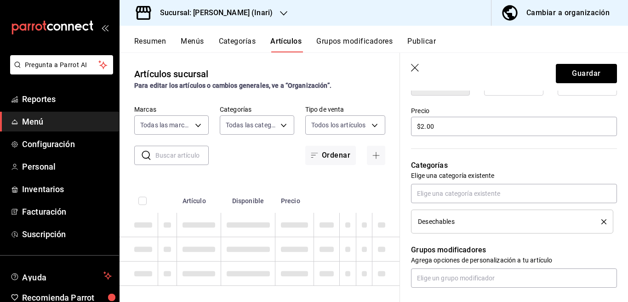
type textarea "x"
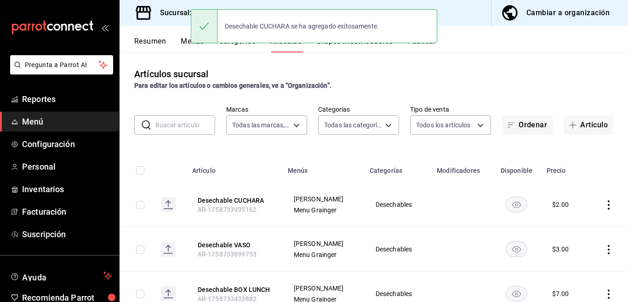
click at [186, 126] on input "text" at bounding box center [186, 125] width 60 height 18
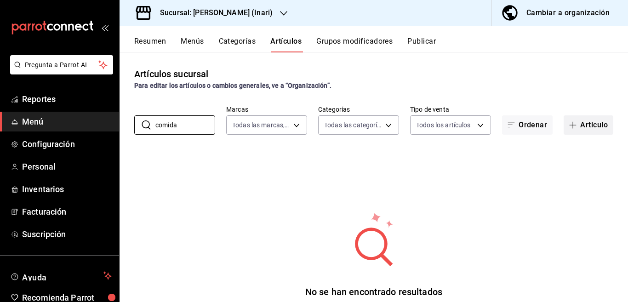
type input "comida"
click at [580, 125] on button "Artículo" at bounding box center [589, 124] width 50 height 19
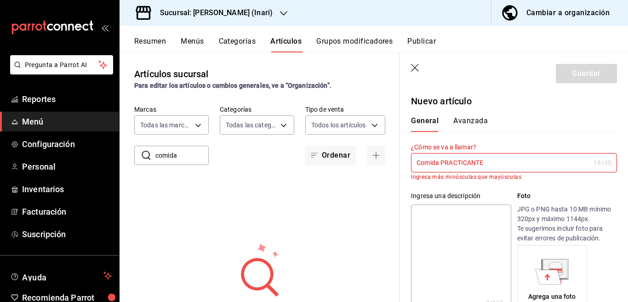
type input "Comida PRACTICANTE"
click at [451, 217] on textarea at bounding box center [461, 260] width 100 height 110
paste textarea "Comida PRACTICANTE"
type textarea "Comida PRACTICANTE"
type textarea "x"
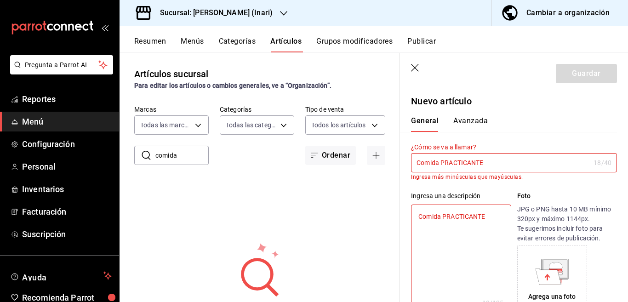
type textarea "Comida PRACTICANTE"
type textarea "x"
click at [490, 162] on input "Comida PRACTICANTE" at bounding box center [500, 163] width 179 height 18
type input "Comida PRACTICANT"
type textarea "x"
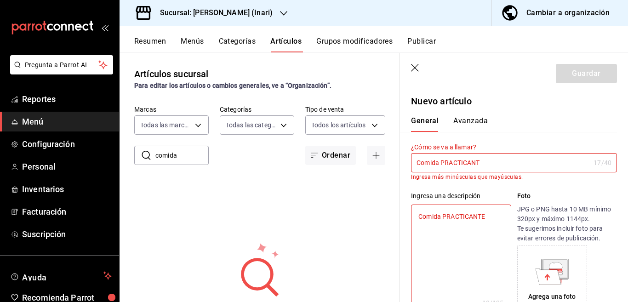
type input "Comida PRACTICAN"
type textarea "x"
type input "Comida PRACTICA"
type textarea "x"
type input "Comida PRACTIC"
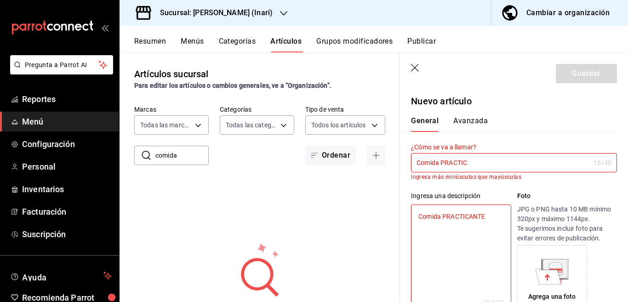
type textarea "x"
type input "Comida PRACTI"
type textarea "x"
type input "Comida PRACT"
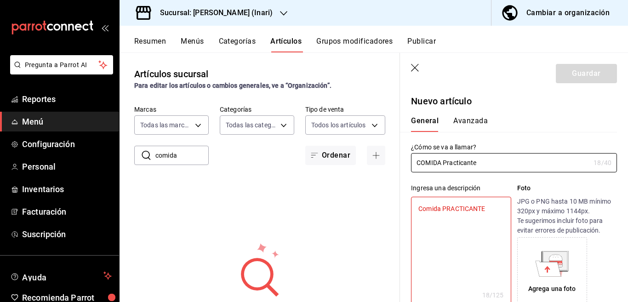
click at [487, 210] on textarea "Comida PRACTICANTE" at bounding box center [461, 252] width 100 height 110
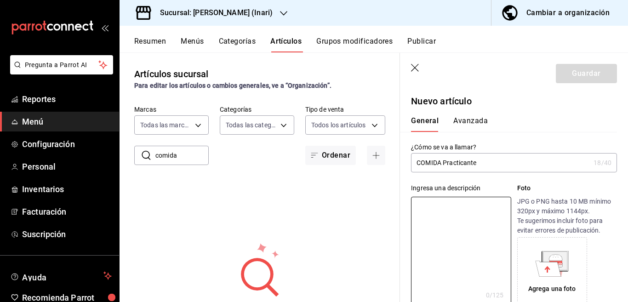
click at [486, 163] on input "COMIDA Practicante" at bounding box center [500, 163] width 179 height 18
click at [442, 207] on textarea at bounding box center [461, 252] width 100 height 110
paste textarea "COMIDA Practicante"
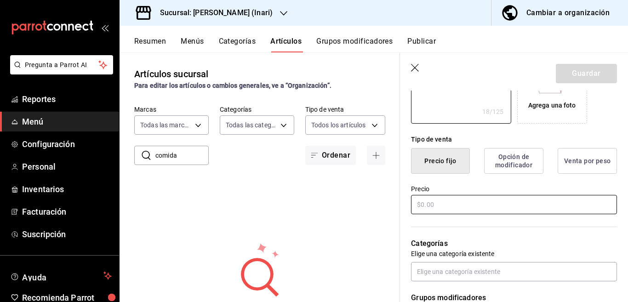
scroll to position [187, 0]
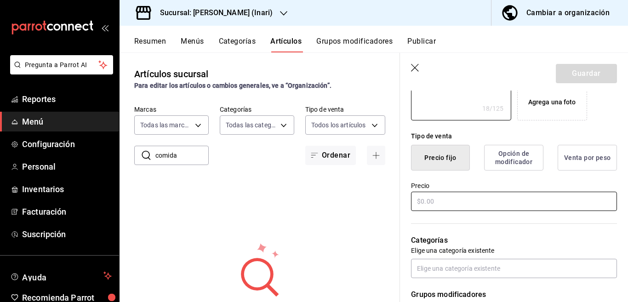
click at [447, 199] on input "text" at bounding box center [514, 201] width 206 height 19
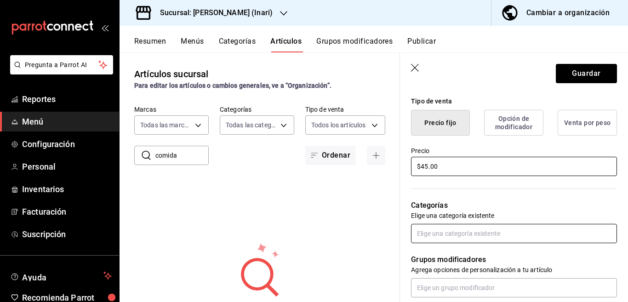
scroll to position [225, 0]
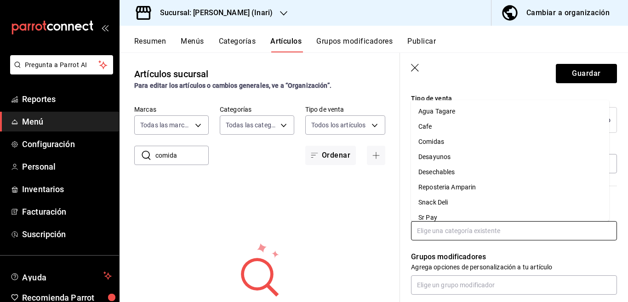
click at [460, 229] on input "text" at bounding box center [514, 230] width 206 height 19
click at [432, 138] on li "Comidas" at bounding box center [510, 141] width 198 height 15
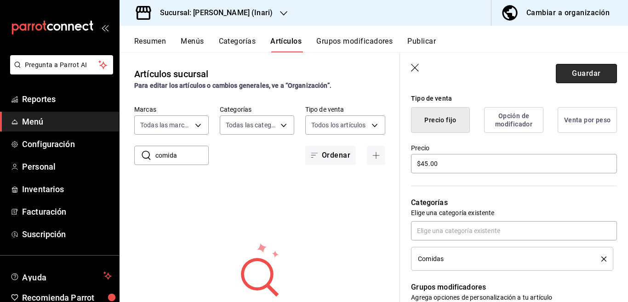
click at [564, 76] on button "Guardar" at bounding box center [586, 73] width 61 height 19
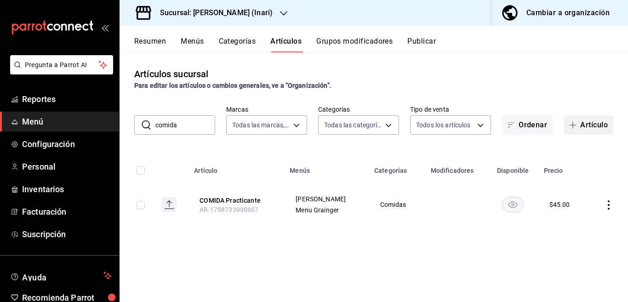
click at [584, 124] on button "Artículo" at bounding box center [589, 124] width 50 height 19
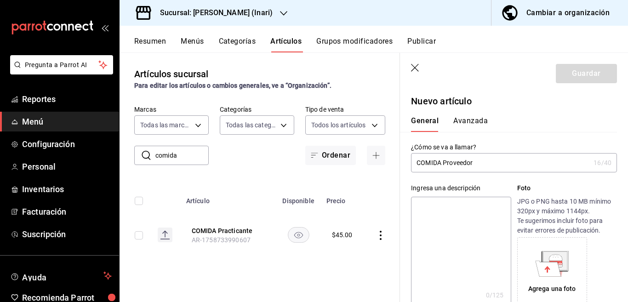
click at [436, 206] on textarea at bounding box center [461, 252] width 100 height 110
paste textarea "COMIDA Proveedor"
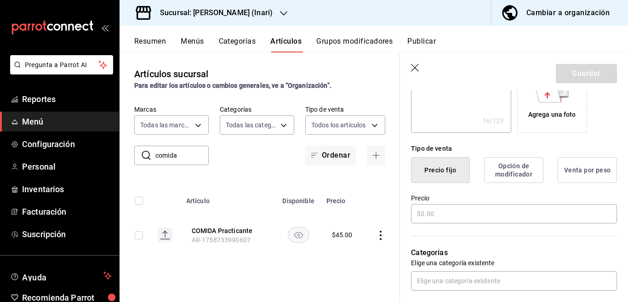
scroll to position [187, 0]
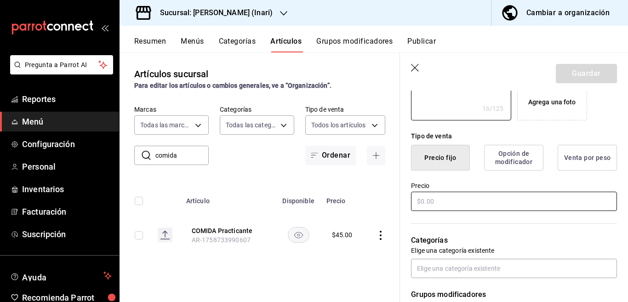
click at [438, 201] on input "text" at bounding box center [514, 201] width 206 height 19
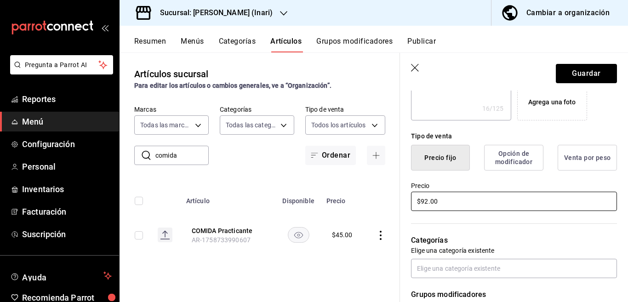
scroll to position [187, 0]
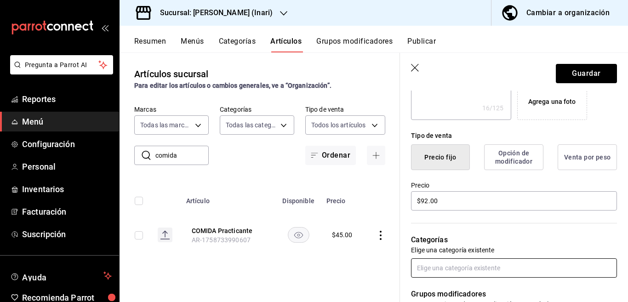
click at [440, 271] on input "text" at bounding box center [514, 268] width 206 height 19
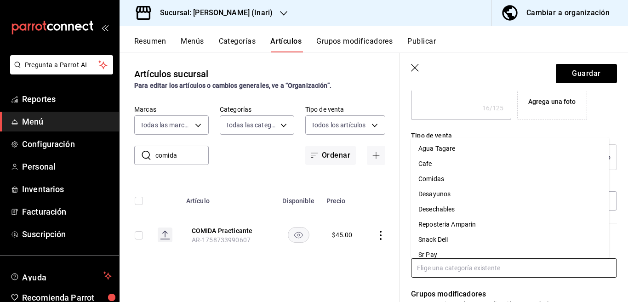
click at [436, 178] on li "Comidas" at bounding box center [510, 179] width 198 height 15
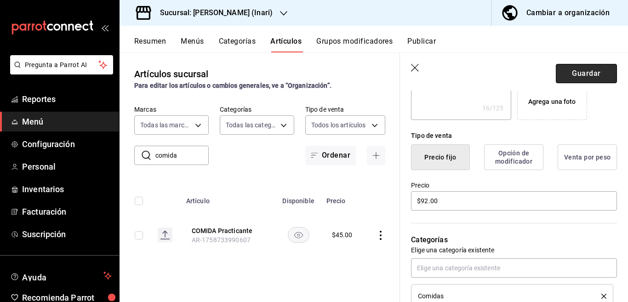
click at [570, 72] on button "Guardar" at bounding box center [586, 73] width 61 height 19
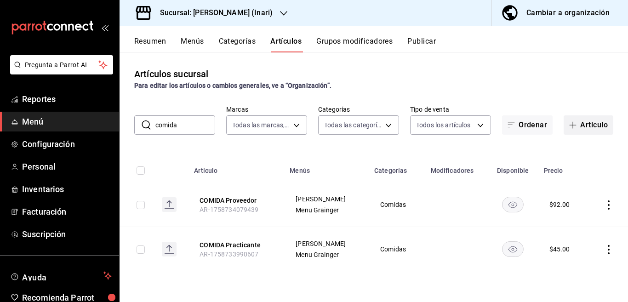
click at [594, 123] on button "Artículo" at bounding box center [589, 124] width 50 height 19
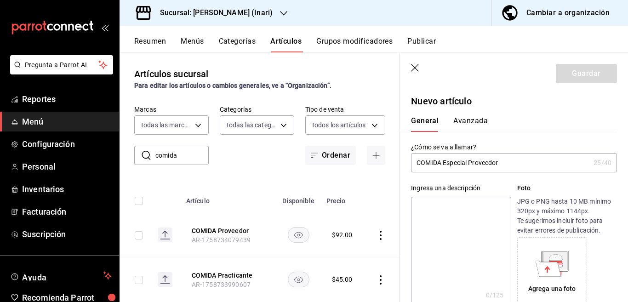
click at [435, 210] on textarea at bounding box center [461, 252] width 100 height 110
paste textarea "COMIDA Especial Proveedor"
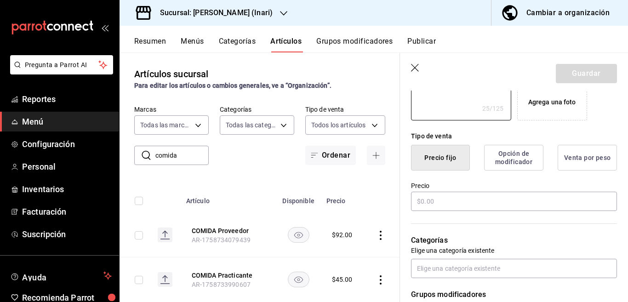
scroll to position [187, 0]
click at [440, 202] on input "text" at bounding box center [514, 201] width 206 height 19
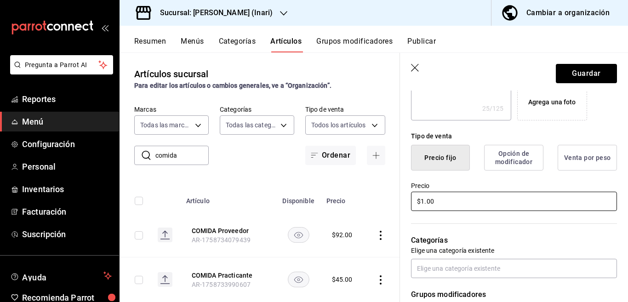
scroll to position [187, 0]
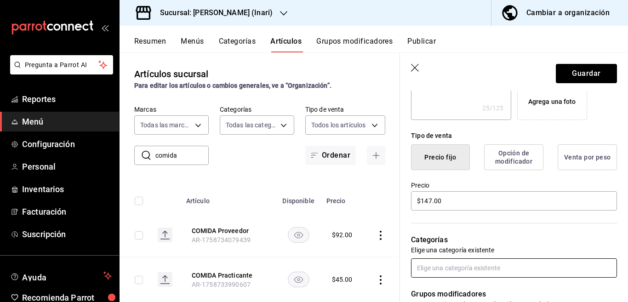
click at [442, 268] on input "text" at bounding box center [514, 268] width 206 height 19
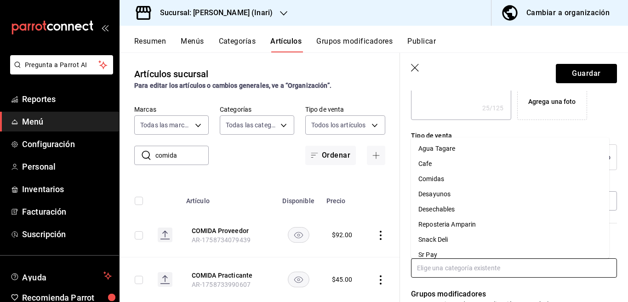
click at [435, 179] on li "Comidas" at bounding box center [510, 179] width 198 height 15
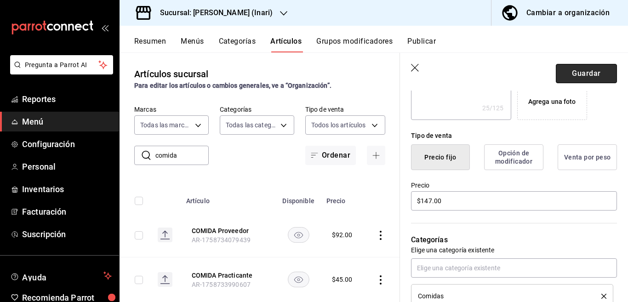
click at [576, 70] on button "Guardar" at bounding box center [586, 73] width 61 height 19
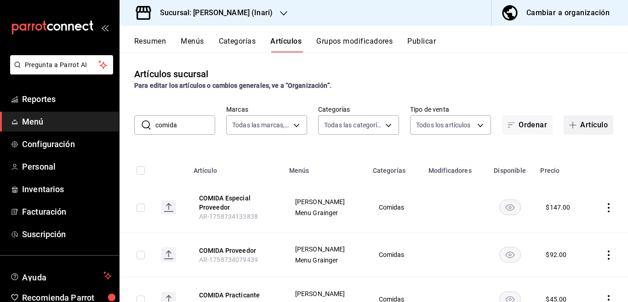
click at [582, 124] on button "Artículo" at bounding box center [589, 124] width 50 height 19
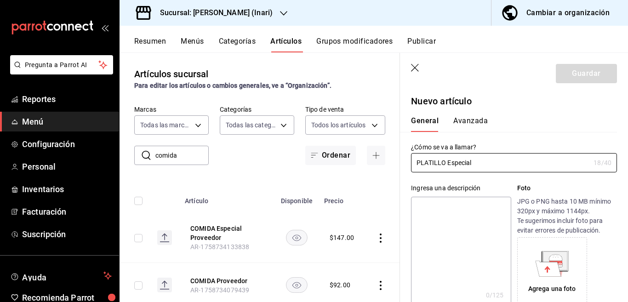
click at [446, 204] on textarea at bounding box center [461, 252] width 100 height 110
paste textarea "PLATILLO Especial"
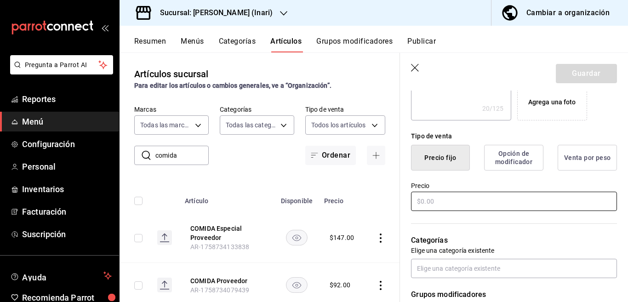
scroll to position [152, 0]
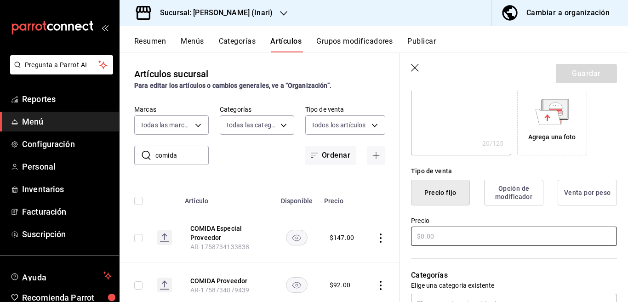
click at [441, 202] on button "Precio fijo" at bounding box center [440, 193] width 59 height 26
click at [435, 236] on input "text" at bounding box center [514, 236] width 206 height 19
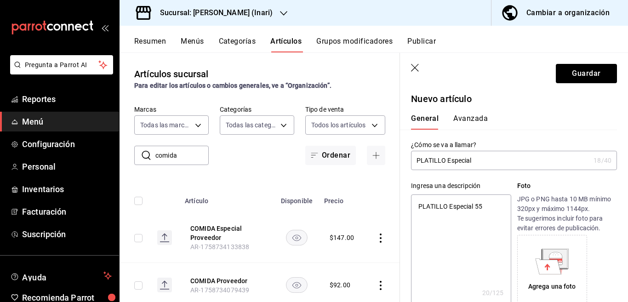
scroll to position [2, 0]
click at [494, 205] on textarea "PLATILLO Especial 55" at bounding box center [461, 250] width 100 height 110
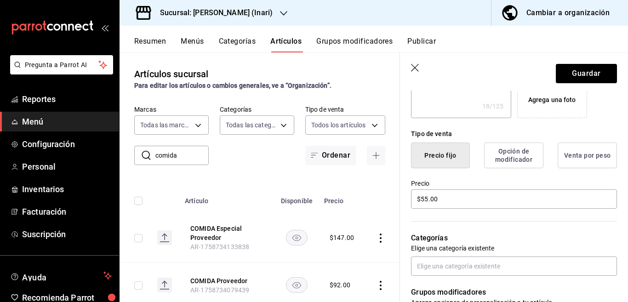
scroll to position [226, 0]
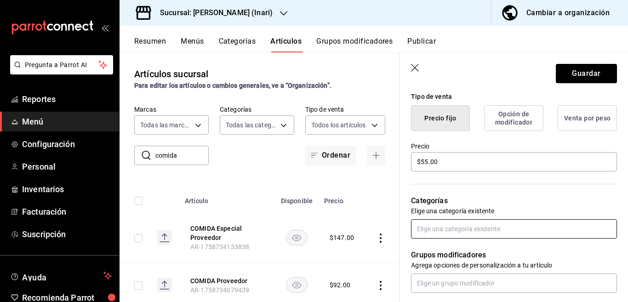
click at [441, 229] on input "text" at bounding box center [514, 228] width 206 height 19
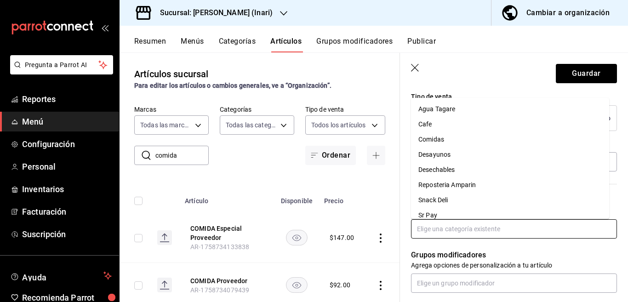
click at [437, 137] on li "Comidas" at bounding box center [510, 139] width 198 height 15
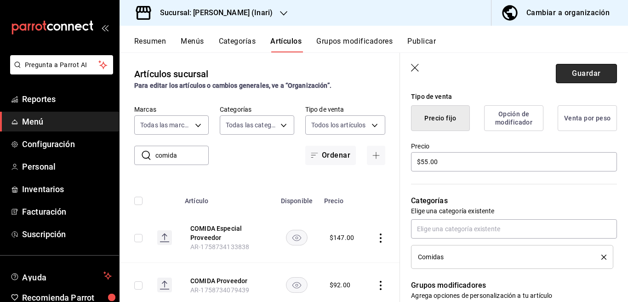
click at [568, 72] on button "Guardar" at bounding box center [586, 73] width 61 height 19
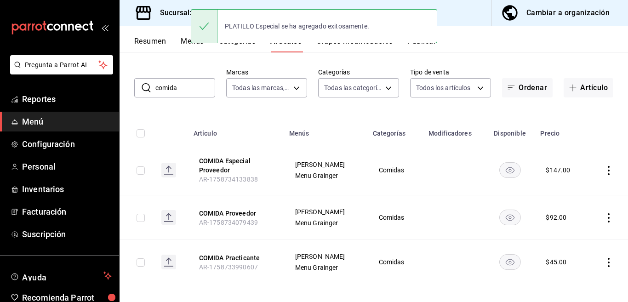
scroll to position [42, 0]
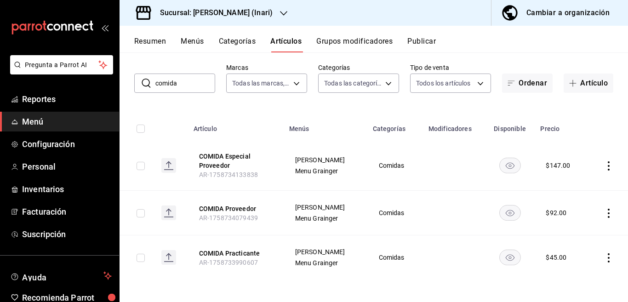
click at [189, 83] on input "comida" at bounding box center [186, 83] width 60 height 18
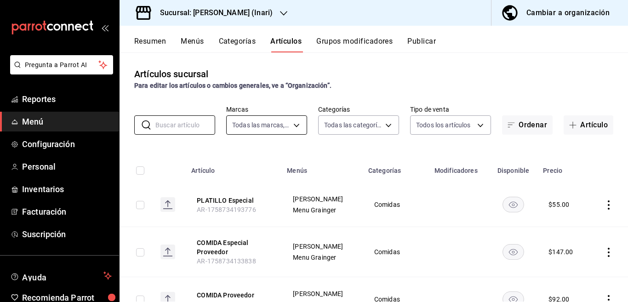
scroll to position [0, 0]
click at [280, 12] on icon "button" at bounding box center [283, 13] width 7 height 7
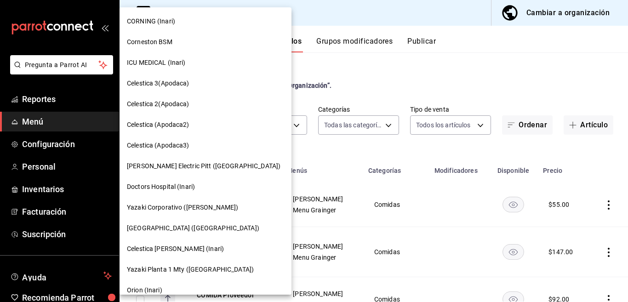
click at [149, 18] on span "CORNING (Inari)" at bounding box center [151, 22] width 48 height 10
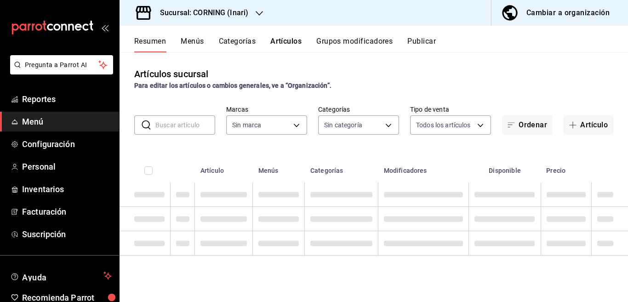
click at [286, 41] on button "Artículos" at bounding box center [286, 45] width 31 height 16
click at [150, 38] on button "Resumen" at bounding box center [150, 45] width 32 height 16
click at [40, 97] on span "Reportes" at bounding box center [67, 99] width 90 height 12
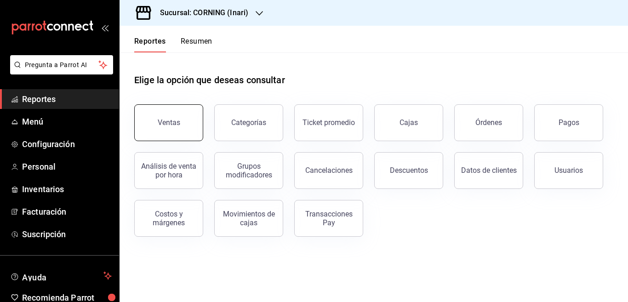
click at [173, 120] on div "Ventas" at bounding box center [169, 122] width 23 height 9
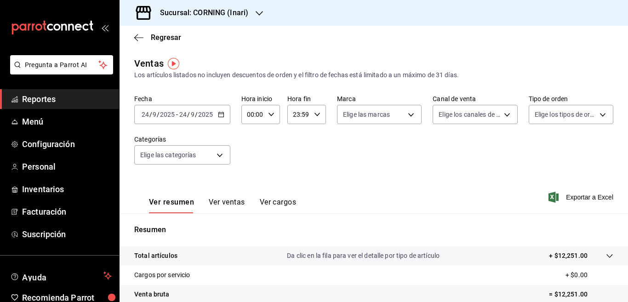
click at [221, 113] on icon "button" at bounding box center [221, 114] width 6 height 6
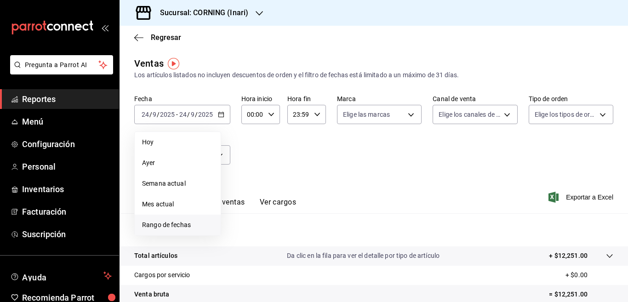
click at [181, 224] on span "Rango de fechas" at bounding box center [177, 225] width 71 height 10
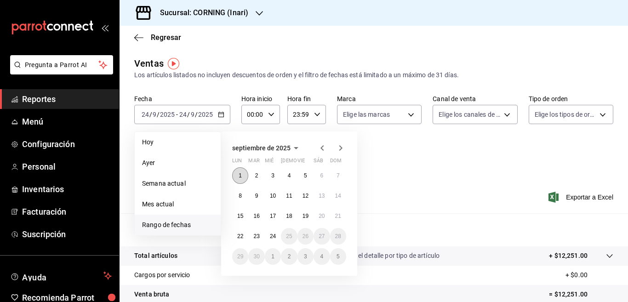
click at [240, 177] on abbr "1" at bounding box center [240, 176] width 3 height 6
click at [338, 176] on abbr "7" at bounding box center [338, 176] width 3 height 6
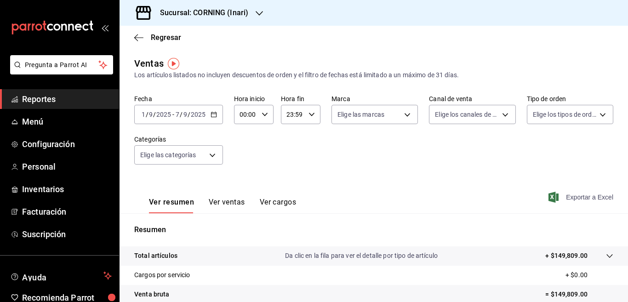
click at [575, 196] on span "Exportar a Excel" at bounding box center [582, 197] width 63 height 11
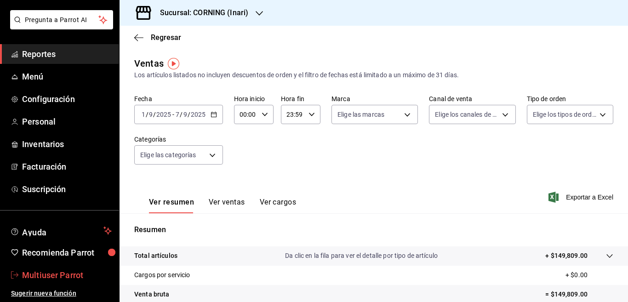
click at [51, 274] on span "Multiuser Parrot" at bounding box center [67, 275] width 90 height 12
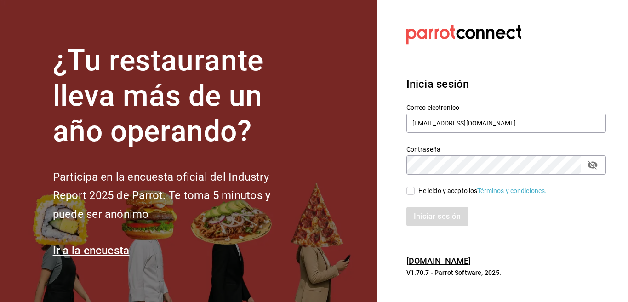
click at [410, 191] on input "He leído y acepto los Términos y condiciones." at bounding box center [411, 191] width 8 height 8
click at [427, 212] on button "Iniciar sesión" at bounding box center [438, 216] width 63 height 19
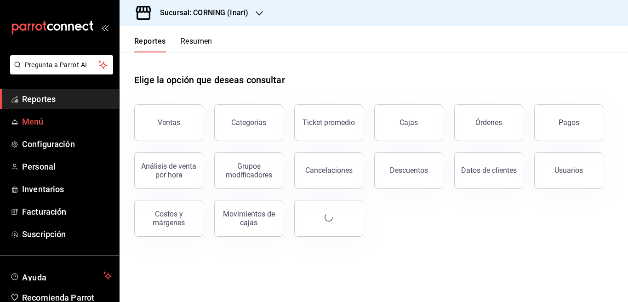
click at [37, 121] on span "Menú" at bounding box center [67, 121] width 90 height 12
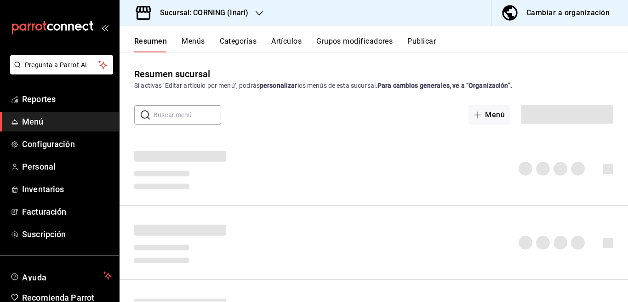
click at [256, 14] on icon "button" at bounding box center [259, 13] width 7 height 7
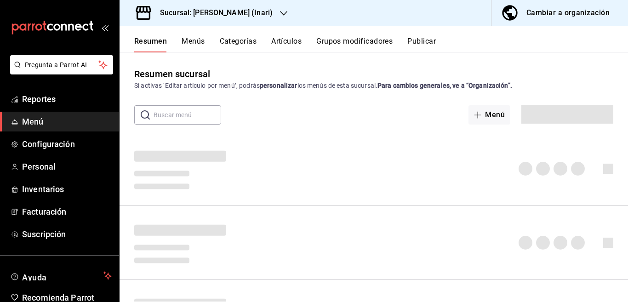
click at [288, 41] on button "Artículos" at bounding box center [286, 45] width 30 height 16
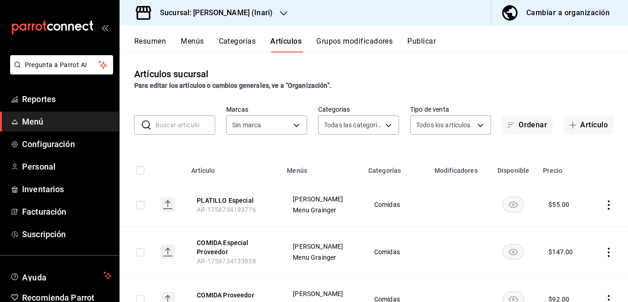
type input "9249235c-8a6d-44a2-8433-7621fd8d989c,d6eeefee-e4ff-44be-afff-7a3cbc4367d4,e8c8c…"
type input "ea2be8b9-fbb8-4945-8878-663fc37aac6a"
click at [582, 123] on button "Artículo" at bounding box center [589, 124] width 50 height 19
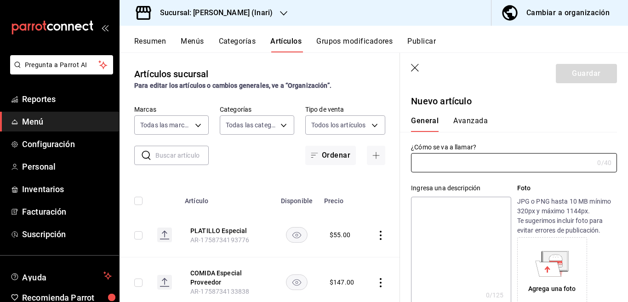
type input "AR-1758734955026"
click at [449, 165] on input "text" at bounding box center [502, 163] width 183 height 18
type input "COMIDA Proveedor Interno"
click at [440, 208] on textarea at bounding box center [461, 252] width 100 height 110
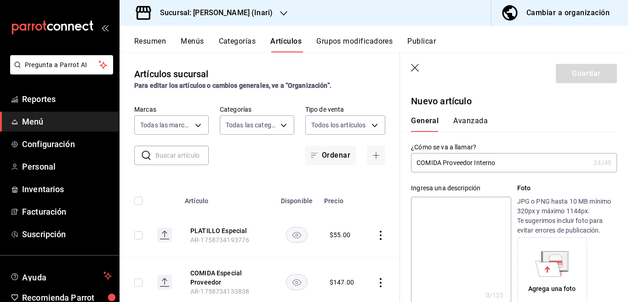
paste textarea "COMIDA Proveedor Interno"
type textarea "COMIDA Proveedor Interno"
type textarea "x"
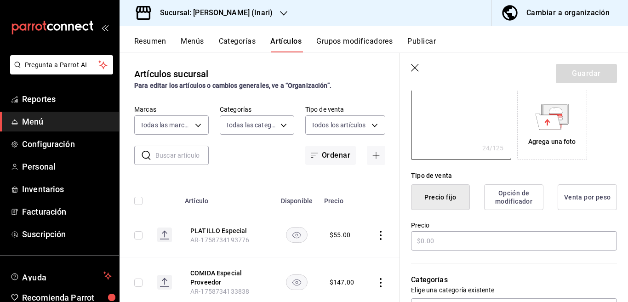
scroll to position [150, 0]
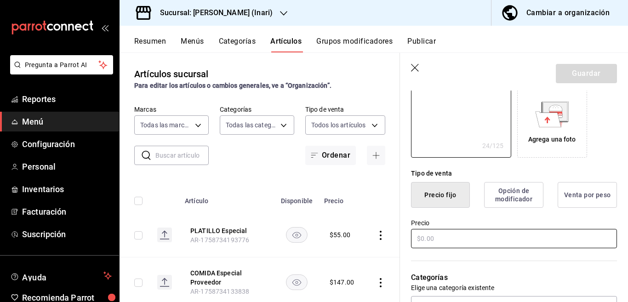
type textarea "COMIDA Proveedor Interno"
type textarea "x"
click at [437, 240] on input "text" at bounding box center [514, 238] width 206 height 19
type input "$6.00"
type textarea "x"
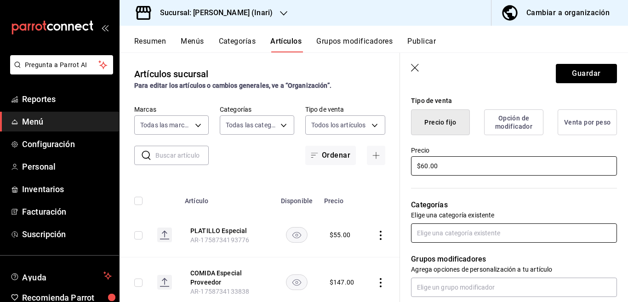
scroll to position [224, 0]
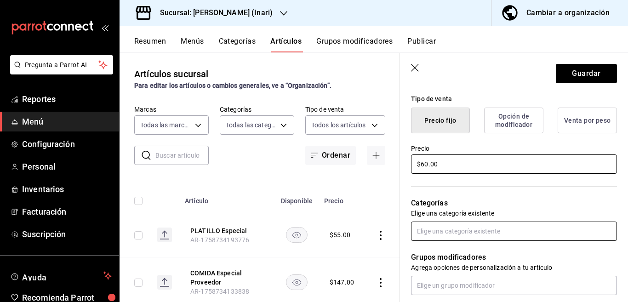
type input "$60.00"
click at [443, 232] on input "text" at bounding box center [514, 231] width 206 height 19
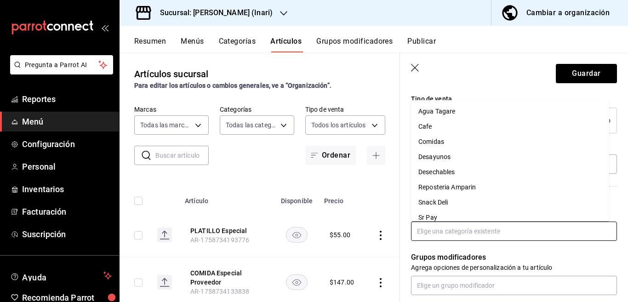
click at [438, 139] on li "Comidas" at bounding box center [510, 141] width 198 height 15
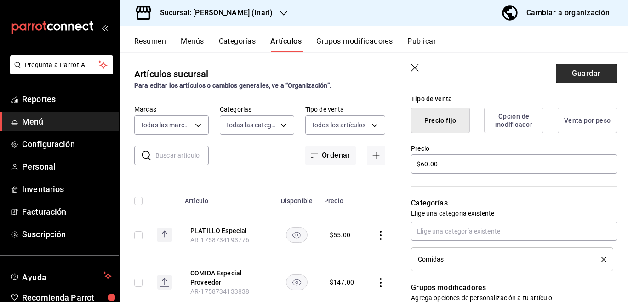
click at [575, 73] on button "Guardar" at bounding box center [586, 73] width 61 height 19
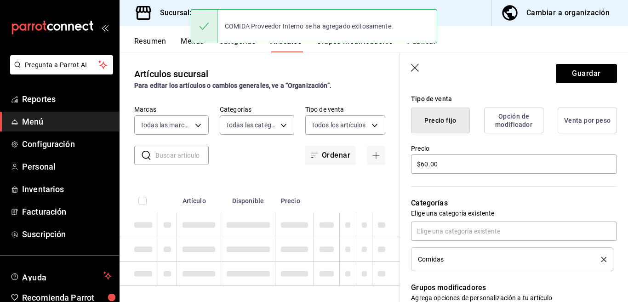
type textarea "x"
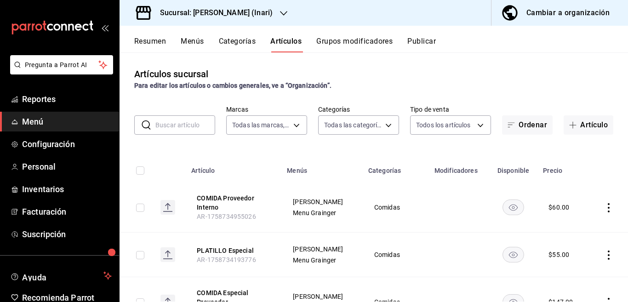
scroll to position [45, 0]
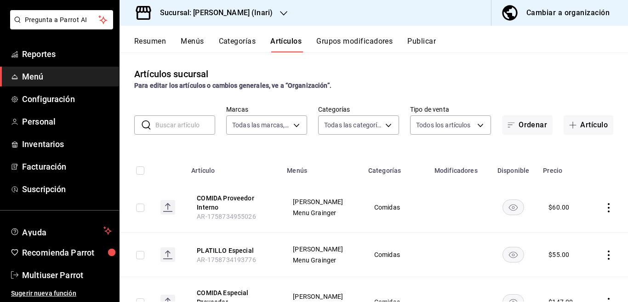
click at [280, 12] on icon "button" at bounding box center [283, 13] width 7 height 7
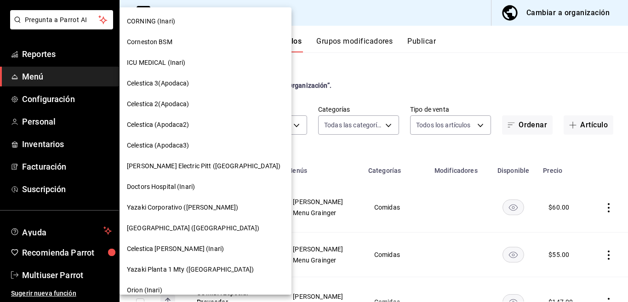
click at [148, 21] on span "CORNING (Inari)" at bounding box center [151, 22] width 48 height 10
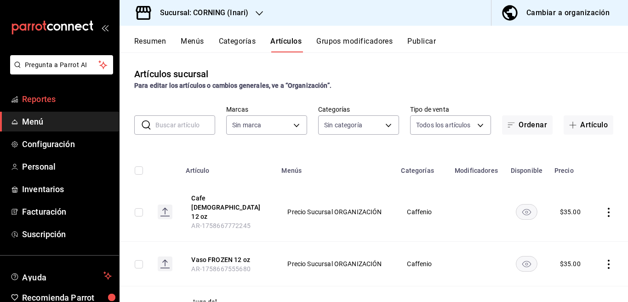
click at [41, 97] on span "Reportes" at bounding box center [67, 99] width 90 height 12
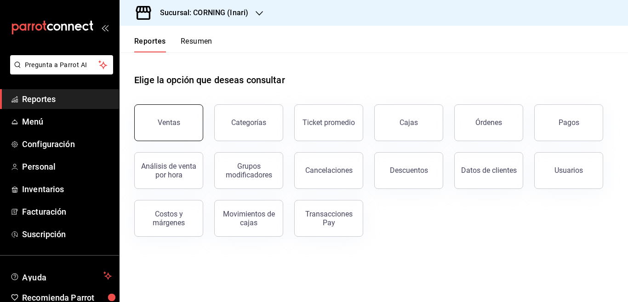
click at [172, 120] on div "Ventas" at bounding box center [169, 122] width 23 height 9
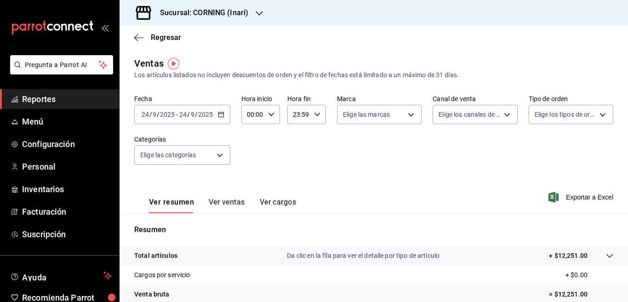
click at [221, 114] on icon "button" at bounding box center [221, 114] width 6 height 6
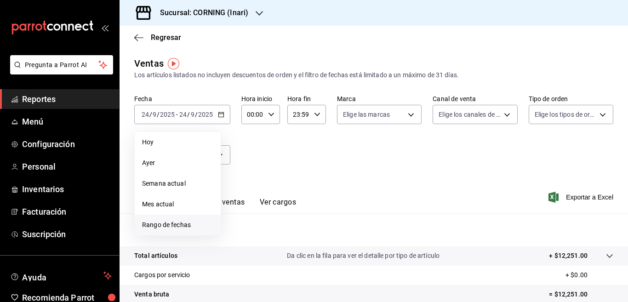
click at [180, 225] on span "Rango de fechas" at bounding box center [177, 225] width 71 height 10
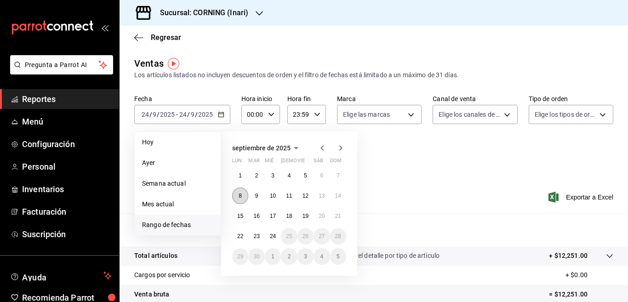
click at [238, 192] on button "8" at bounding box center [240, 196] width 16 height 17
click at [338, 195] on abbr "14" at bounding box center [338, 196] width 6 height 6
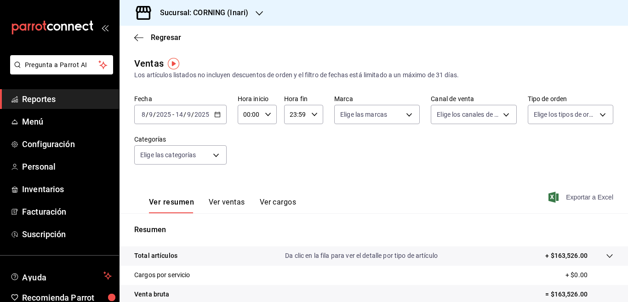
click at [571, 196] on span "Exportar a Excel" at bounding box center [582, 197] width 63 height 11
click at [320, 159] on div "Fecha 2025-09-08 8 / 9 / 2025 - 2025-09-14 14 / 9 / 2025 Hora inicio 00:00 Hora…" at bounding box center [373, 135] width 479 height 81
click at [217, 114] on icon "button" at bounding box center [217, 114] width 6 height 6
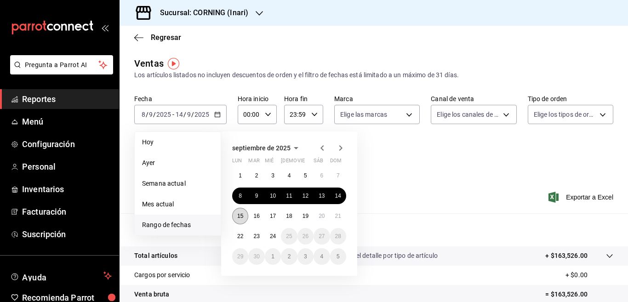
click at [242, 214] on abbr "15" at bounding box center [240, 216] width 6 height 6
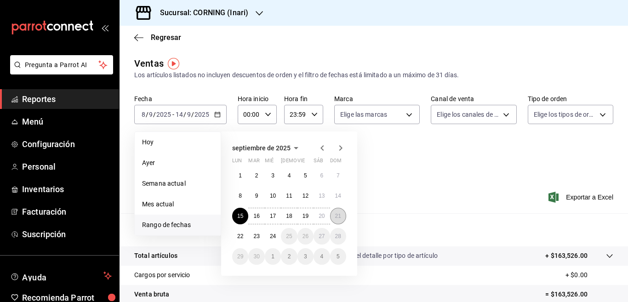
click at [341, 217] on abbr "21" at bounding box center [338, 216] width 6 height 6
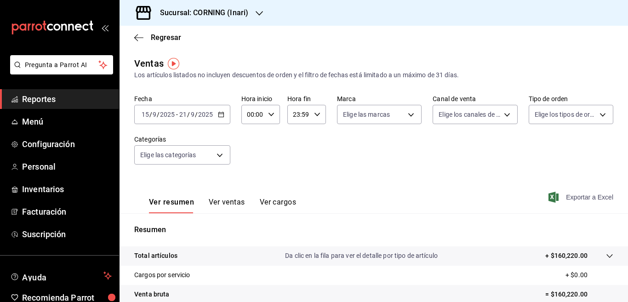
click at [571, 197] on span "Exportar a Excel" at bounding box center [582, 197] width 63 height 11
click at [244, 40] on div "Regresar" at bounding box center [374, 37] width 509 height 23
click at [258, 12] on icon "button" at bounding box center [259, 13] width 7 height 7
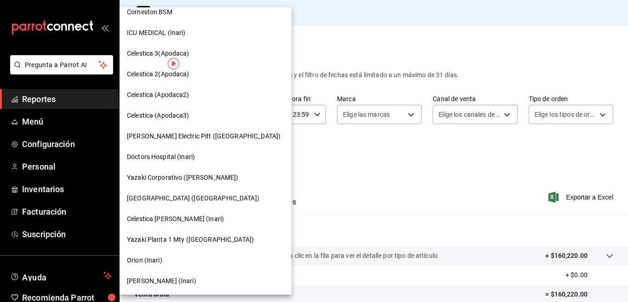
scroll to position [30, 0]
click at [139, 280] on span "[PERSON_NAME] (Inari)" at bounding box center [161, 281] width 69 height 10
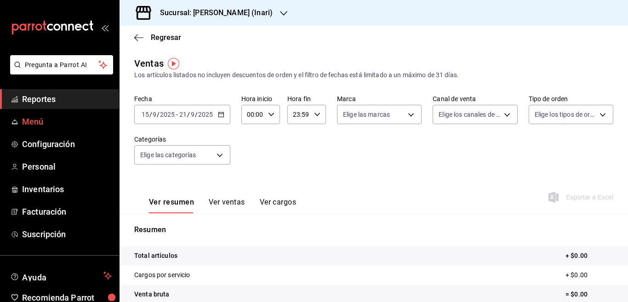
click at [32, 121] on span "Menú" at bounding box center [67, 121] width 90 height 12
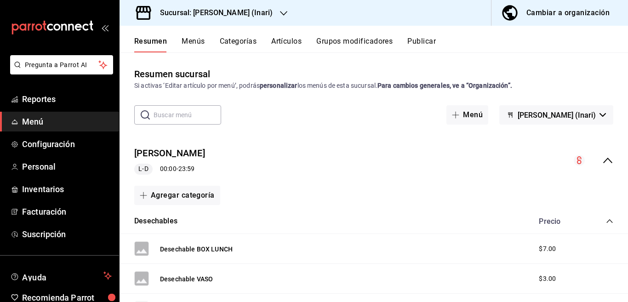
click at [37, 119] on span "Menú" at bounding box center [67, 121] width 90 height 12
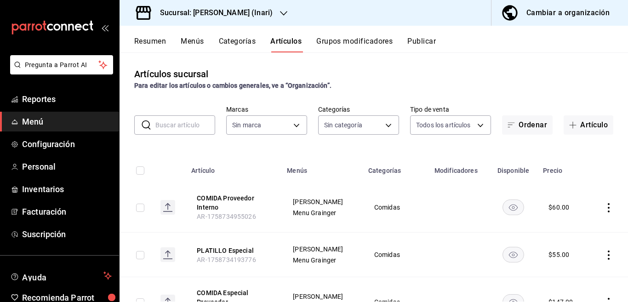
type input "9249235c-8a6d-44a2-8433-7621fd8d989c,d6eeefee-e4ff-44be-afff-7a3cbc4367d4,e8c8c…"
type input "ea2be8b9-fbb8-4945-8878-663fc37aac6a"
click at [179, 126] on input "text" at bounding box center [186, 125] width 60 height 18
click at [580, 127] on button "Artículo" at bounding box center [589, 124] width 50 height 19
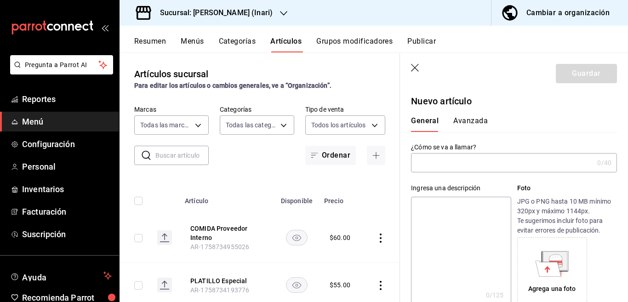
type input "AR-1758735636580"
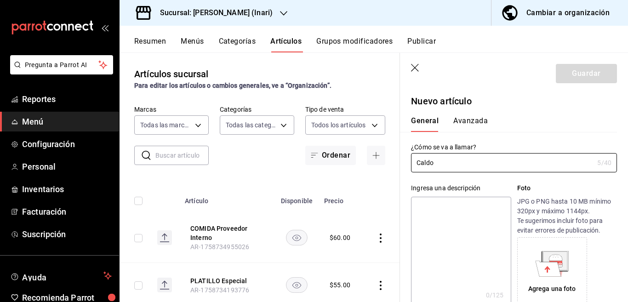
type input "Caldo"
click at [431, 206] on textarea at bounding box center [461, 252] width 100 height 110
paste textarea "Caldo"
type textarea "Caldo"
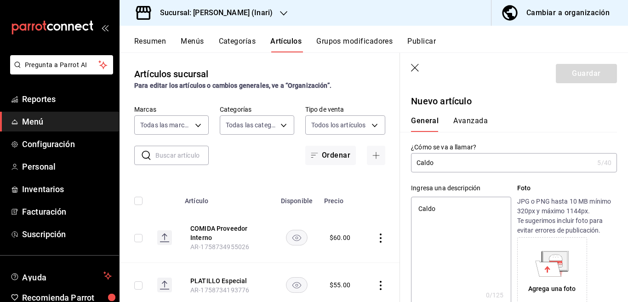
type textarea "x"
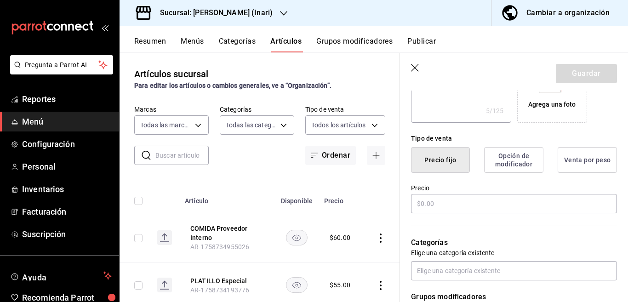
scroll to position [187, 0]
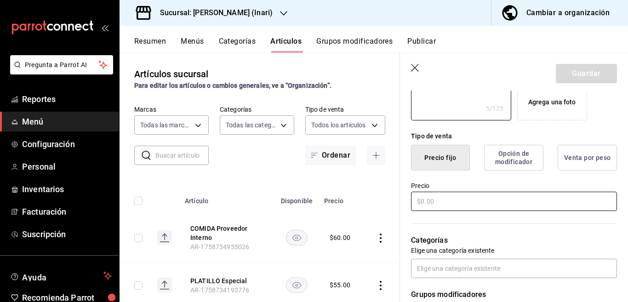
type textarea "Caldo"
type textarea "x"
click at [437, 200] on input "text" at bounding box center [514, 201] width 206 height 19
type input "$8.00"
type textarea "x"
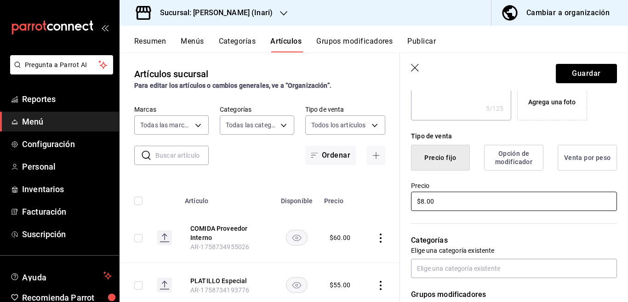
scroll to position [187, 0]
type input "$8.00"
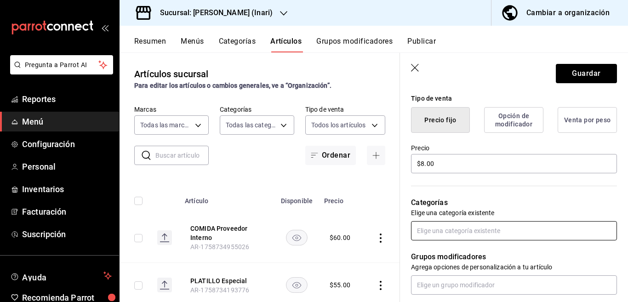
click at [445, 229] on input "text" at bounding box center [514, 230] width 206 height 19
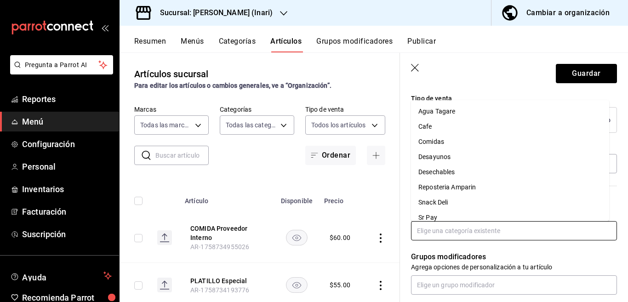
click at [436, 143] on li "Comidas" at bounding box center [510, 141] width 198 height 15
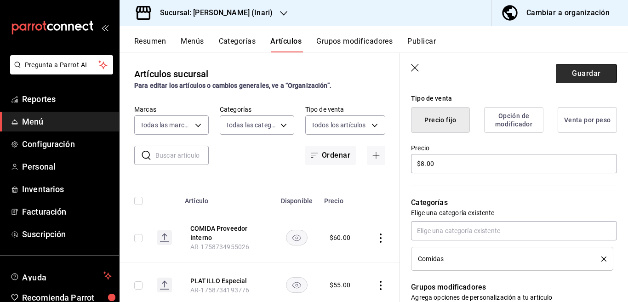
click at [571, 71] on button "Guardar" at bounding box center [586, 73] width 61 height 19
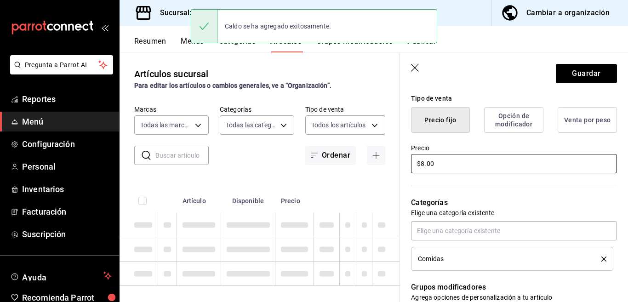
type textarea "x"
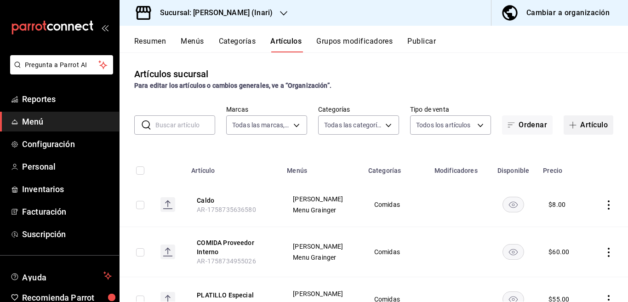
click at [587, 124] on button "Artículo" at bounding box center [589, 124] width 50 height 19
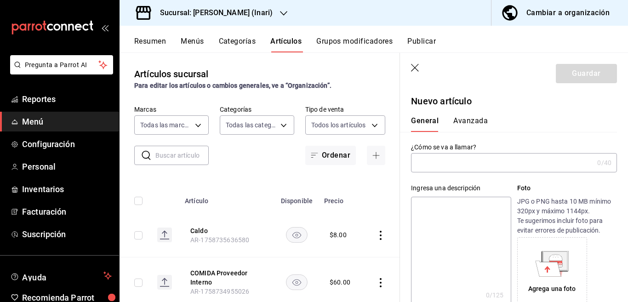
type input "AR-1758735677336"
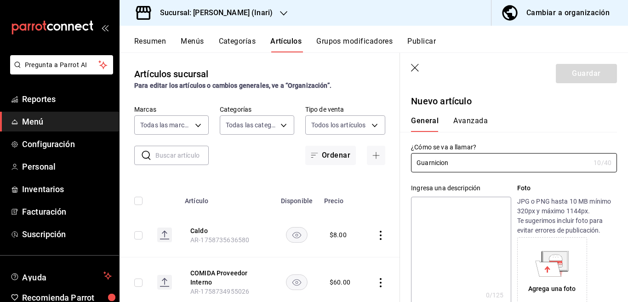
type input "Guarnicion"
click at [450, 208] on textarea at bounding box center [461, 252] width 100 height 110
paste textarea "Guarnicion"
type textarea "Guarnicion"
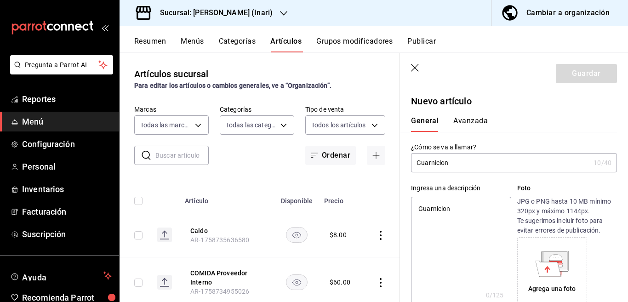
type textarea "x"
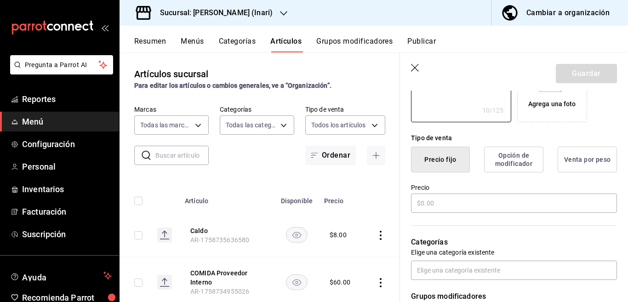
scroll to position [187, 0]
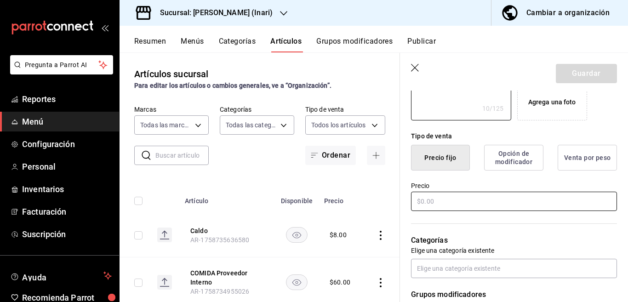
type textarea "Guarnicion"
type textarea "x"
click at [449, 203] on input "text" at bounding box center [514, 201] width 206 height 19
type input "$7.00"
type textarea "x"
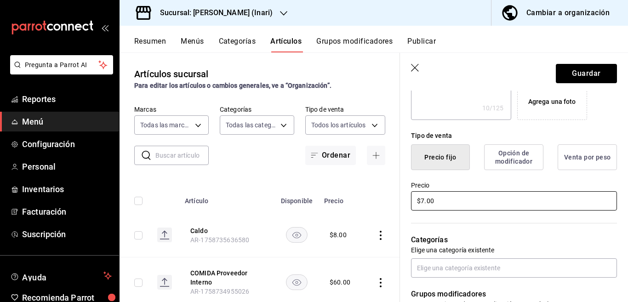
scroll to position [225, 0]
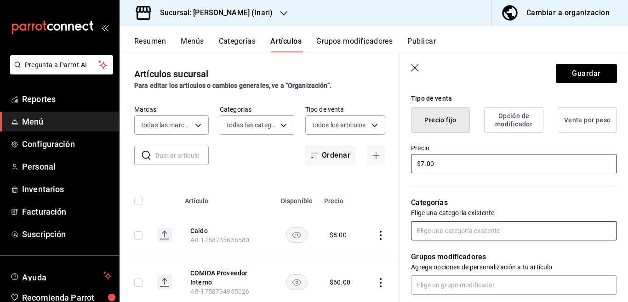
type input "$7.00"
click at [445, 233] on input "text" at bounding box center [514, 230] width 206 height 19
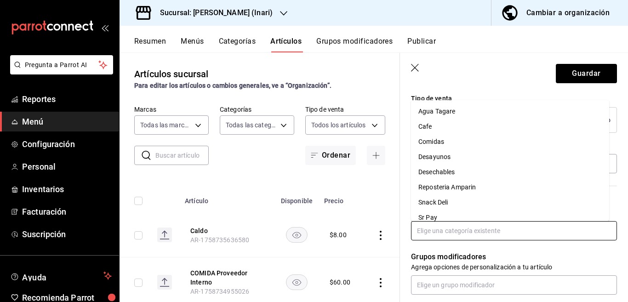
click at [433, 138] on li "Comidas" at bounding box center [510, 141] width 198 height 15
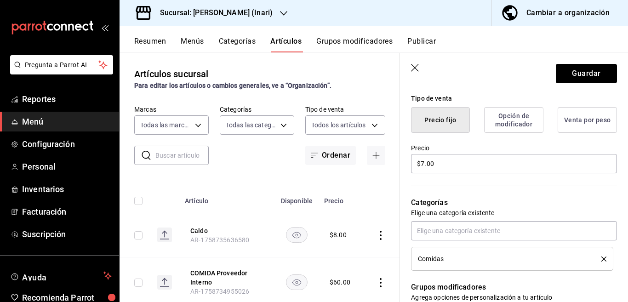
click at [570, 73] on button "Guardar" at bounding box center [586, 73] width 61 height 19
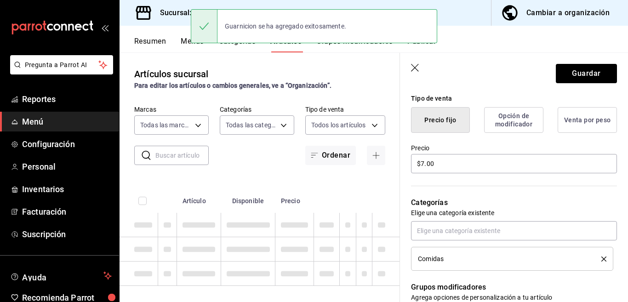
type textarea "x"
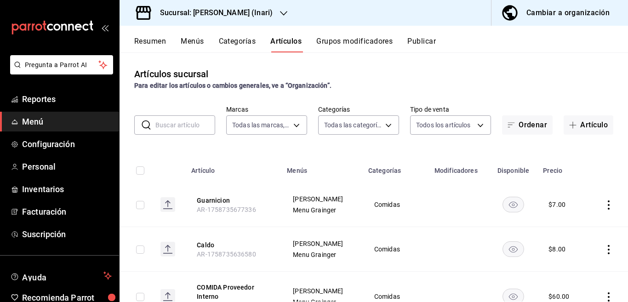
click at [181, 129] on input "text" at bounding box center [186, 125] width 60 height 18
click at [589, 123] on button "Artículo" at bounding box center [589, 124] width 50 height 19
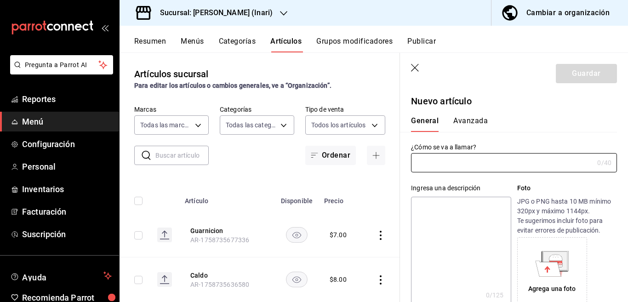
type input "AR-1758735718929"
type input "Plato Fuerte"
click at [446, 208] on textarea at bounding box center [461, 252] width 100 height 110
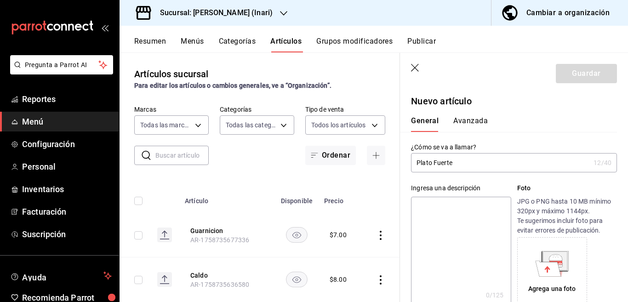
paste textarea "Plato Fuerte"
type textarea "Plato Fuerte"
type textarea "x"
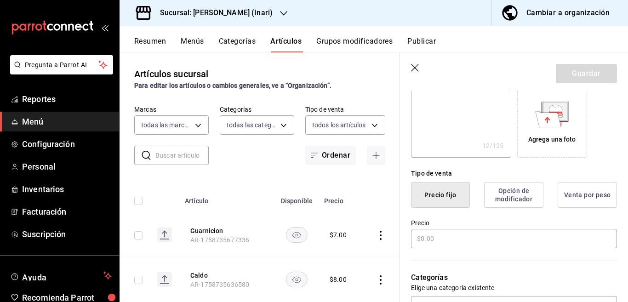
scroll to position [187, 0]
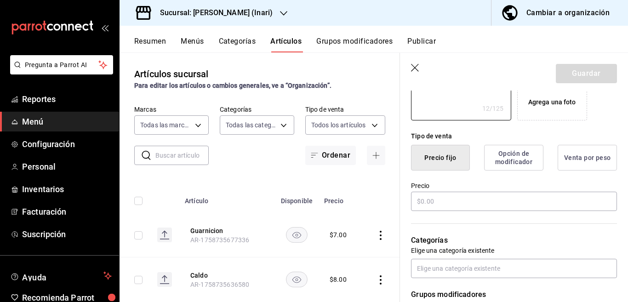
type textarea "Plato Fuerte"
type textarea "x"
click at [438, 202] on input "text" at bounding box center [514, 201] width 206 height 19
type input "$68.00"
type textarea "x"
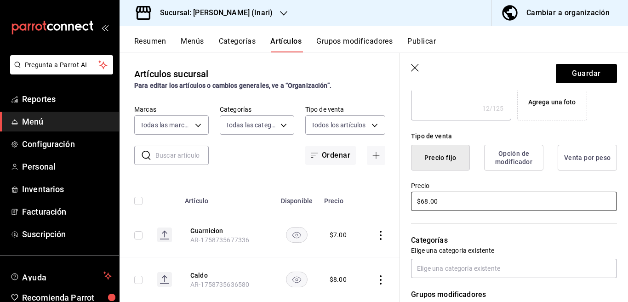
scroll to position [187, 0]
type input "$6.00"
type textarea "x"
type input "$69.00"
type textarea "x"
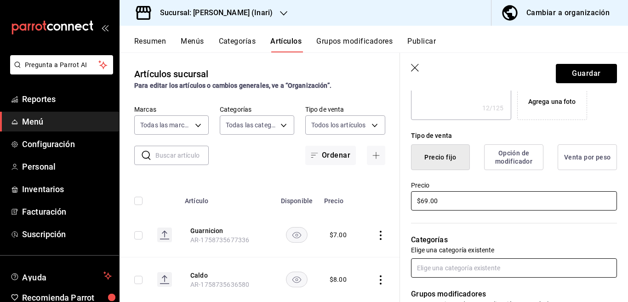
type input "$69.00"
click at [452, 269] on input "text" at bounding box center [514, 268] width 206 height 19
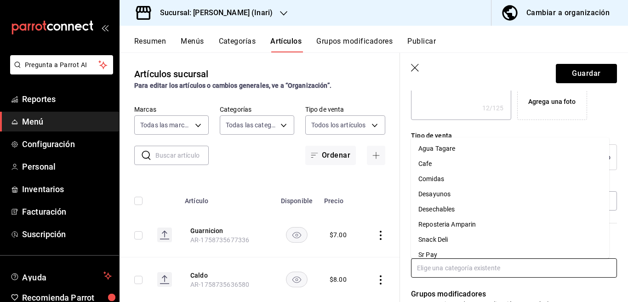
click at [434, 178] on li "Comidas" at bounding box center [510, 179] width 198 height 15
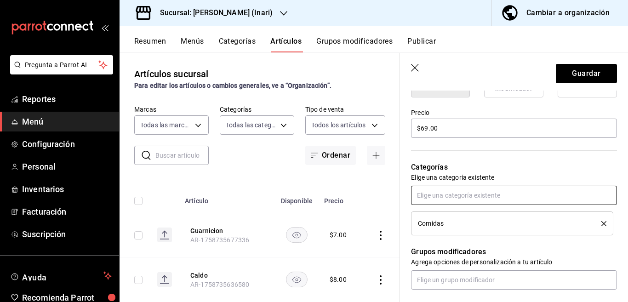
scroll to position [262, 0]
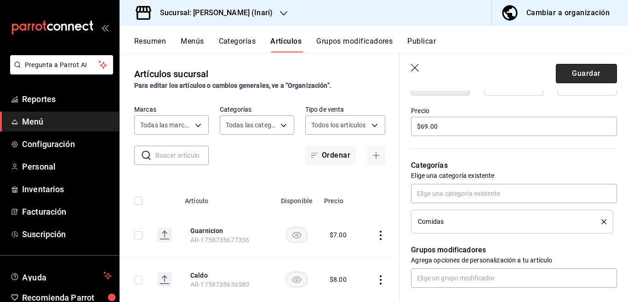
click at [575, 74] on button "Guardar" at bounding box center [586, 73] width 61 height 19
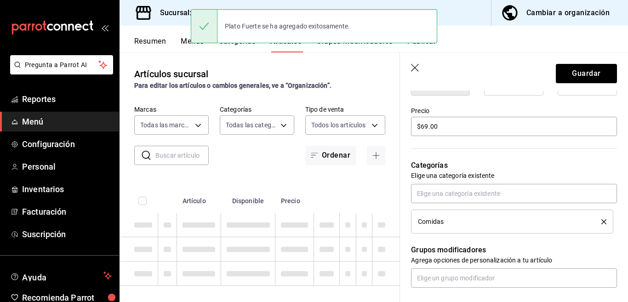
type textarea "x"
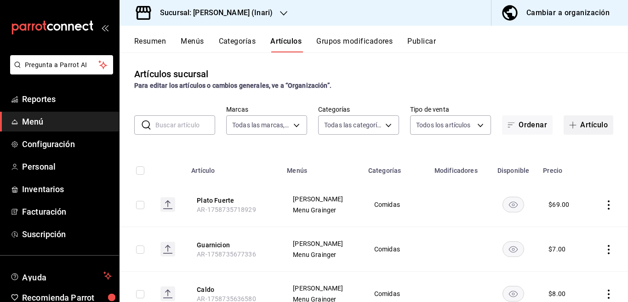
click at [582, 123] on button "Artículo" at bounding box center [589, 124] width 50 height 19
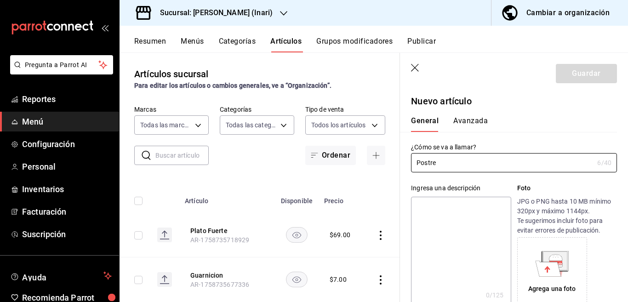
type input "Postre"
click at [440, 210] on textarea at bounding box center [461, 252] width 100 height 110
paste textarea "Postre"
type textarea "Postre"
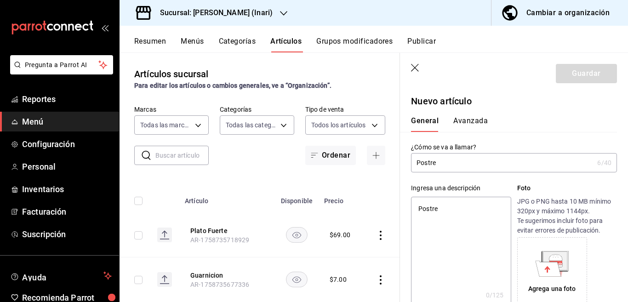
type textarea "x"
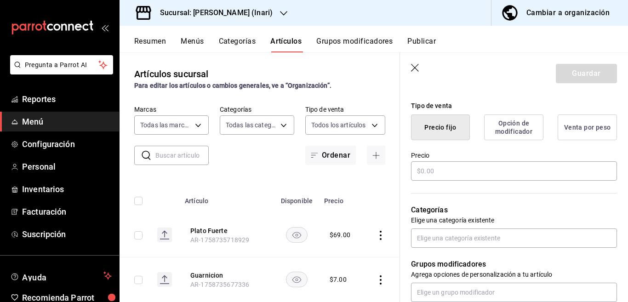
scroll to position [224, 0]
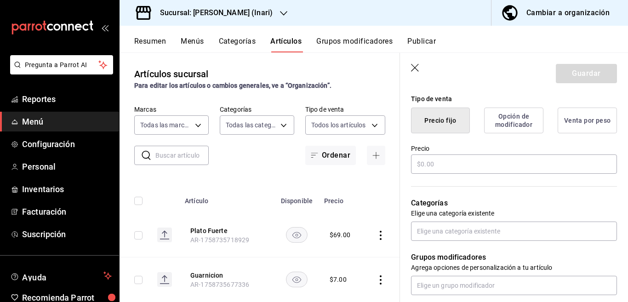
type textarea "Postre"
type textarea "x"
click at [439, 164] on input "text" at bounding box center [514, 164] width 206 height 19
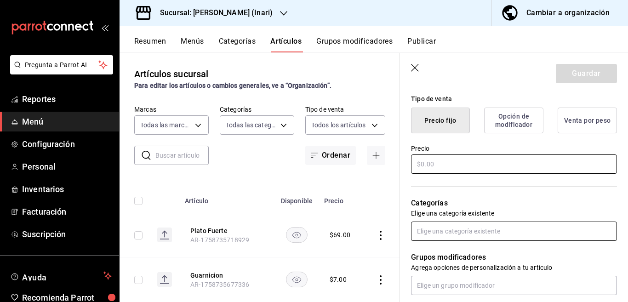
type input "$7.00"
type textarea "x"
type input "$7.00"
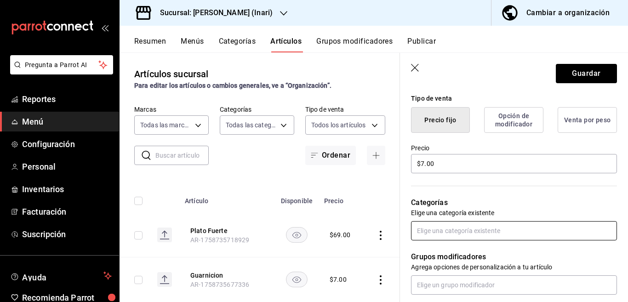
click at [436, 231] on input "text" at bounding box center [514, 230] width 206 height 19
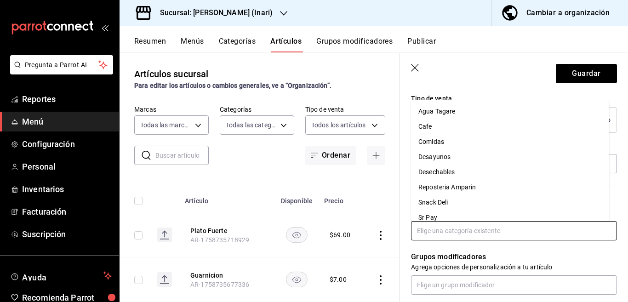
click at [433, 142] on li "Comidas" at bounding box center [510, 141] width 198 height 15
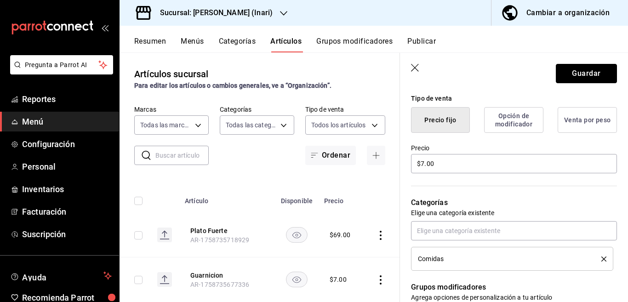
click at [568, 73] on button "Guardar" at bounding box center [586, 73] width 61 height 19
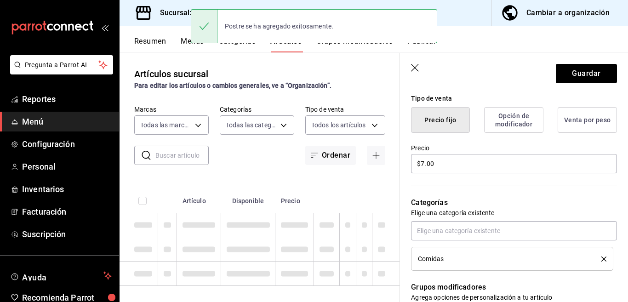
type textarea "x"
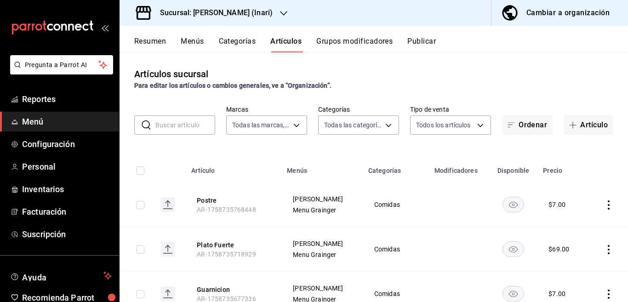
click at [179, 126] on input "text" at bounding box center [186, 125] width 60 height 18
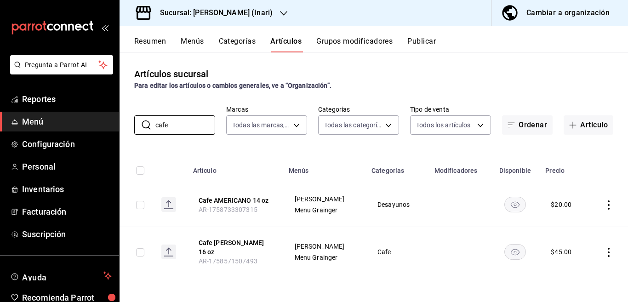
type input "cafe"
click at [609, 205] on icon "actions" at bounding box center [609, 205] width 2 height 9
click at [576, 224] on span "Editar" at bounding box center [582, 226] width 24 height 10
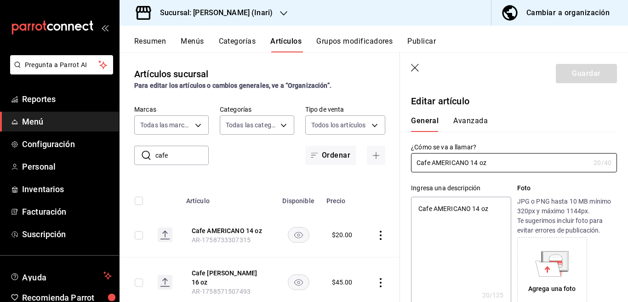
type textarea "x"
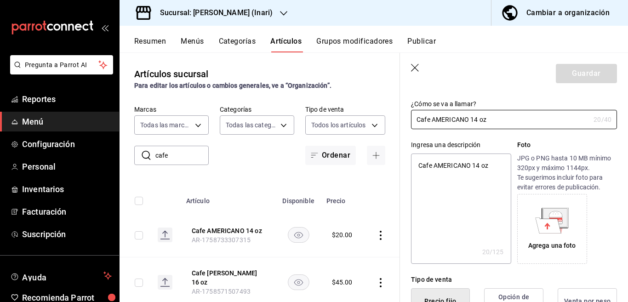
scroll to position [150, 0]
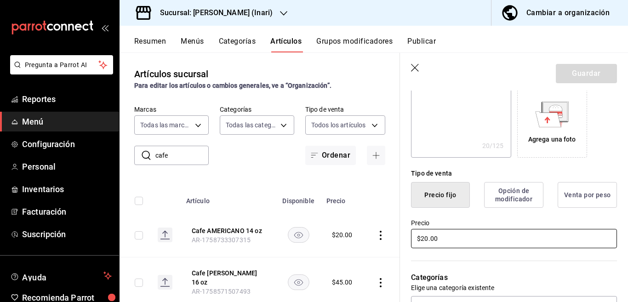
click at [448, 239] on input "$20.00" at bounding box center [514, 238] width 206 height 19
type input "$2.00"
type textarea "x"
type input "$22.00"
type textarea "x"
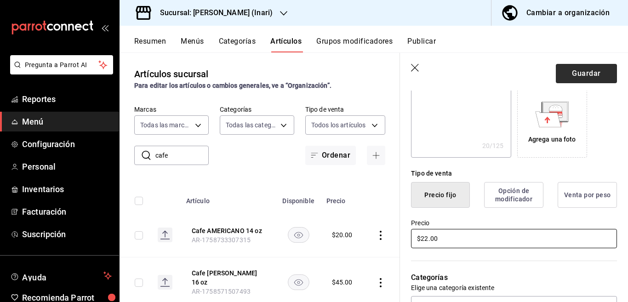
type input "$22.00"
click at [567, 74] on button "Guardar" at bounding box center [586, 73] width 61 height 19
type textarea "x"
type input "AR-1758735983681"
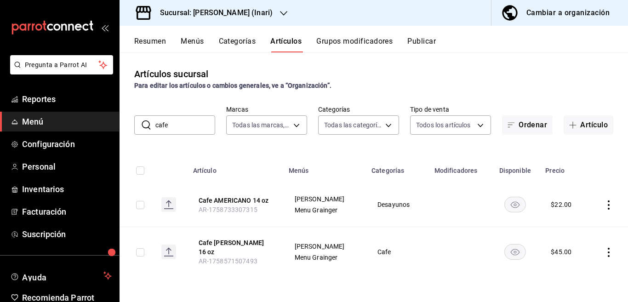
scroll to position [45, 0]
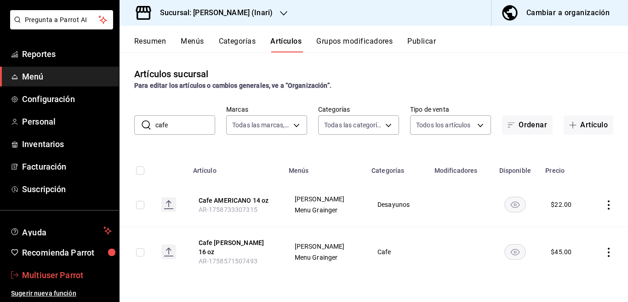
click at [51, 273] on span "Multiuser Parrot" at bounding box center [67, 275] width 90 height 12
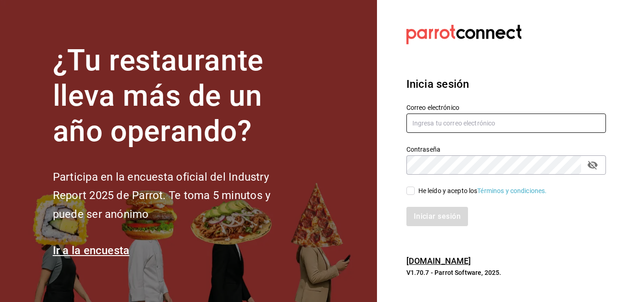
type input "multiuser@celestica.com"
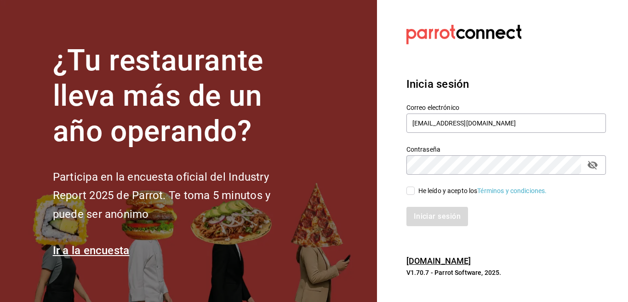
click at [412, 192] on input "He leído y acepto los Términos y condiciones." at bounding box center [411, 191] width 8 height 8
checkbox input "true"
click at [427, 216] on button "Iniciar sesión" at bounding box center [438, 216] width 63 height 19
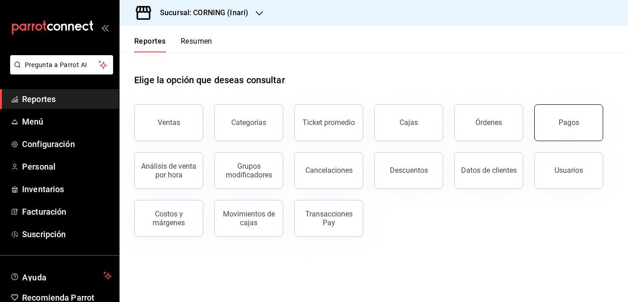
click at [565, 122] on div "Pagos" at bounding box center [569, 122] width 21 height 9
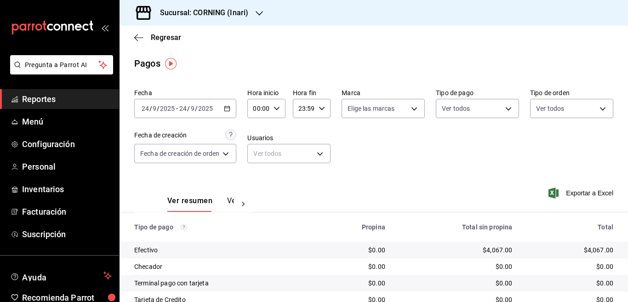
click at [229, 106] on icon "button" at bounding box center [227, 108] width 6 height 6
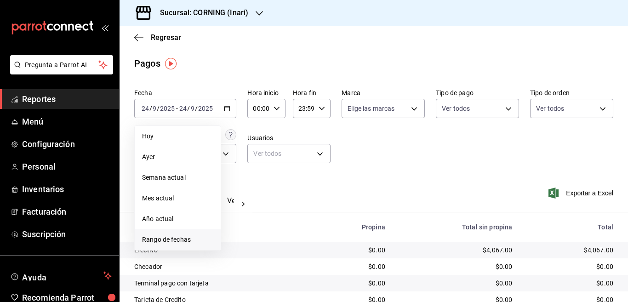
click at [177, 237] on span "Rango de fechas" at bounding box center [177, 240] width 71 height 10
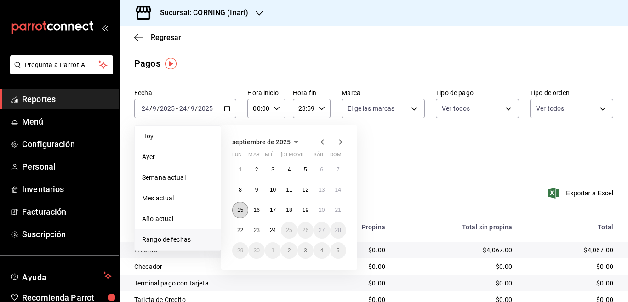
click at [240, 208] on abbr "15" at bounding box center [240, 210] width 6 height 6
click at [338, 209] on abbr "21" at bounding box center [338, 210] width 6 height 6
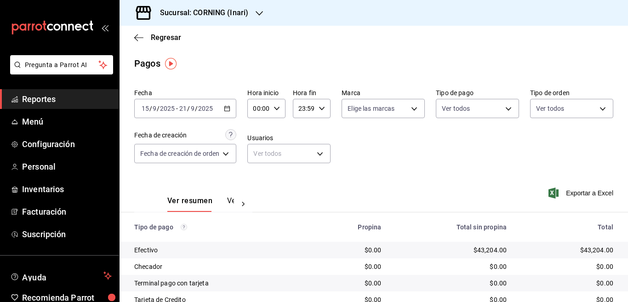
click at [259, 14] on icon "button" at bounding box center [259, 13] width 7 height 5
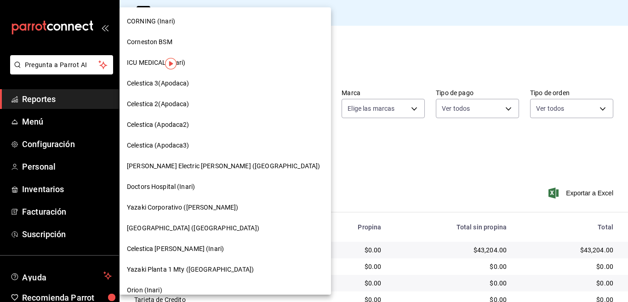
click at [142, 40] on span "Corneston BSM" at bounding box center [150, 42] width 46 height 10
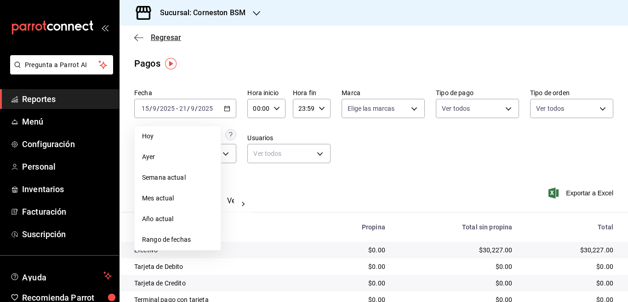
click at [136, 37] on icon "button" at bounding box center [138, 38] width 9 height 8
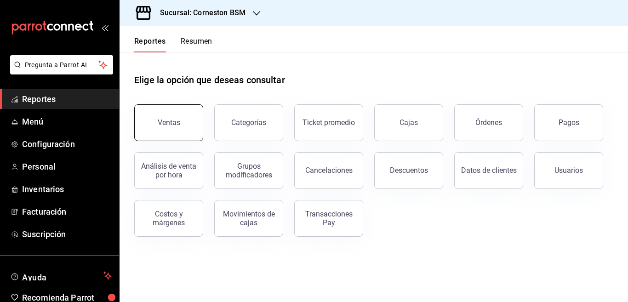
click at [178, 123] on div "Ventas" at bounding box center [169, 122] width 23 height 9
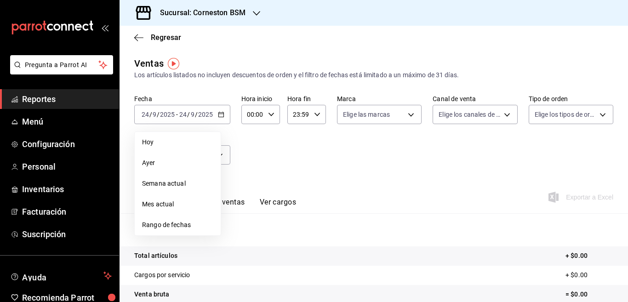
click at [167, 222] on span "Rango de fechas" at bounding box center [177, 225] width 71 height 10
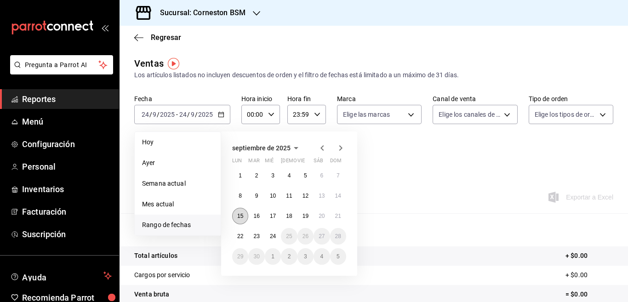
click at [241, 215] on abbr "15" at bounding box center [240, 216] width 6 height 6
click at [339, 214] on abbr "21" at bounding box center [338, 216] width 6 height 6
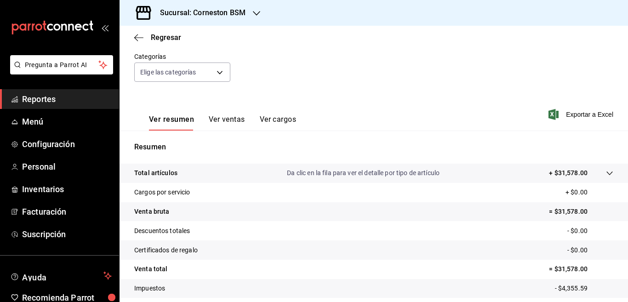
scroll to position [124, 0]
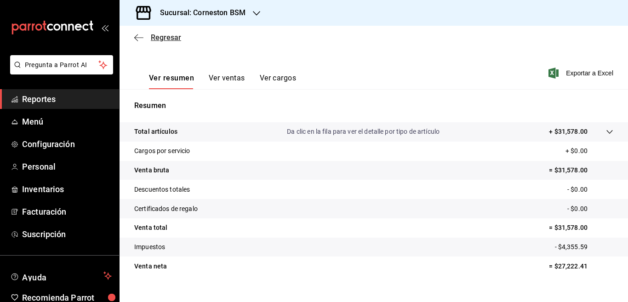
click at [138, 38] on icon "button" at bounding box center [138, 37] width 9 height 0
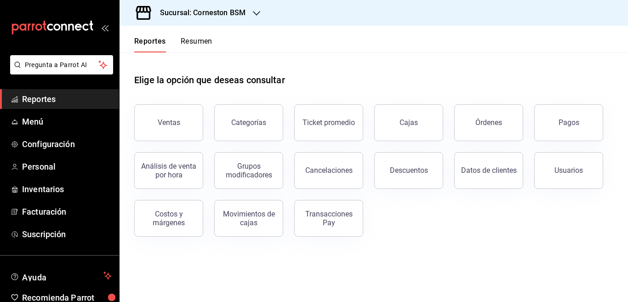
click at [254, 12] on icon "button" at bounding box center [256, 13] width 7 height 7
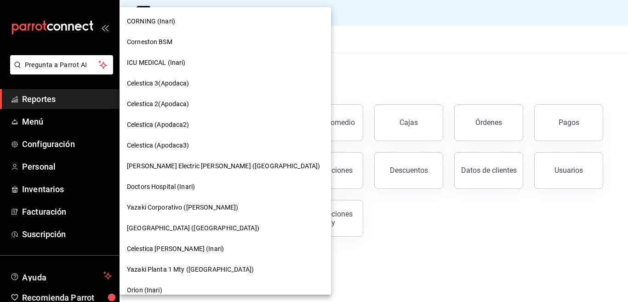
click at [149, 62] on span "ICU MEDICAL (Inari)" at bounding box center [156, 63] width 59 height 10
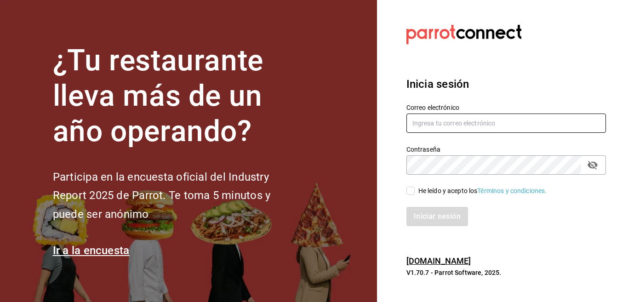
type input "[EMAIL_ADDRESS][DOMAIN_NAME]"
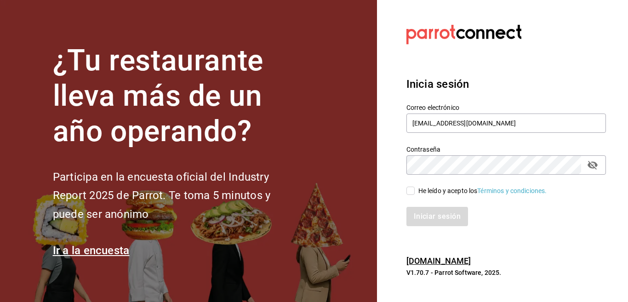
click at [408, 194] on input "He leído y acepto los Términos y condiciones." at bounding box center [411, 191] width 8 height 8
checkbox input "true"
click at [425, 216] on button "Iniciar sesión" at bounding box center [438, 216] width 63 height 19
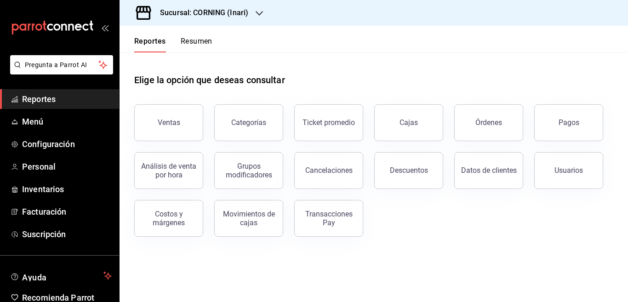
click at [258, 13] on icon "button" at bounding box center [259, 13] width 7 height 5
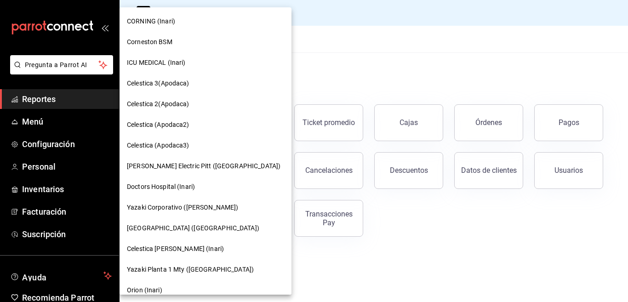
click at [145, 165] on span "[PERSON_NAME] Electric Pitt ([GEOGRAPHIC_DATA])" at bounding box center [204, 166] width 154 height 10
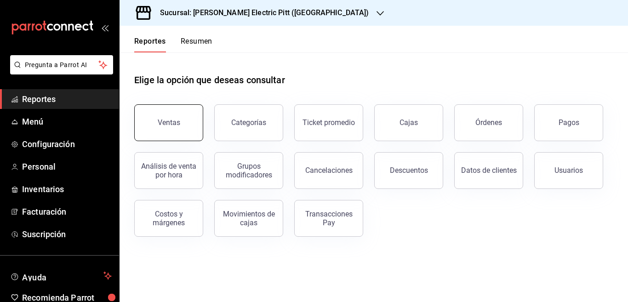
click at [167, 121] on div "Ventas" at bounding box center [169, 122] width 23 height 9
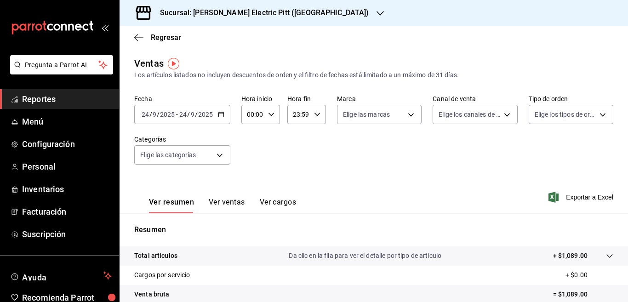
click at [220, 114] on \(Stroke\) "button" at bounding box center [221, 114] width 5 height 0
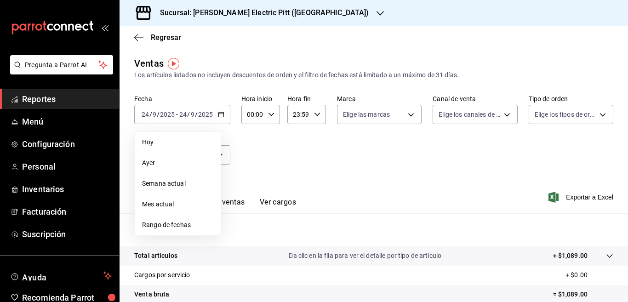
click at [238, 156] on div "Fecha [DATE] [DATE] - [DATE] [DATE] [PERSON_NAME] Semana actual Mes actual Rang…" at bounding box center [373, 135] width 479 height 81
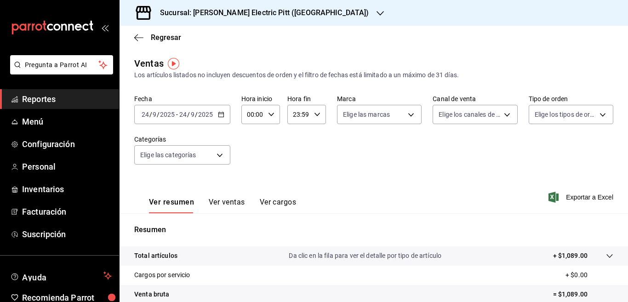
click at [221, 115] on icon "button" at bounding box center [221, 114] width 6 height 6
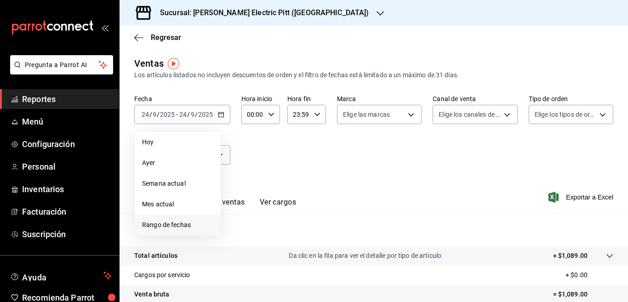
click at [169, 225] on span "Rango de fechas" at bounding box center [177, 225] width 71 height 10
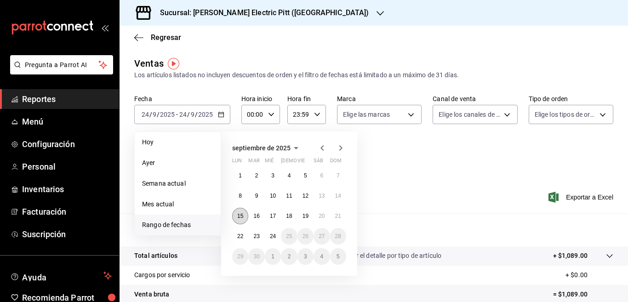
click at [241, 216] on abbr "15" at bounding box center [240, 216] width 6 height 6
click at [339, 215] on abbr "21" at bounding box center [338, 216] width 6 height 6
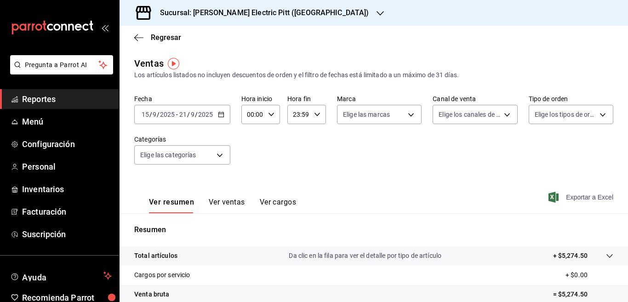
click at [568, 196] on span "Exportar a Excel" at bounding box center [582, 197] width 63 height 11
click at [296, 167] on div "Fecha [DATE] [DATE] - [DATE] [DATE] Hora inicio 00:00 Hora inicio Hora fin 23:5…" at bounding box center [373, 135] width 479 height 81
click at [334, 154] on div "Fecha [DATE] [DATE] - [DATE] [DATE] Hora inicio 00:00 Hora inicio Hora fin 23:5…" at bounding box center [373, 135] width 479 height 81
click at [138, 37] on icon "button" at bounding box center [138, 37] width 9 height 0
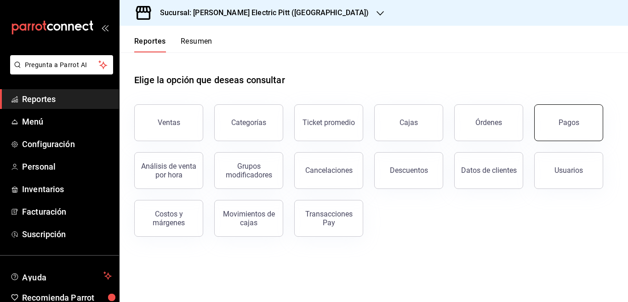
click at [562, 121] on div "Pagos" at bounding box center [569, 122] width 21 height 9
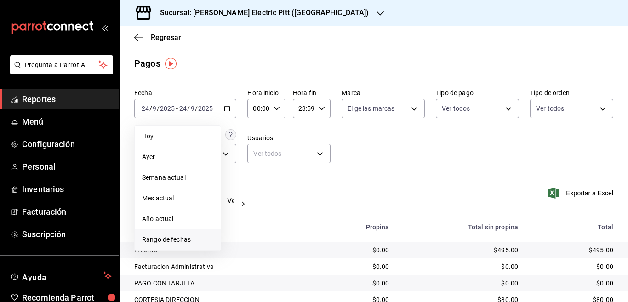
click at [174, 240] on span "Rango de fechas" at bounding box center [177, 240] width 71 height 10
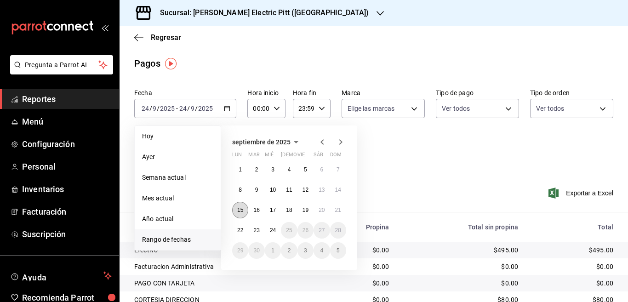
click at [242, 209] on abbr "15" at bounding box center [240, 210] width 6 height 6
click at [340, 209] on abbr "21" at bounding box center [338, 210] width 6 height 6
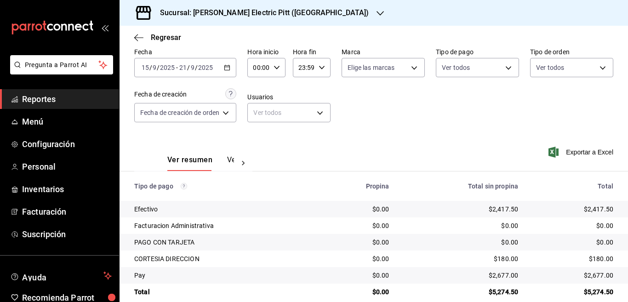
scroll to position [54, 0]
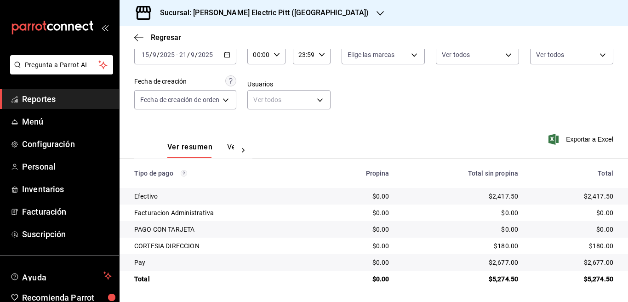
click at [377, 12] on icon "button" at bounding box center [380, 13] width 7 height 7
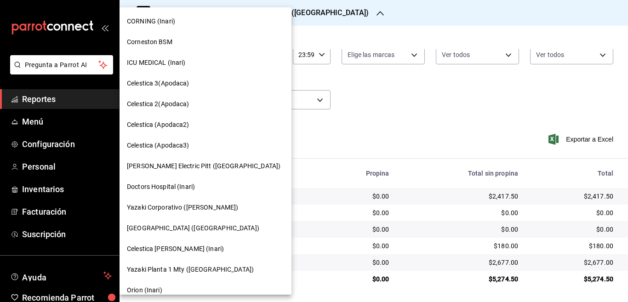
click at [164, 185] on span "Doctors Hospital (Inari)" at bounding box center [161, 187] width 68 height 10
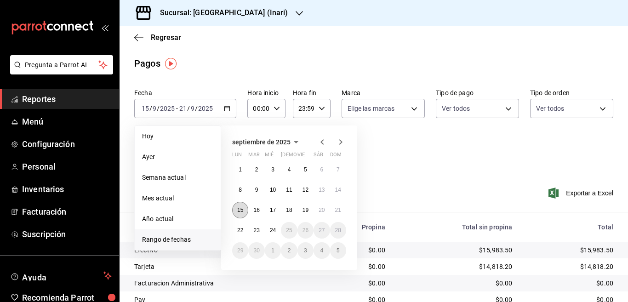
click at [243, 209] on abbr "15" at bounding box center [240, 210] width 6 height 6
click at [339, 211] on abbr "21" at bounding box center [338, 210] width 6 height 6
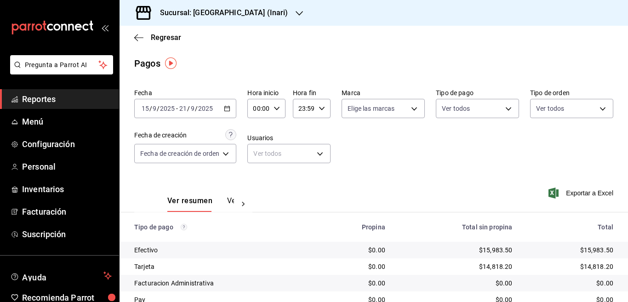
scroll to position [0, 0]
click at [137, 36] on icon "button" at bounding box center [138, 38] width 9 height 8
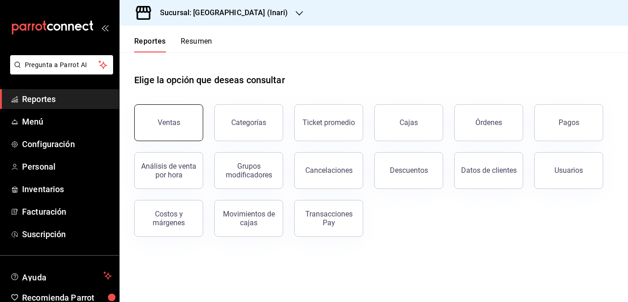
click at [175, 121] on div "Ventas" at bounding box center [169, 122] width 23 height 9
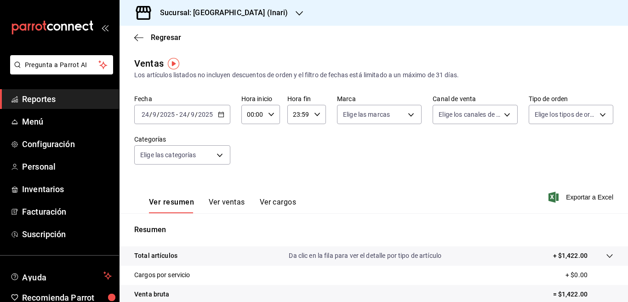
click at [221, 115] on icon "button" at bounding box center [221, 114] width 6 height 6
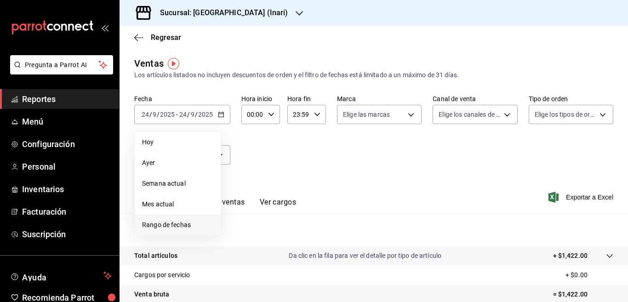
click at [177, 222] on span "Rango de fechas" at bounding box center [177, 225] width 71 height 10
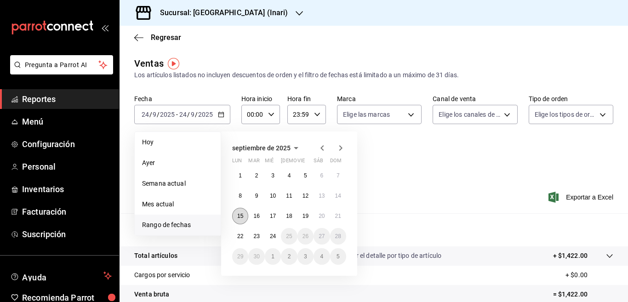
click at [241, 214] on abbr "15" at bounding box center [240, 216] width 6 height 6
click at [341, 215] on button "21" at bounding box center [338, 216] width 16 height 17
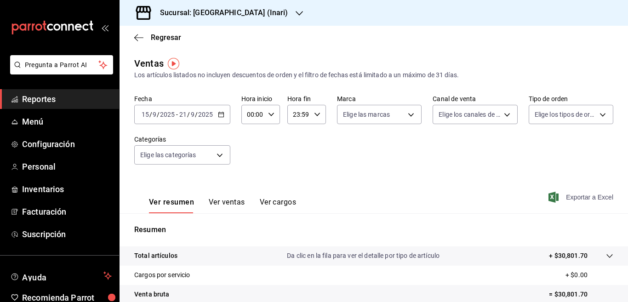
click at [572, 197] on span "Exportar a Excel" at bounding box center [582, 197] width 63 height 11
click at [306, 163] on div "Fecha [DATE] [DATE] - [DATE] [DATE] Hora inicio 00:00 Hora inicio Hora fin 23:5…" at bounding box center [373, 135] width 479 height 81
click at [296, 12] on icon "button" at bounding box center [299, 13] width 7 height 7
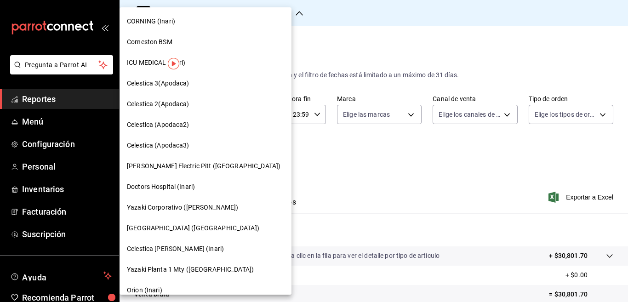
click at [165, 227] on span "[GEOGRAPHIC_DATA] ([GEOGRAPHIC_DATA])" at bounding box center [193, 229] width 133 height 10
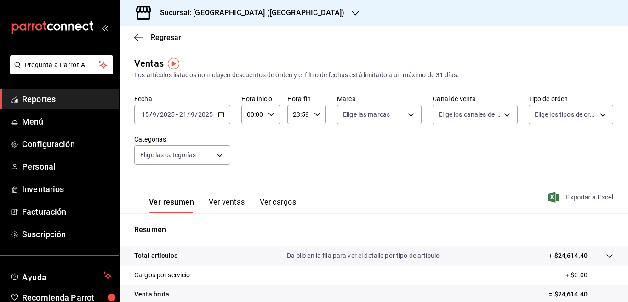
click at [569, 196] on span "Exportar a Excel" at bounding box center [582, 197] width 63 height 11
drag, startPoint x: 269, startPoint y: 148, endPoint x: 175, endPoint y: 71, distance: 120.9
click at [269, 148] on div "Fecha [DATE] [DATE] - [DATE] [DATE] Hora inicio 00:00 Hora inicio Hora fin 23:5…" at bounding box center [373, 135] width 479 height 81
click at [138, 39] on icon "button" at bounding box center [138, 38] width 9 height 8
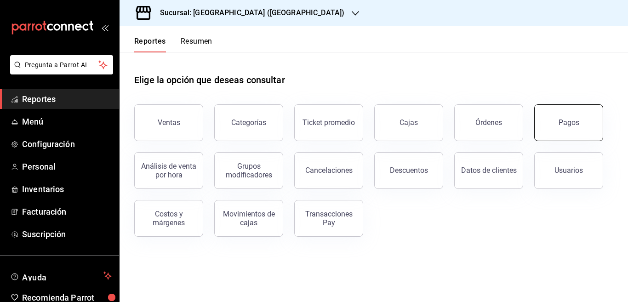
click at [558, 118] on button "Pagos" at bounding box center [569, 122] width 69 height 37
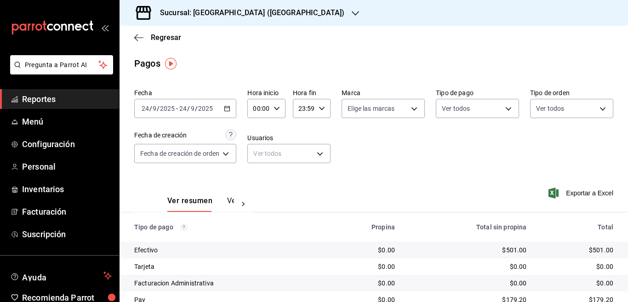
click at [228, 108] on icon "button" at bounding box center [227, 108] width 6 height 6
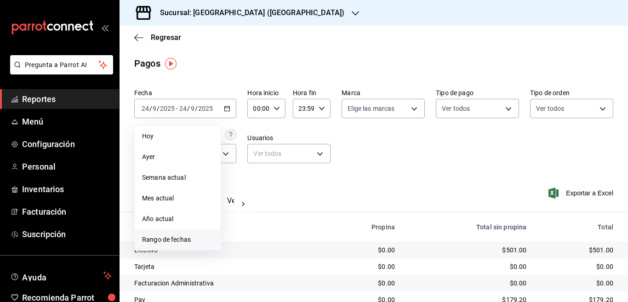
click at [175, 239] on span "Rango de fechas" at bounding box center [177, 240] width 71 height 10
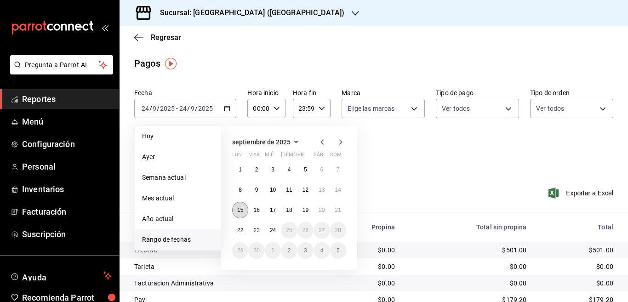
click at [240, 208] on abbr "15" at bounding box center [240, 210] width 6 height 6
click at [338, 209] on abbr "21" at bounding box center [338, 210] width 6 height 6
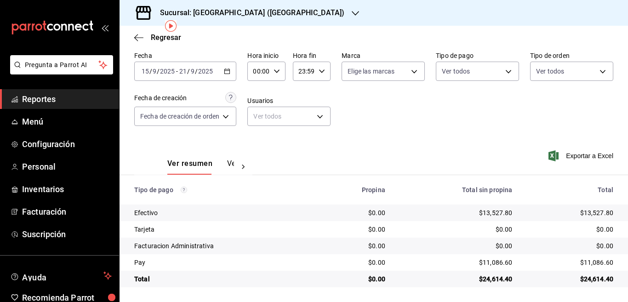
scroll to position [38, 0]
click at [352, 12] on icon "button" at bounding box center [355, 13] width 7 height 7
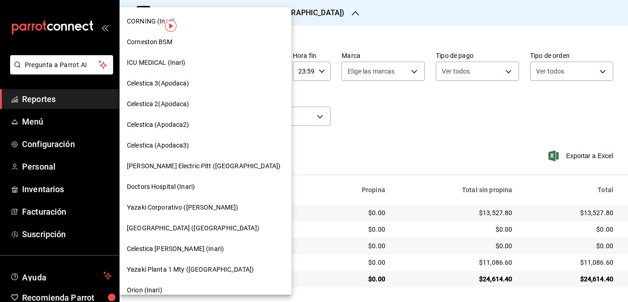
click at [161, 269] on span "Yazaki Planta 1 Mty ([GEOGRAPHIC_DATA])" at bounding box center [190, 270] width 127 height 10
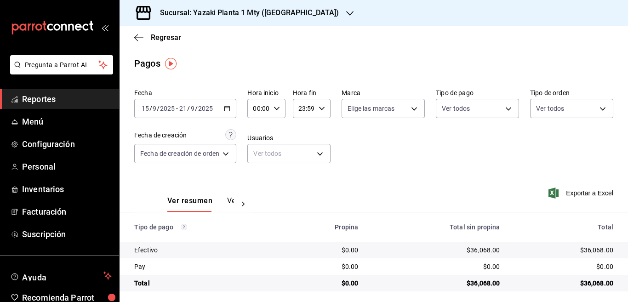
click at [226, 108] on \(Stroke\) "button" at bounding box center [227, 108] width 5 height 0
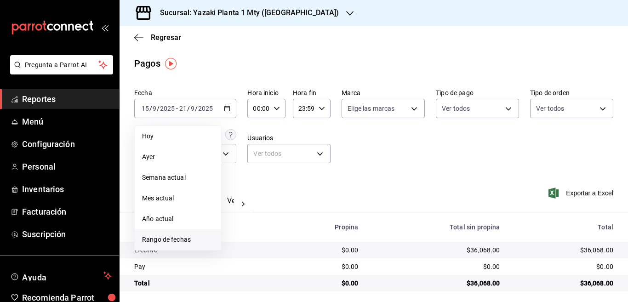
click at [177, 239] on span "Rango de fechas" at bounding box center [177, 240] width 71 height 10
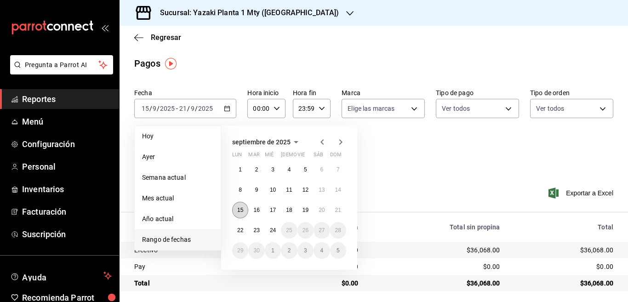
click at [242, 209] on abbr "15" at bounding box center [240, 210] width 6 height 6
click at [338, 211] on abbr "21" at bounding box center [338, 210] width 6 height 6
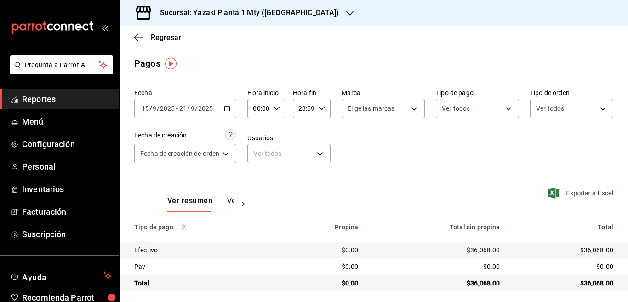
click at [574, 192] on span "Exportar a Excel" at bounding box center [582, 193] width 63 height 11
click at [296, 191] on div "Ver resumen Ver pagos Exportar a Excel" at bounding box center [374, 198] width 509 height 49
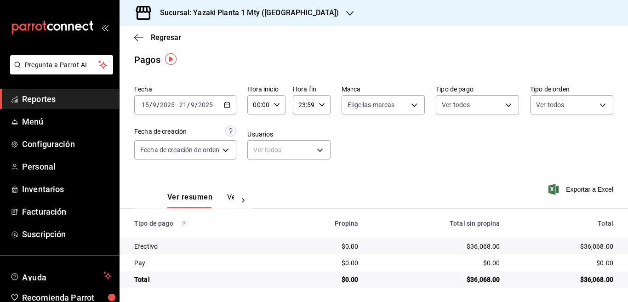
scroll to position [5, 0]
click at [137, 35] on icon "button" at bounding box center [136, 37] width 4 height 7
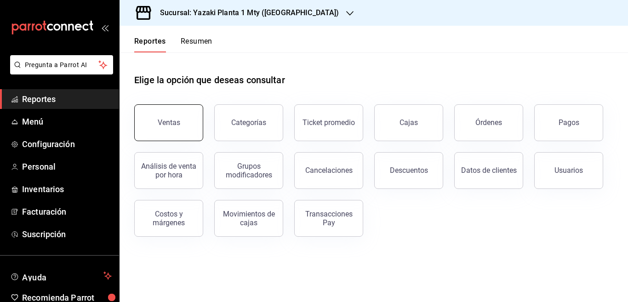
click at [176, 122] on div "Ventas" at bounding box center [169, 122] width 23 height 9
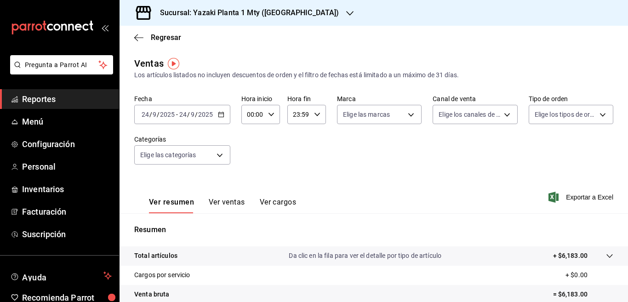
click at [221, 114] on icon "button" at bounding box center [221, 114] width 6 height 6
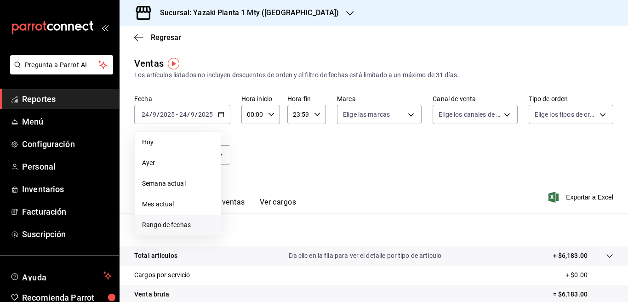
click at [174, 224] on span "Rango de fechas" at bounding box center [177, 225] width 71 height 10
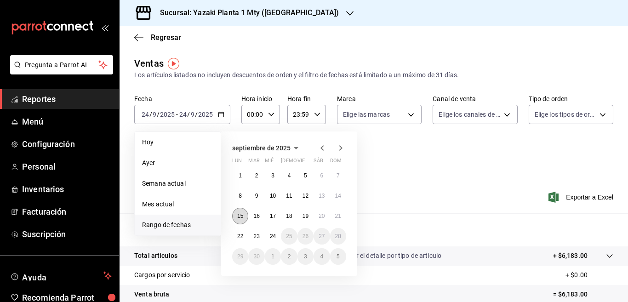
click at [240, 215] on abbr "15" at bounding box center [240, 216] width 6 height 6
click at [340, 215] on abbr "21" at bounding box center [338, 216] width 6 height 6
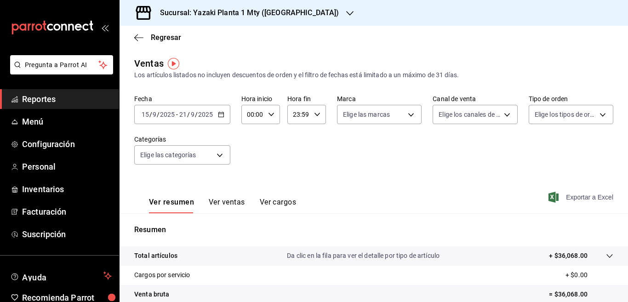
click at [572, 197] on span "Exportar a Excel" at bounding box center [582, 197] width 63 height 11
click at [346, 12] on icon "button" at bounding box center [349, 13] width 7 height 7
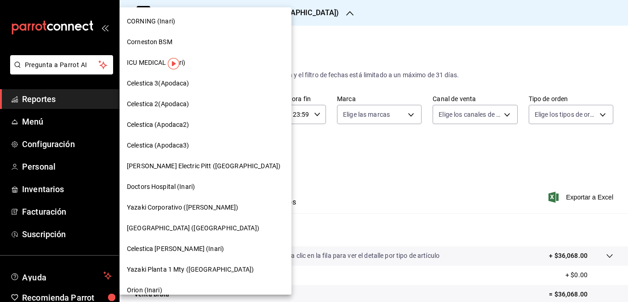
click at [137, 289] on span "Orion (Inari)" at bounding box center [144, 291] width 35 height 10
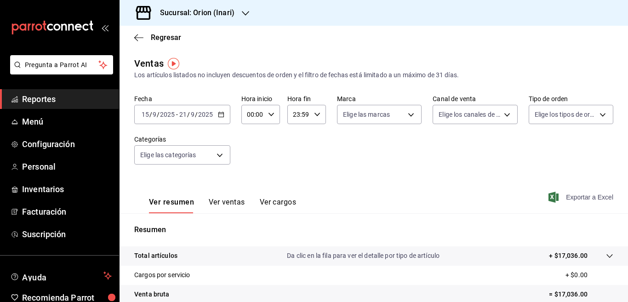
click at [576, 196] on span "Exportar a Excel" at bounding box center [582, 197] width 63 height 11
drag, startPoint x: 303, startPoint y: 156, endPoint x: 289, endPoint y: 133, distance: 26.8
click at [303, 156] on div "Fecha [DATE] [DATE] - [DATE] [DATE] Hora inicio 00:00 Hora inicio Hora fin 23:5…" at bounding box center [373, 135] width 479 height 81
click at [564, 195] on span "Exportar a Excel" at bounding box center [582, 197] width 63 height 11
click at [286, 159] on div "Fecha [DATE] [DATE] - [DATE] [DATE] Hora inicio 00:00 Hora inicio Hora fin 23:5…" at bounding box center [373, 135] width 479 height 81
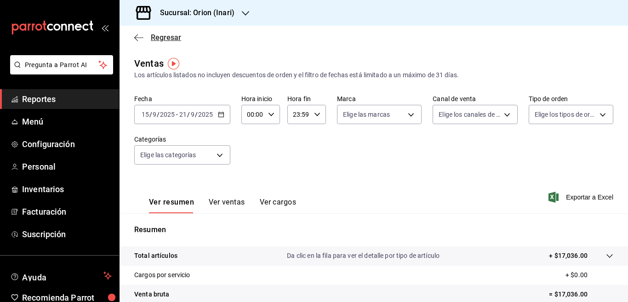
click at [138, 36] on icon "button" at bounding box center [138, 38] width 9 height 8
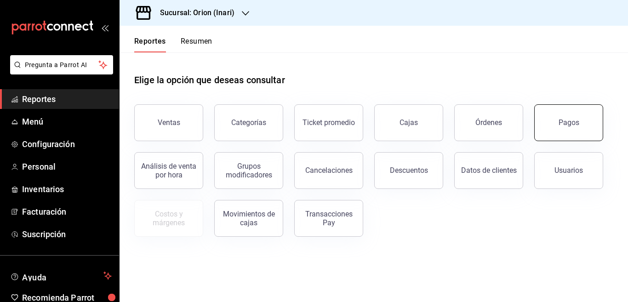
click at [565, 120] on div "Pagos" at bounding box center [569, 122] width 21 height 9
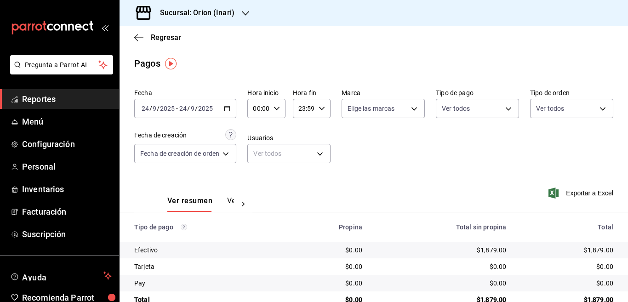
click at [227, 109] on icon "button" at bounding box center [227, 108] width 6 height 6
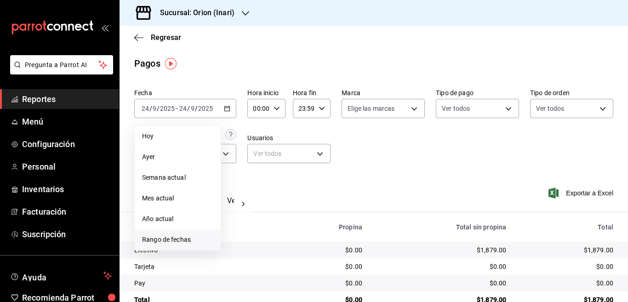
click at [176, 240] on span "Rango de fechas" at bounding box center [177, 240] width 71 height 10
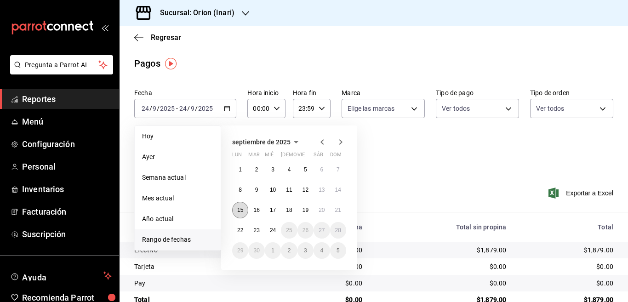
click at [243, 208] on abbr "15" at bounding box center [240, 210] width 6 height 6
click at [343, 208] on button "21" at bounding box center [338, 210] width 16 height 17
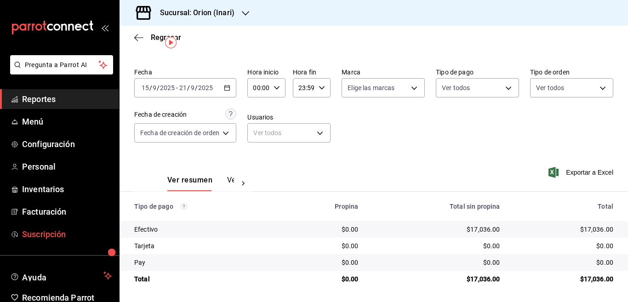
scroll to position [45, 0]
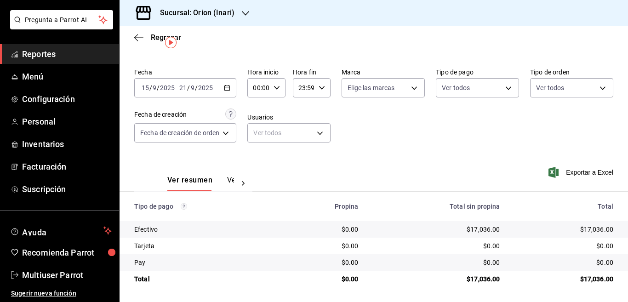
click at [242, 13] on icon "button" at bounding box center [245, 13] width 7 height 7
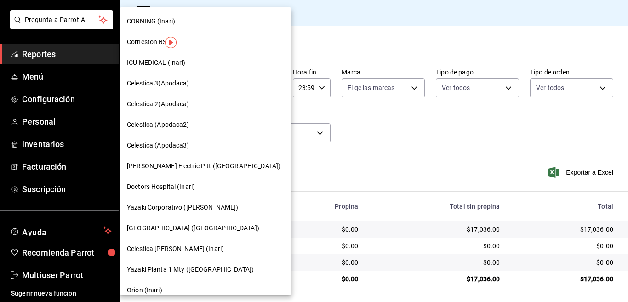
scroll to position [30, 0]
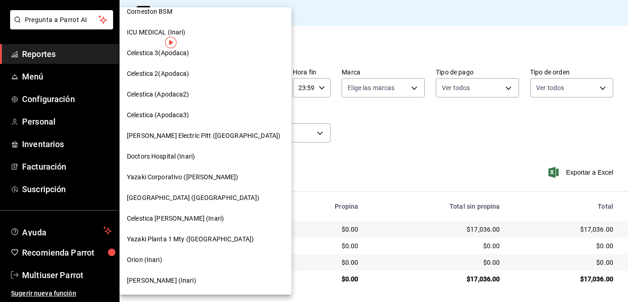
click at [372, 40] on div at bounding box center [314, 151] width 628 height 302
